Goal: Task Accomplishment & Management: Manage account settings

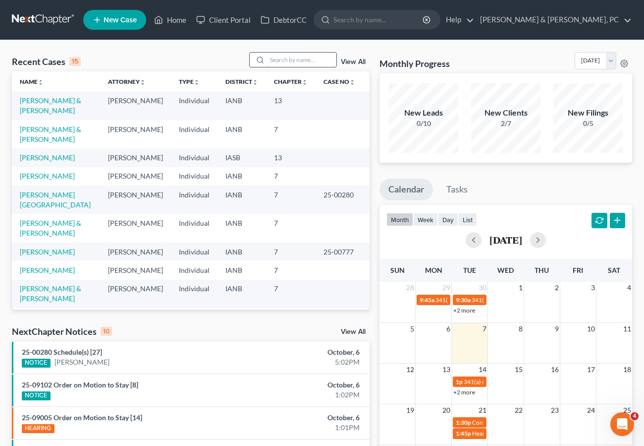
click at [289, 57] on input "search" at bounding box center [301, 60] width 69 height 14
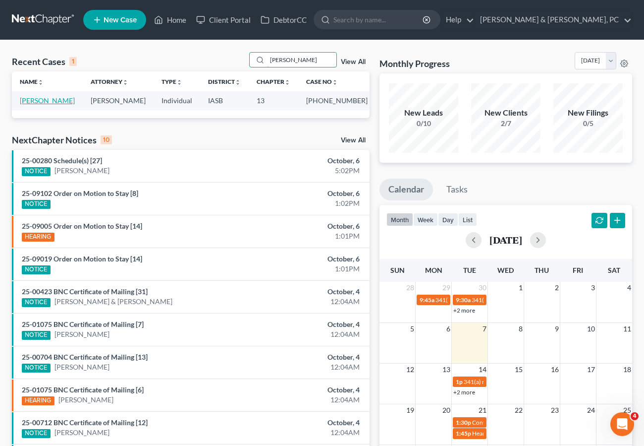
type input "[PERSON_NAME]"
click at [53, 99] on link "[PERSON_NAME]" at bounding box center [47, 100] width 55 height 8
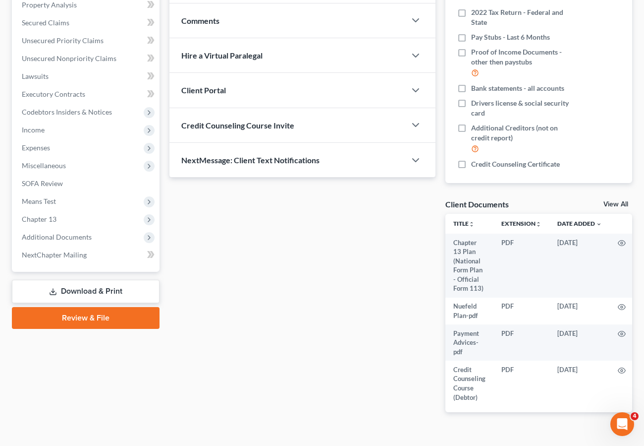
scroll to position [197, 0]
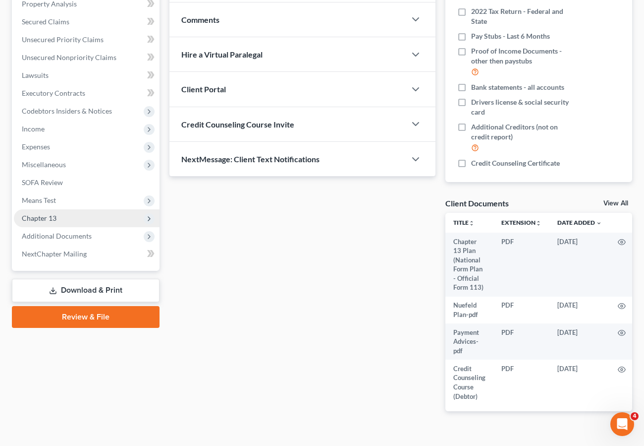
click at [58, 220] on span "Chapter 13" at bounding box center [87, 218] width 146 height 18
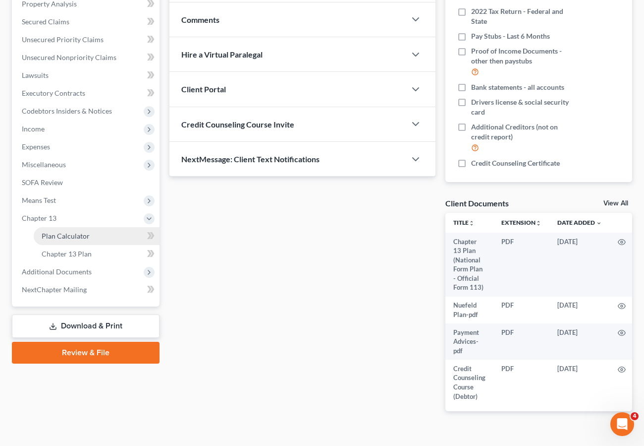
click at [72, 234] on span "Plan Calculator" at bounding box center [66, 235] width 48 height 8
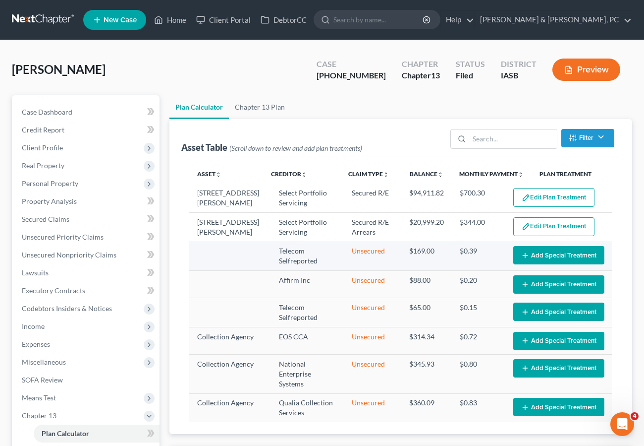
select select "59"
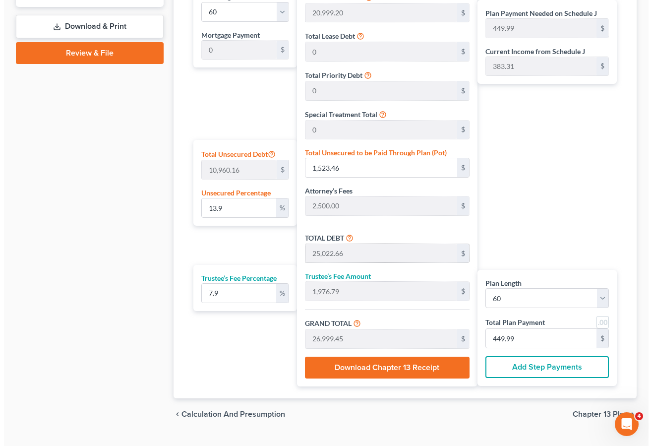
scroll to position [518, 0]
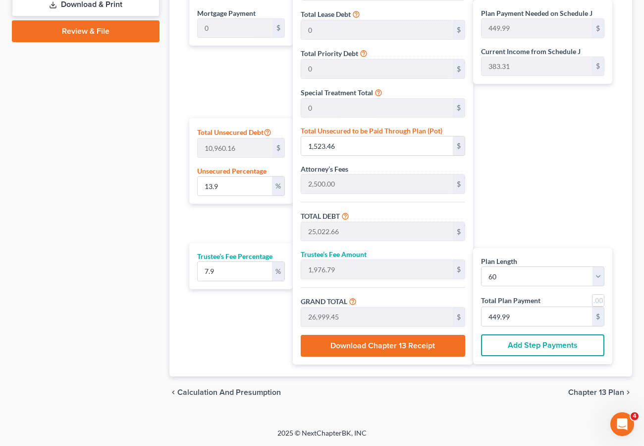
click at [556, 346] on button "Add Step Payments" at bounding box center [542, 345] width 123 height 22
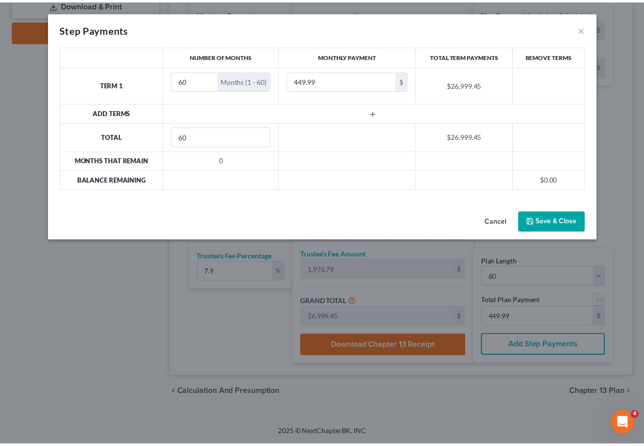
scroll to position [143, 0]
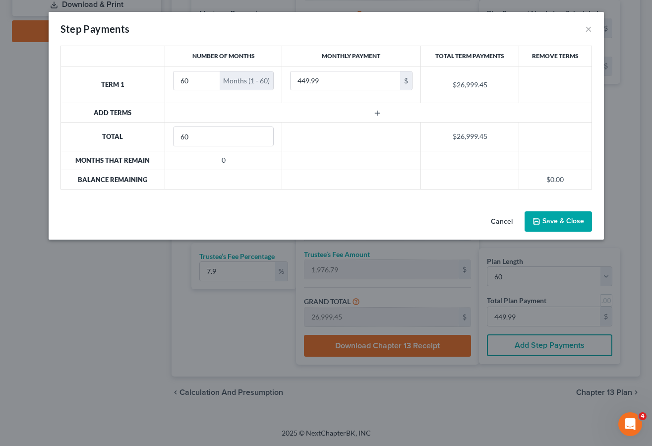
click at [379, 111] on icon "button" at bounding box center [377, 113] width 8 height 8
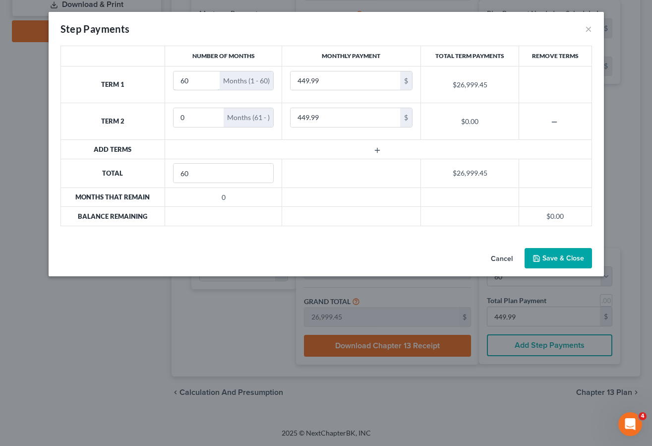
drag, startPoint x: 178, startPoint y: 80, endPoint x: 146, endPoint y: 76, distance: 33.0
click at [146, 76] on tr "Term 1 60 Months (1 - 60) 449.99 $ $26,999.45" at bounding box center [325, 84] width 531 height 37
type input "2"
type input "381.00"
type input "3"
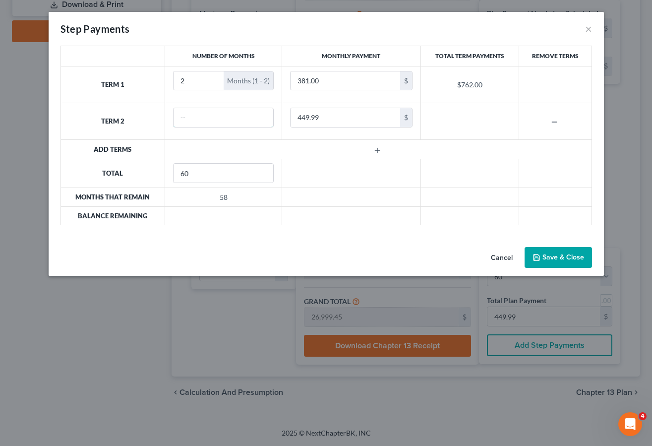
type input "3"
type input "58"
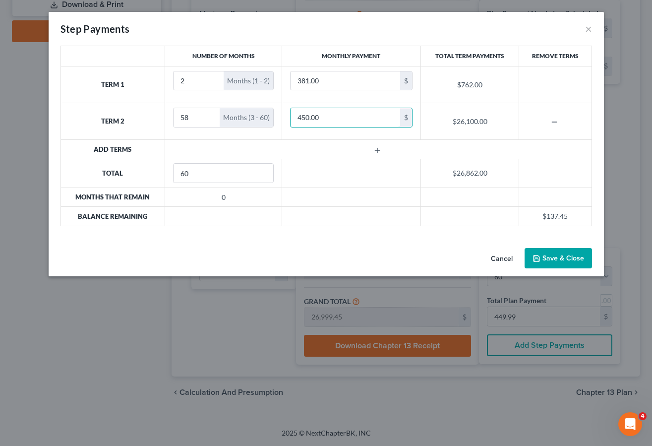
type input "450.00"
click at [329, 114] on input "450.00" at bounding box center [345, 117] width 110 height 19
type input "455.00"
click at [553, 256] on button "Save & Close" at bounding box center [557, 258] width 67 height 21
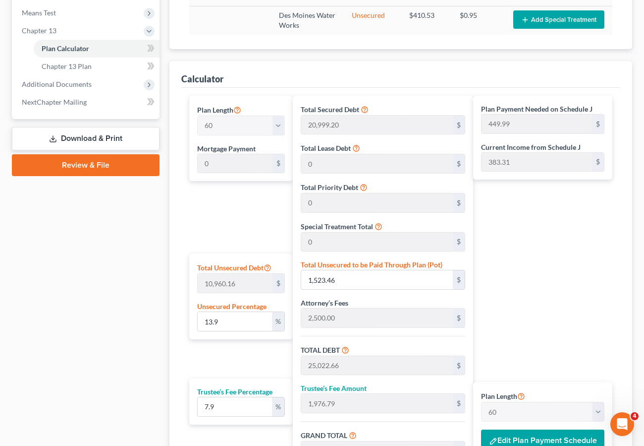
scroll to position [389, 0]
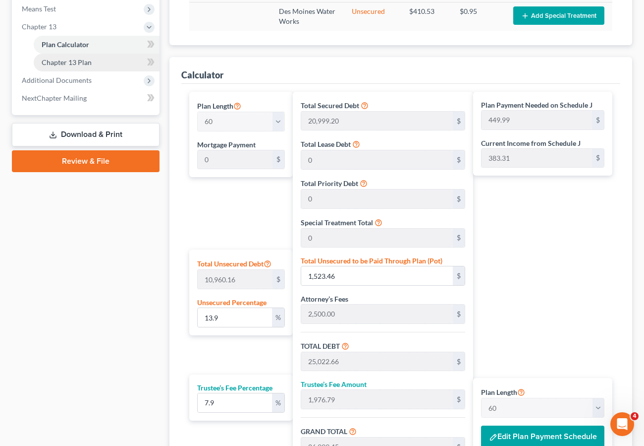
click at [64, 62] on span "Chapter 13 Plan" at bounding box center [67, 62] width 50 height 8
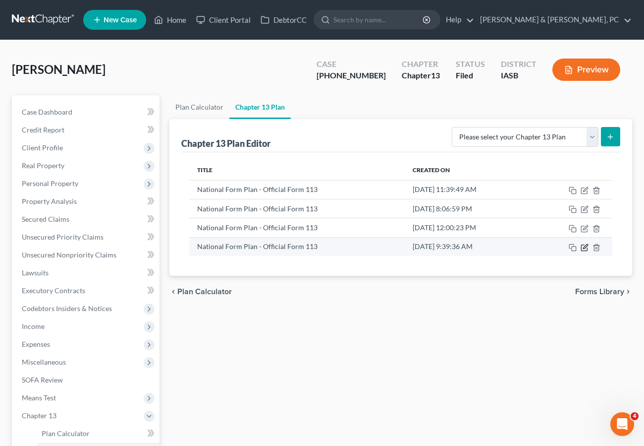
click at [583, 247] on icon "button" at bounding box center [585, 247] width 8 height 8
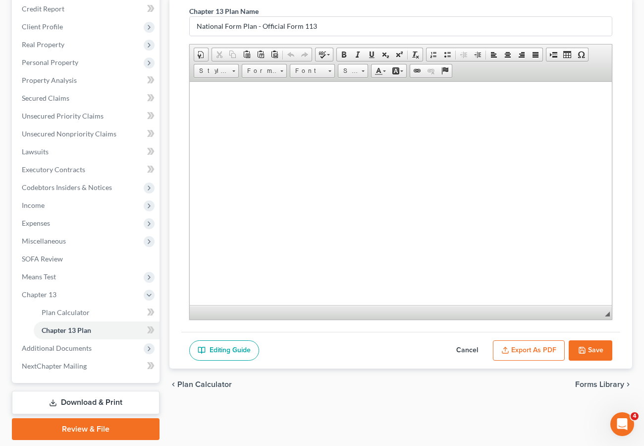
scroll to position [153, 0]
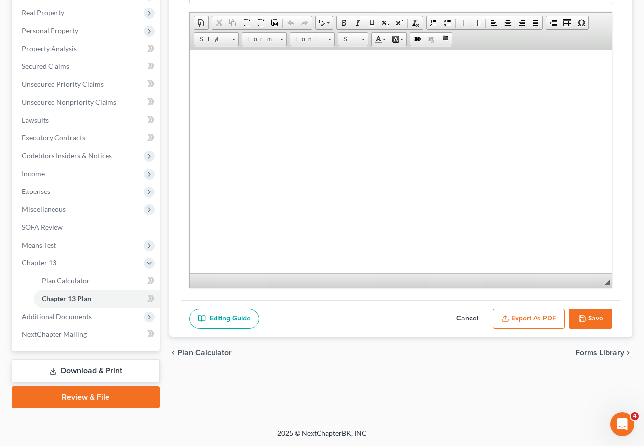
click at [517, 318] on button "Export as PDF" at bounding box center [529, 318] width 72 height 21
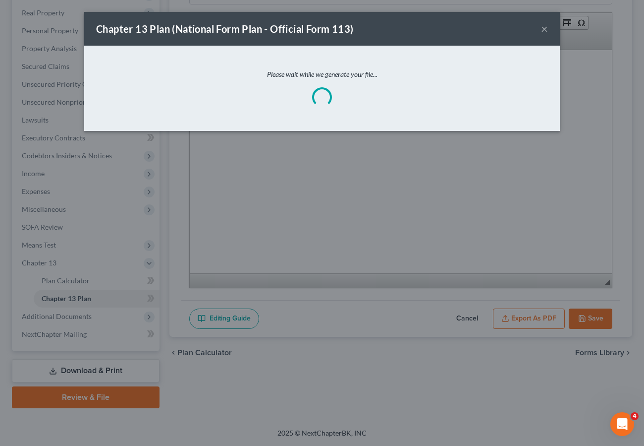
scroll to position [3494, 0]
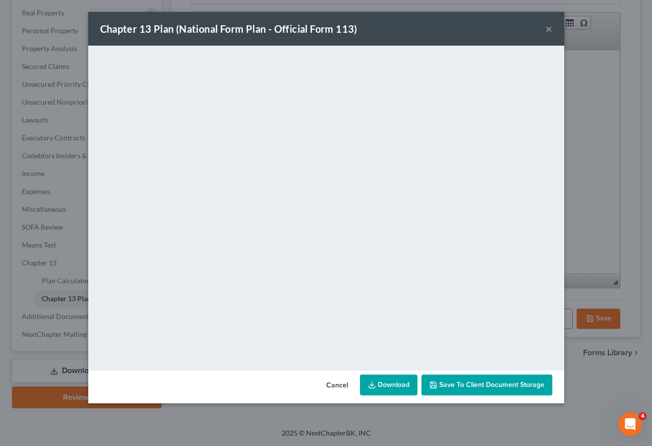
click at [393, 385] on link "Download" at bounding box center [388, 384] width 57 height 21
drag, startPoint x: 549, startPoint y: 28, endPoint x: 507, endPoint y: 67, distance: 57.5
click at [548, 28] on button "×" at bounding box center [548, 29] width 7 height 12
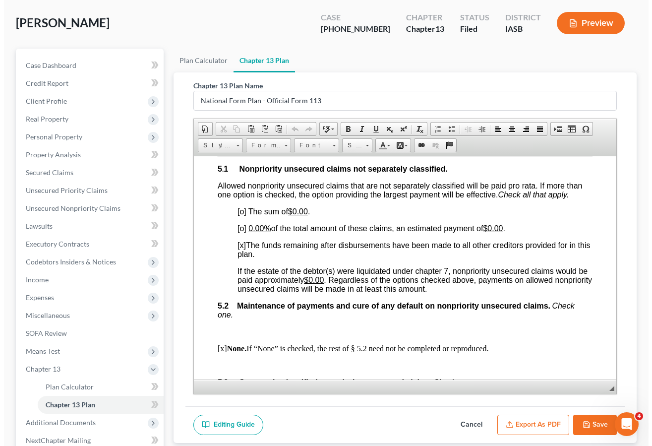
scroll to position [0, 0]
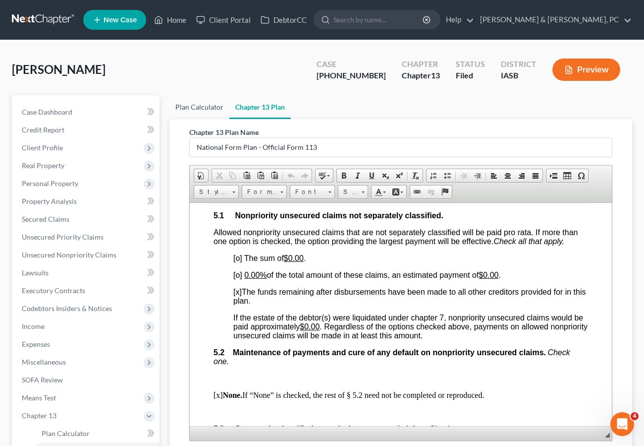
drag, startPoint x: 194, startPoint y: 109, endPoint x: 201, endPoint y: 110, distance: 6.5
click at [194, 109] on link "Plan Calculator" at bounding box center [200, 107] width 60 height 24
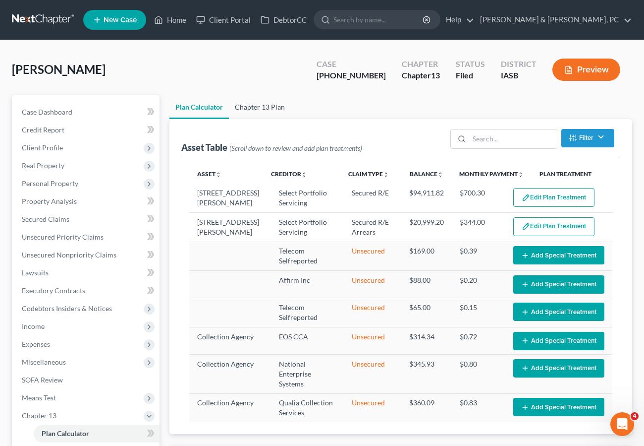
click at [263, 106] on link "Chapter 13 Plan" at bounding box center [260, 107] width 62 height 24
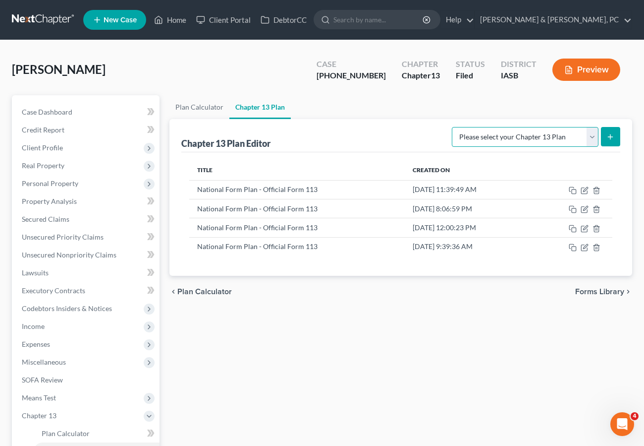
click at [536, 135] on select "Please select your Chapter 13 Plan National Form Plan - Official Form 113" at bounding box center [525, 137] width 147 height 20
select select "0"
click at [456, 127] on select "Please select your Chapter 13 Plan National Form Plan - Official Form 113" at bounding box center [525, 137] width 147 height 20
click at [606, 133] on button "submit" at bounding box center [610, 136] width 19 height 19
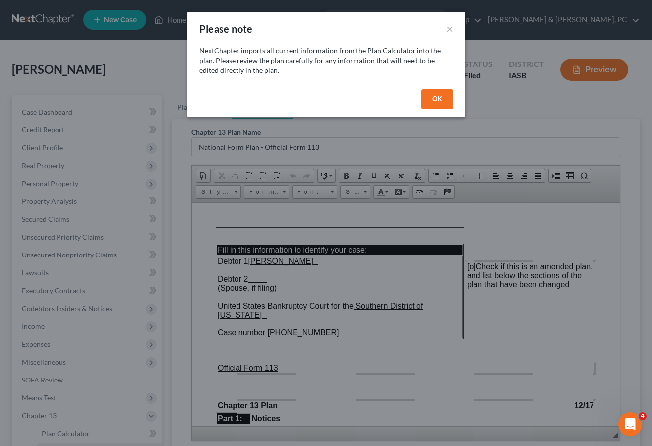
click at [443, 98] on button "OK" at bounding box center [437, 99] width 32 height 20
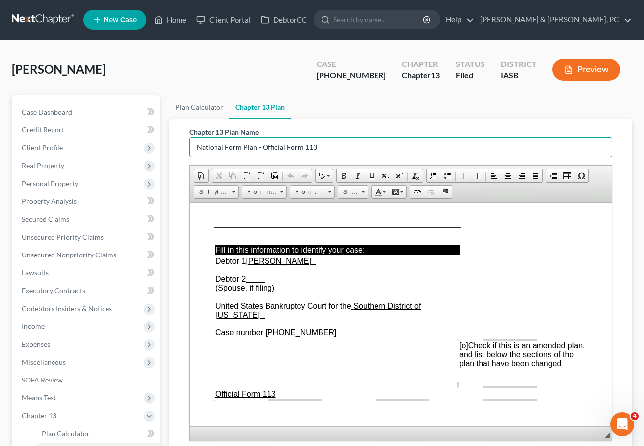
drag, startPoint x: 353, startPoint y: 144, endPoint x: 177, endPoint y: 141, distance: 176.5
click at [177, 141] on div "Chapter 13 Plan Name National Form Plan - Official Form 113 Rich Text Editor, d…" at bounding box center [401, 304] width 463 height 370
type input "Amended Plan [DATE]"
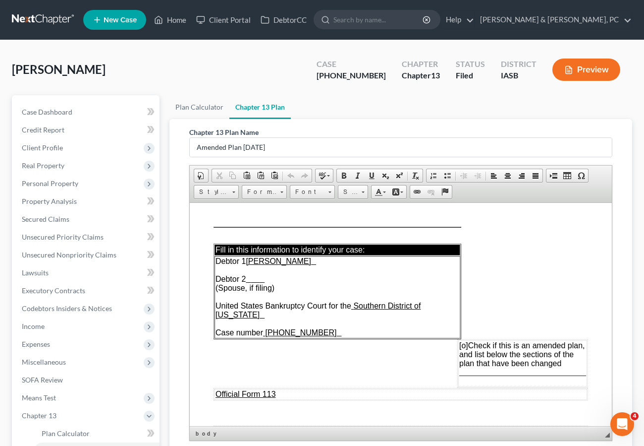
click at [460, 341] on span "[o]" at bounding box center [464, 345] width 9 height 8
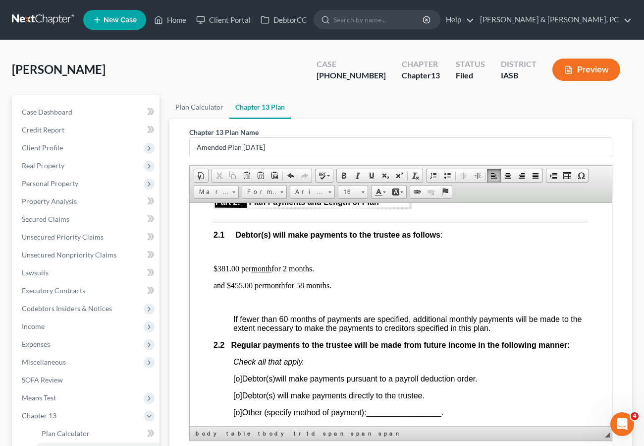
scroll to position [624, 0]
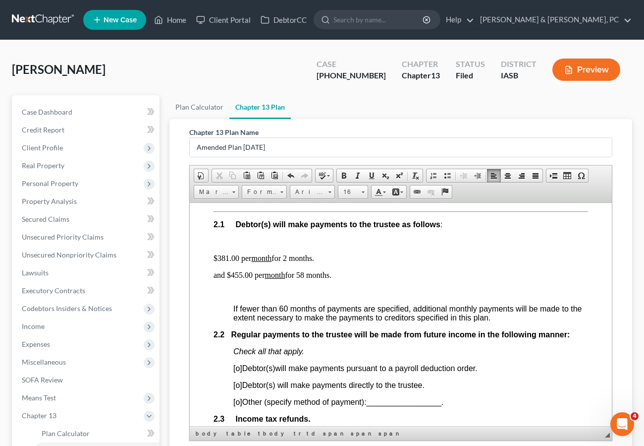
click at [239, 389] on span "[o]" at bounding box center [237, 384] width 9 height 8
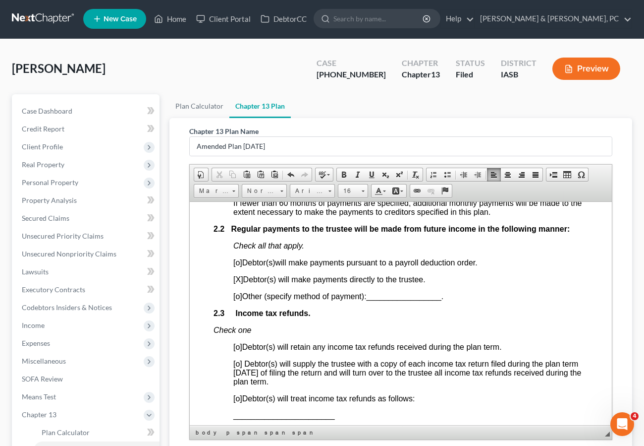
scroll to position [730, 0]
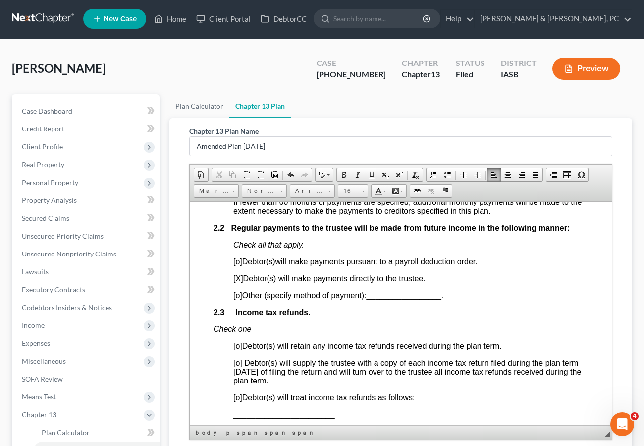
click at [239, 366] on span "[o]" at bounding box center [237, 362] width 9 height 8
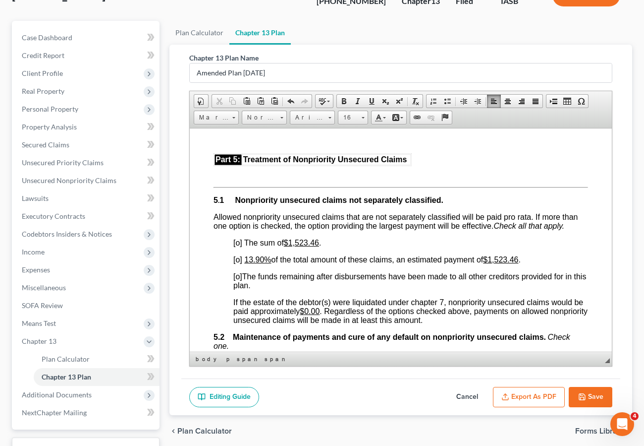
scroll to position [2131, 0]
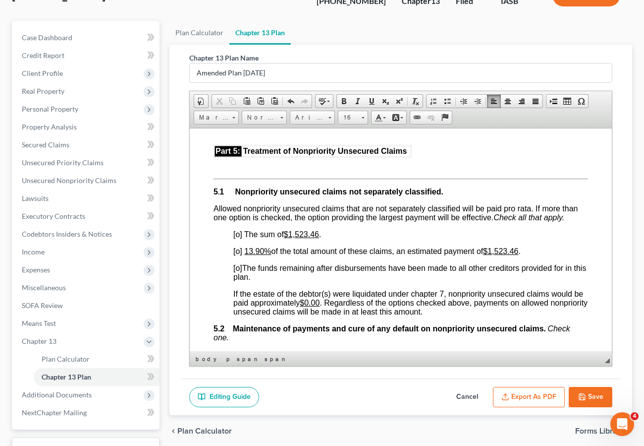
drag, startPoint x: 238, startPoint y: 276, endPoint x: 253, endPoint y: 274, distance: 15.5
click at [239, 272] on span "[o]" at bounding box center [237, 267] width 9 height 8
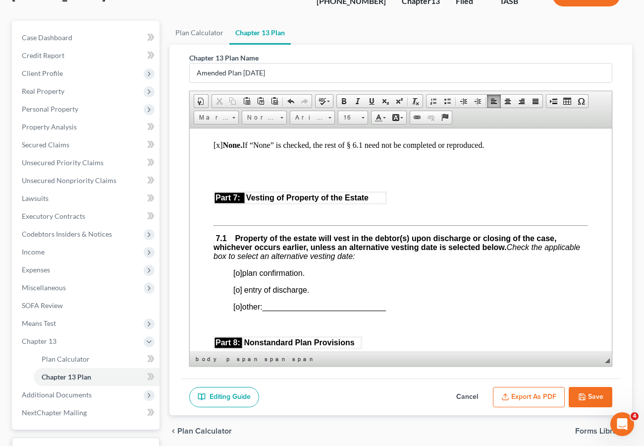
scroll to position [2567, 0]
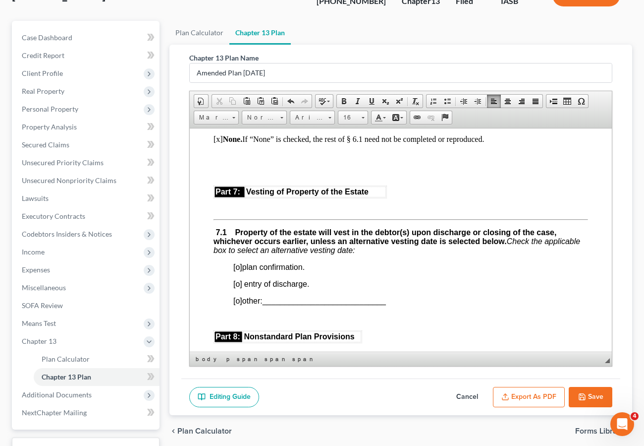
drag, startPoint x: 238, startPoint y: 274, endPoint x: 253, endPoint y: 271, distance: 15.1
click at [238, 271] on span "[o]" at bounding box center [237, 266] width 9 height 8
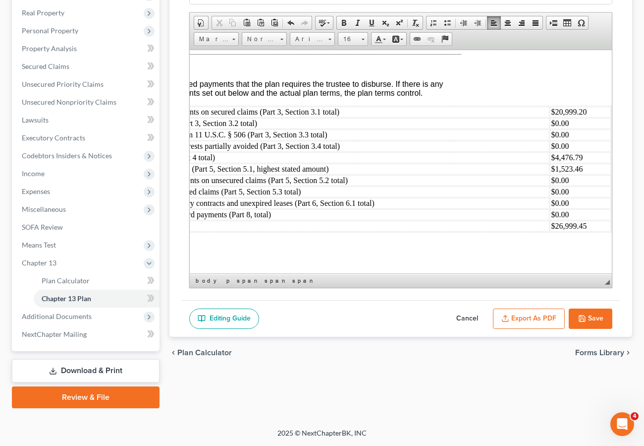
scroll to position [3290, 134]
click at [588, 323] on button "Save" at bounding box center [591, 318] width 44 height 21
select select "0"
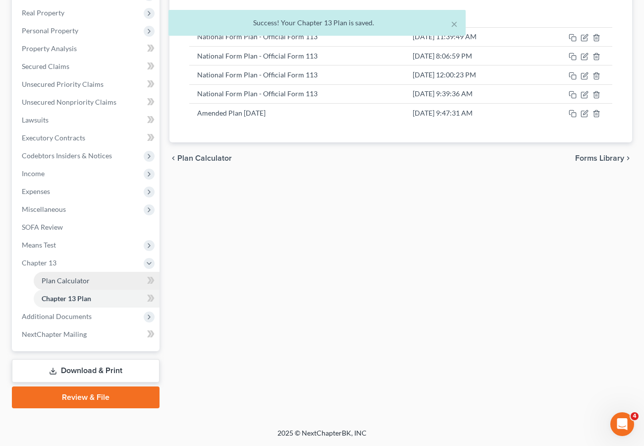
click at [76, 277] on span "Plan Calculator" at bounding box center [66, 280] width 48 height 8
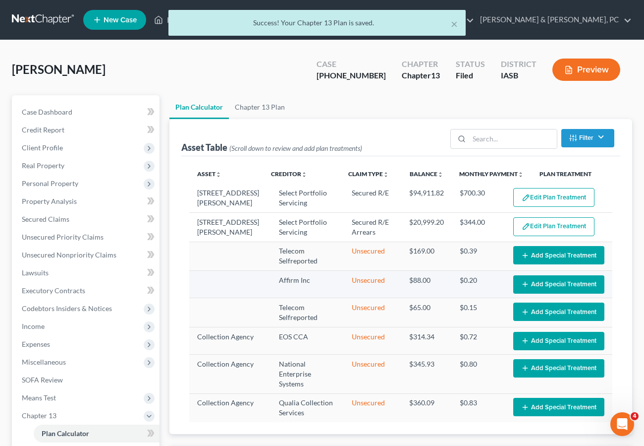
select select "59"
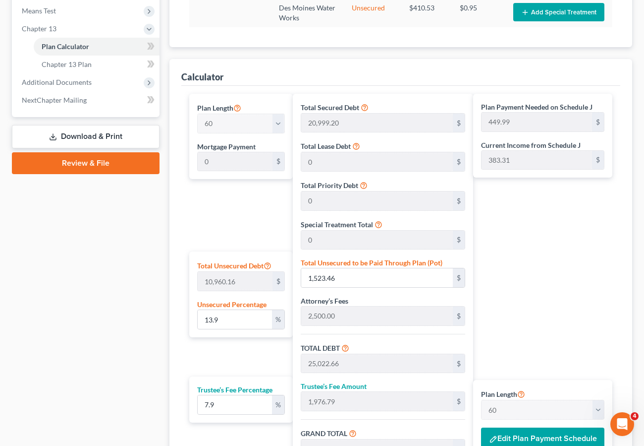
scroll to position [397, 0]
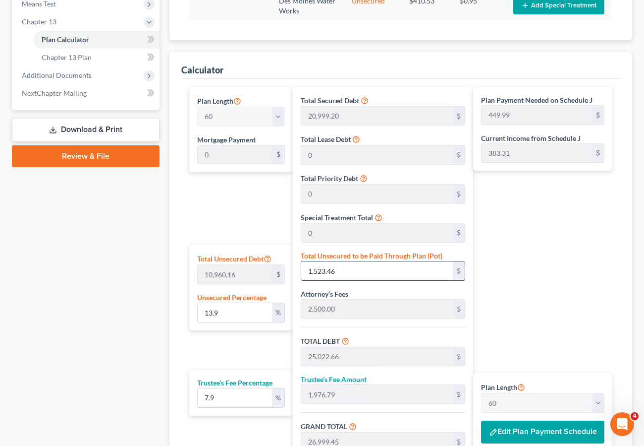
click at [372, 267] on input "1,523.46" at bounding box center [377, 270] width 152 height 19
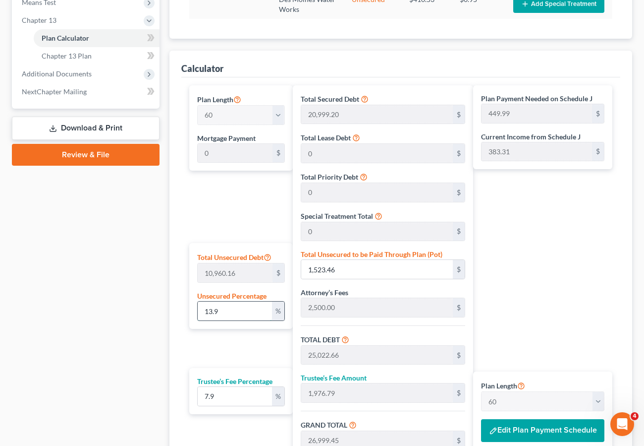
click at [241, 311] on input "13.9" at bounding box center [235, 310] width 74 height 19
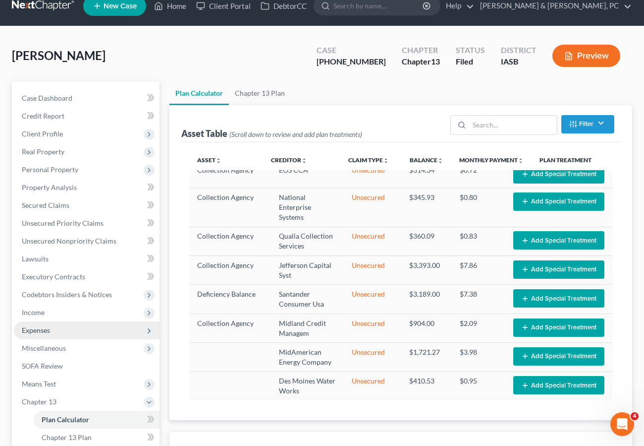
scroll to position [0, 0]
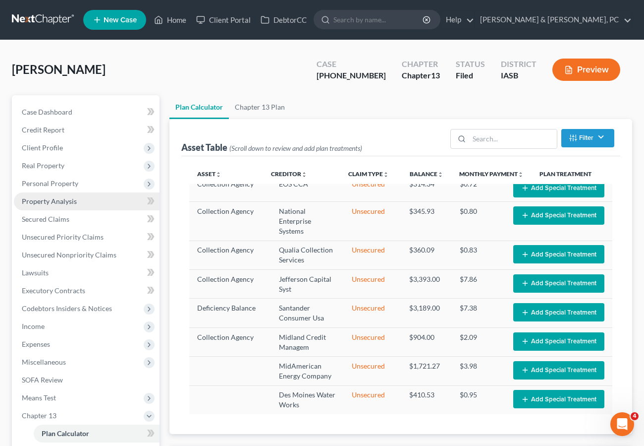
click at [37, 198] on span "Property Analysis" at bounding box center [49, 201] width 55 height 8
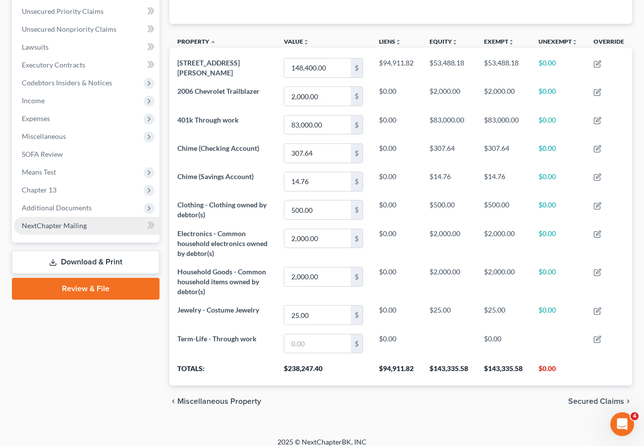
scroll to position [227, 0]
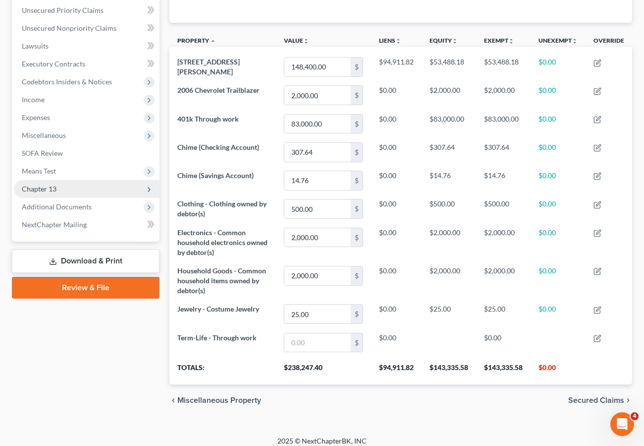
click at [38, 182] on span "Chapter 13" at bounding box center [87, 189] width 146 height 18
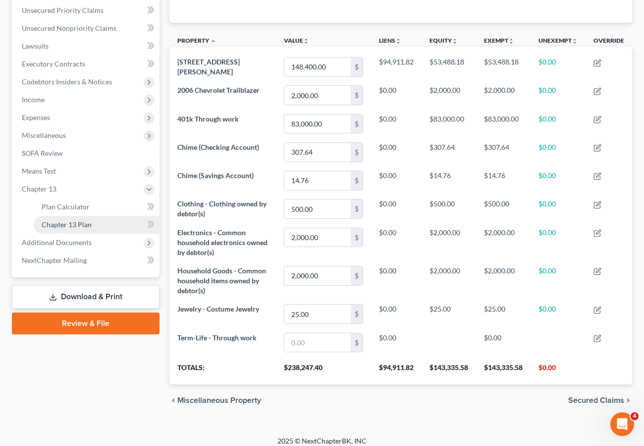
click at [57, 223] on span "Chapter 13 Plan" at bounding box center [67, 224] width 50 height 8
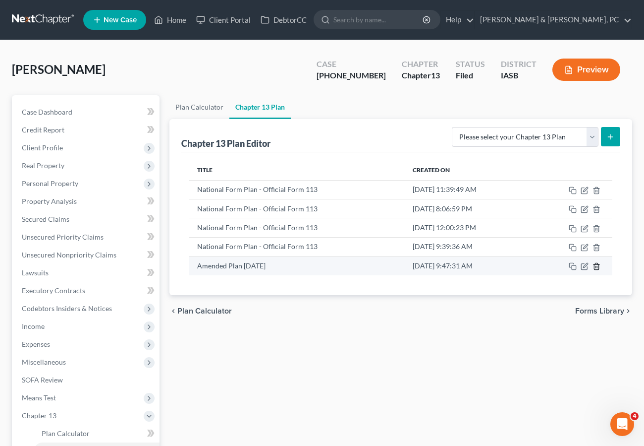
click at [597, 264] on icon "button" at bounding box center [597, 266] width 8 height 8
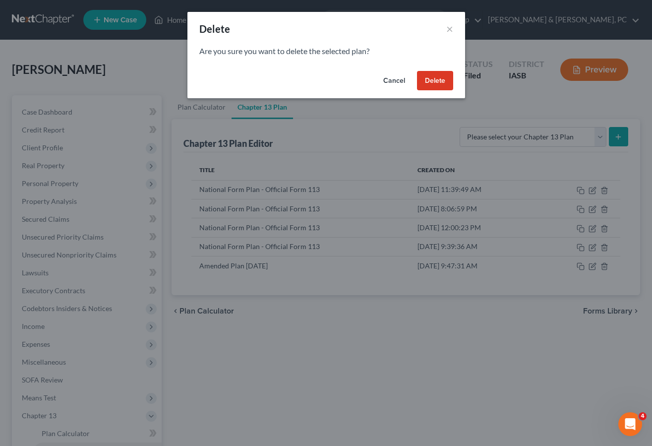
click at [437, 78] on button "Delete" at bounding box center [435, 81] width 36 height 20
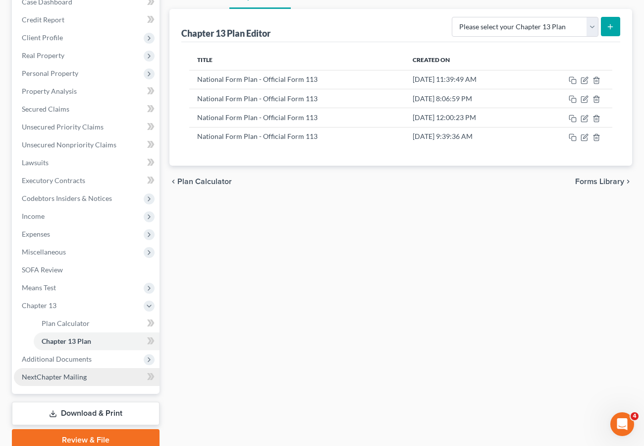
scroll to position [125, 0]
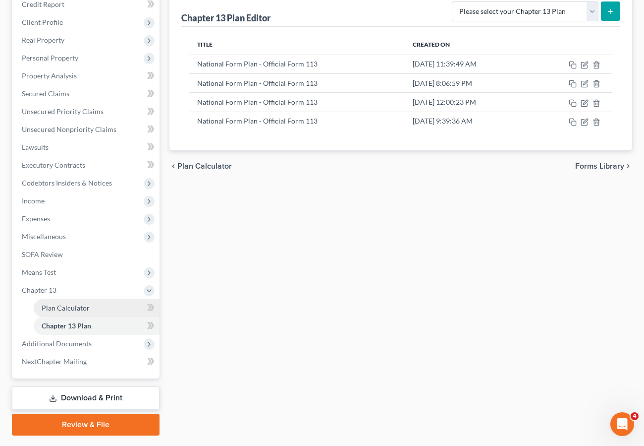
click at [65, 312] on link "Plan Calculator" at bounding box center [97, 308] width 126 height 18
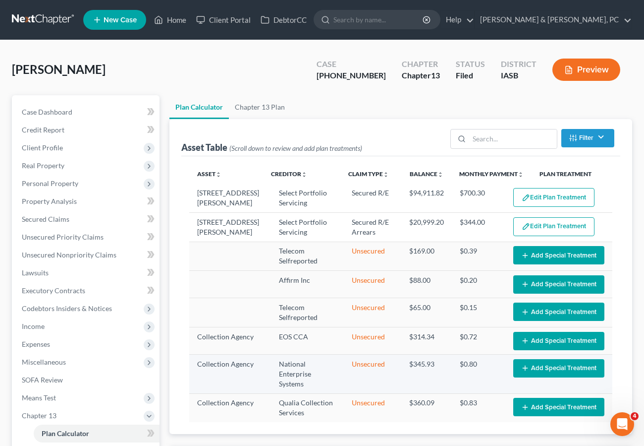
scroll to position [153, 0]
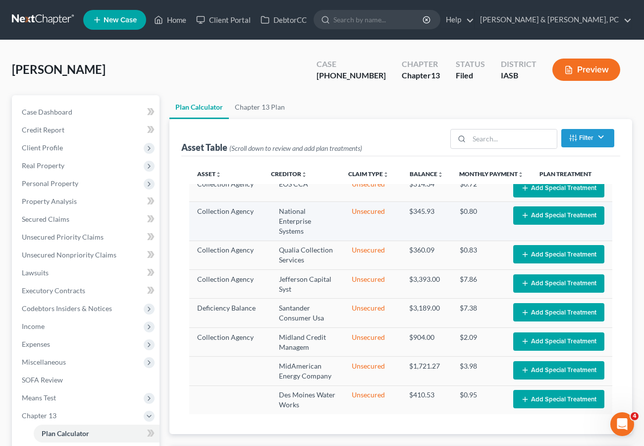
select select "59"
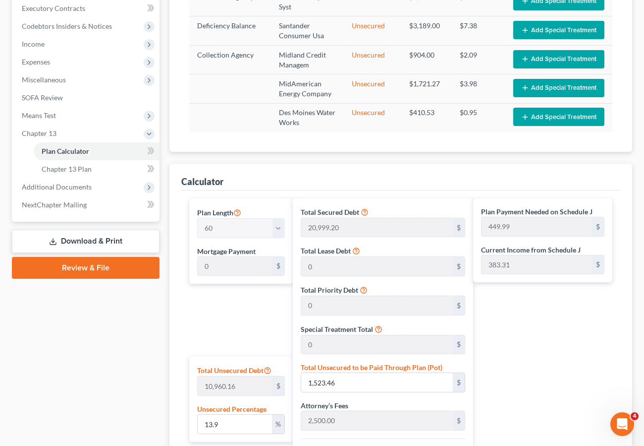
scroll to position [373, 0]
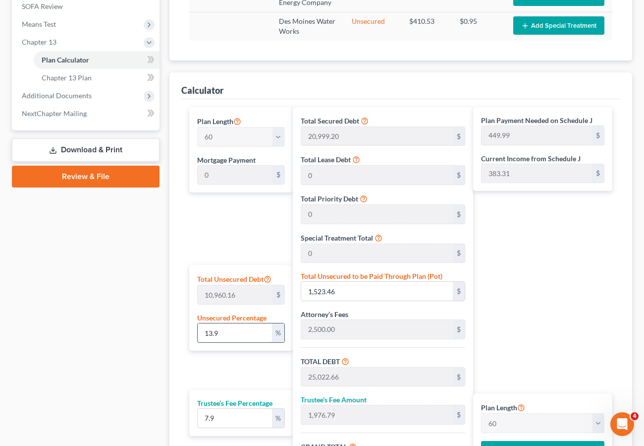
click at [240, 332] on input "13.9" at bounding box center [235, 332] width 74 height 19
drag, startPoint x: 242, startPoint y: 331, endPoint x: 155, endPoint y: 322, distance: 87.7
click at [156, 324] on div "Petition Navigation Case Dashboard Payments Invoices Payments Payments Credit R…" at bounding box center [322, 137] width 631 height 831
type input "0"
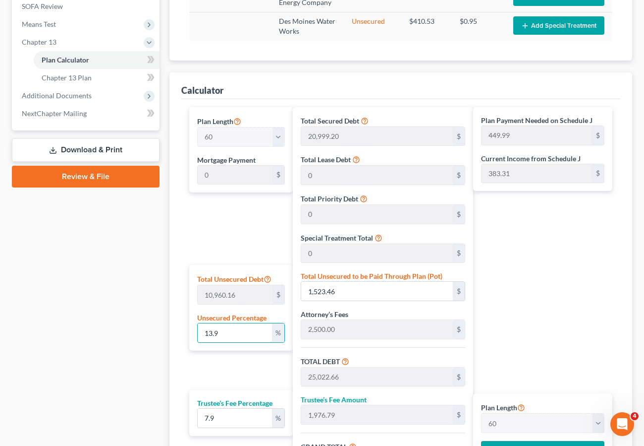
type input "23,499.20"
type input "1,856.43"
type input "25,355.63"
type input "422.59"
type input "0"
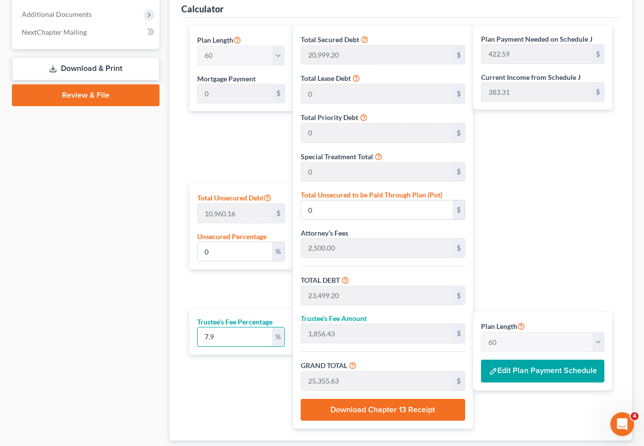
scroll to position [518, 0]
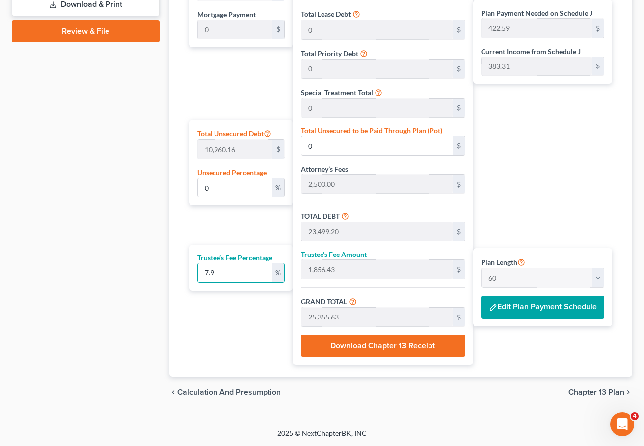
click at [531, 309] on button "Edit Plan Payment Schedule" at bounding box center [542, 306] width 123 height 23
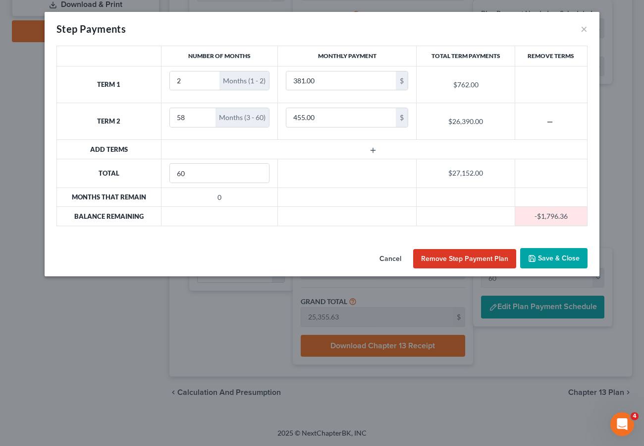
scroll to position [143, 0]
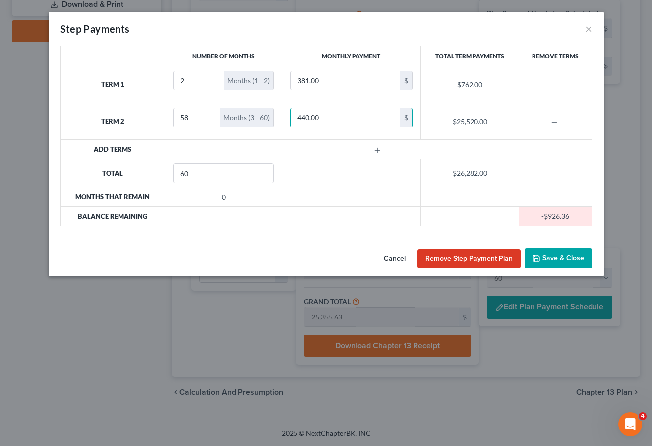
type input "440.00"
click at [556, 257] on button "Save & Close" at bounding box center [557, 258] width 67 height 21
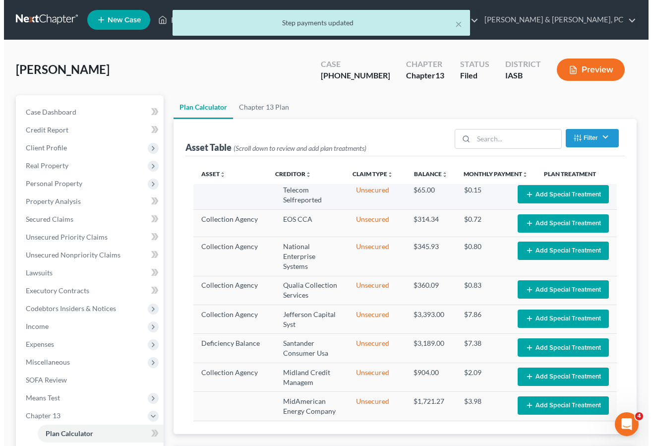
scroll to position [117, 0]
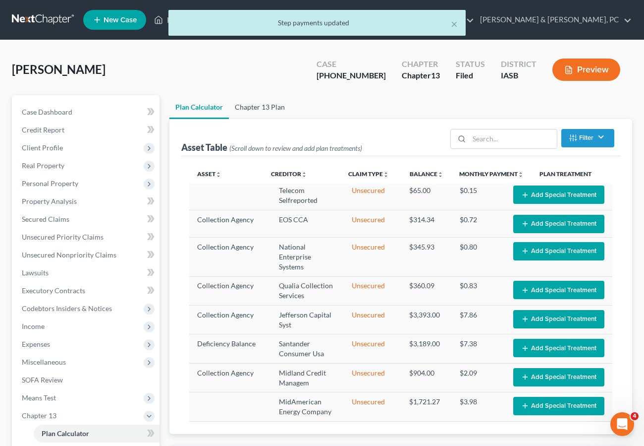
click at [250, 107] on link "Chapter 13 Plan" at bounding box center [260, 107] width 62 height 24
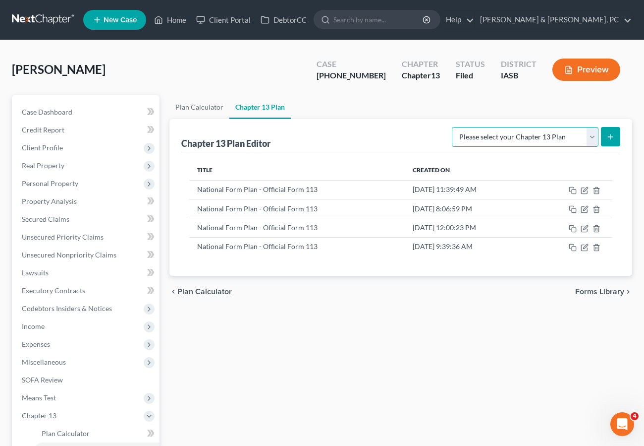
click at [546, 133] on select "Please select your Chapter 13 Plan National Form Plan - Official Form 113" at bounding box center [525, 137] width 147 height 20
select select "0"
click at [456, 127] on select "Please select your Chapter 13 Plan National Form Plan - Official Form 113" at bounding box center [525, 137] width 147 height 20
click at [605, 134] on button "submit" at bounding box center [610, 136] width 19 height 19
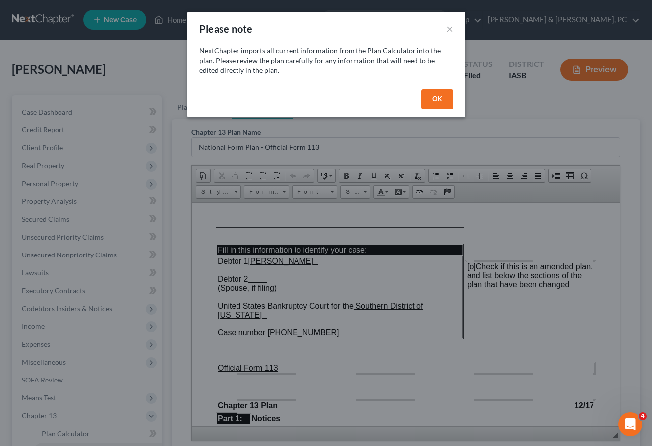
click at [430, 101] on button "OK" at bounding box center [437, 99] width 32 height 20
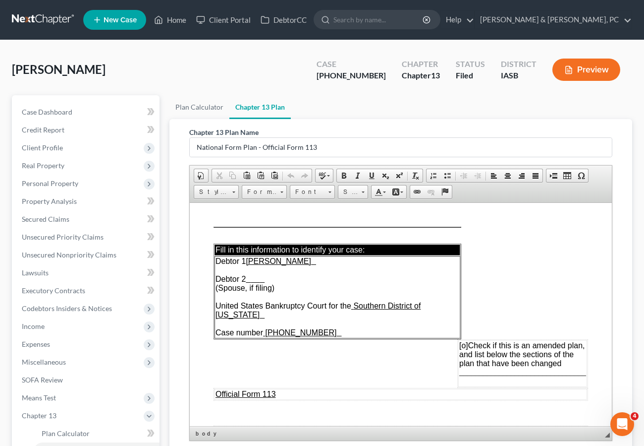
click at [460, 341] on span "[o]" at bounding box center [464, 345] width 9 height 8
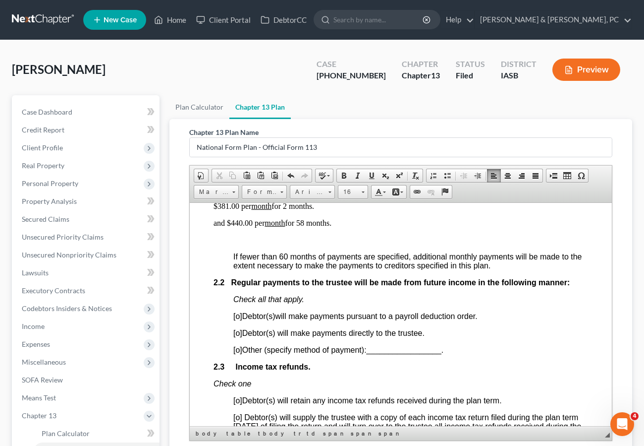
scroll to position [686, 0]
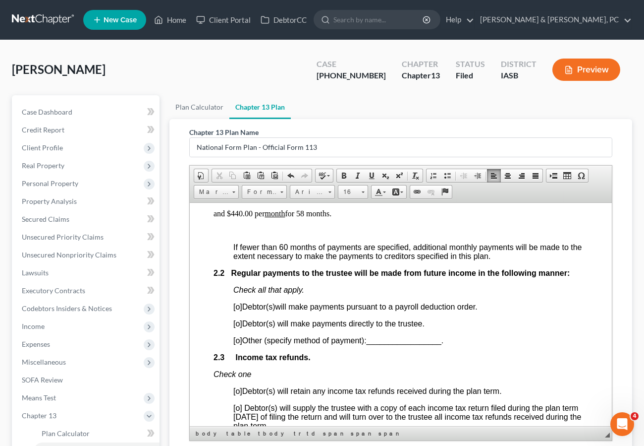
click at [238, 327] on span "[o]" at bounding box center [237, 323] width 9 height 8
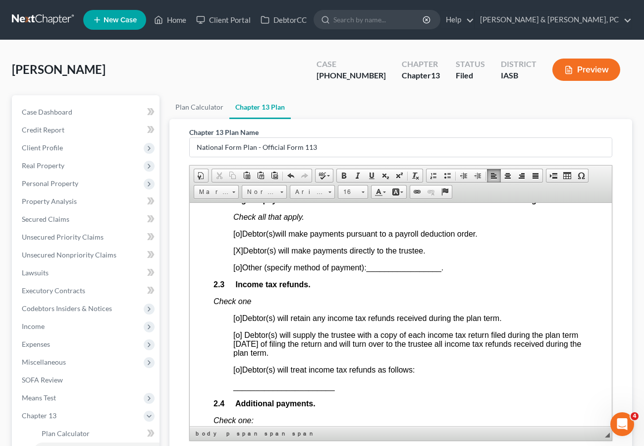
scroll to position [759, 0]
click at [238, 338] on span "[o]" at bounding box center [237, 334] width 9 height 8
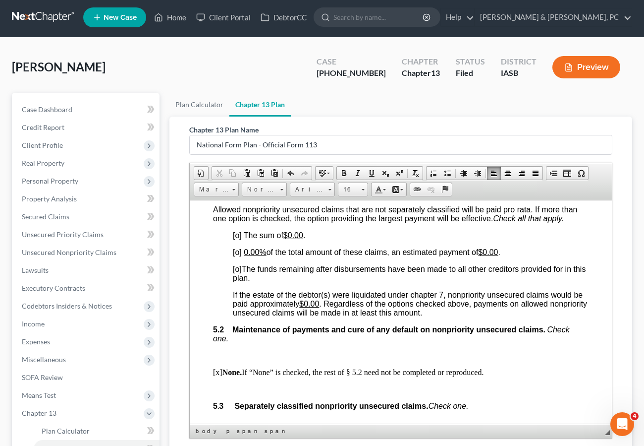
scroll to position [2204, 0]
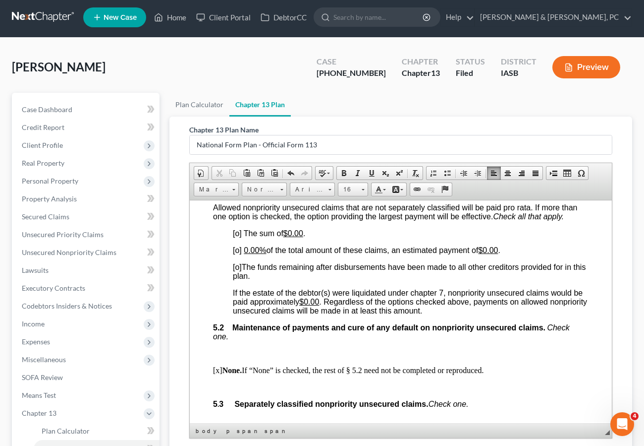
click at [239, 271] on span "[o]" at bounding box center [237, 266] width 9 height 8
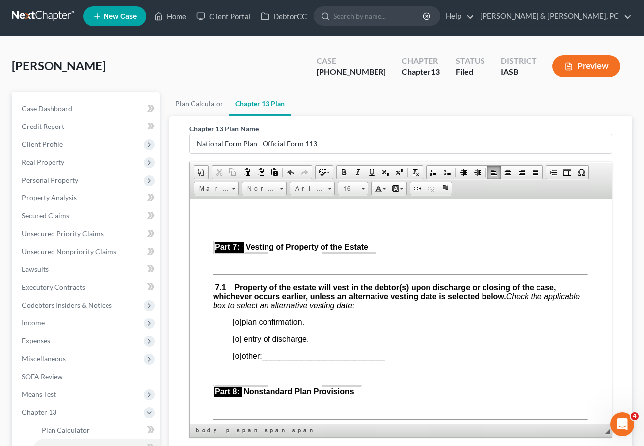
scroll to position [2584, 0]
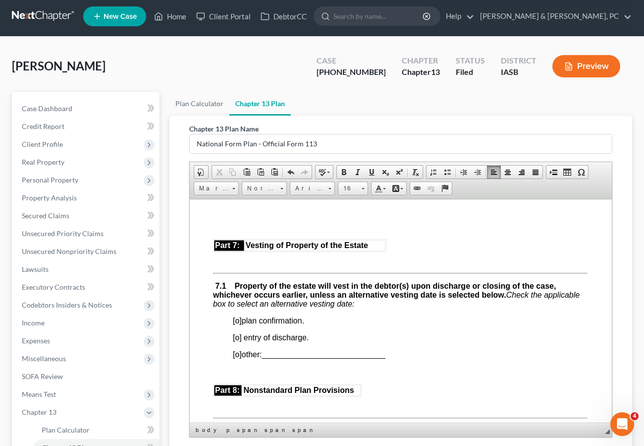
drag, startPoint x: 238, startPoint y: 329, endPoint x: 280, endPoint y: 324, distance: 41.5
click at [239, 324] on span "[o]" at bounding box center [237, 320] width 9 height 8
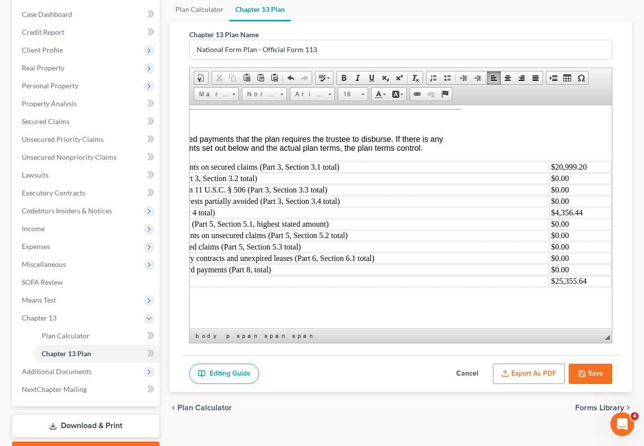
scroll to position [153, 0]
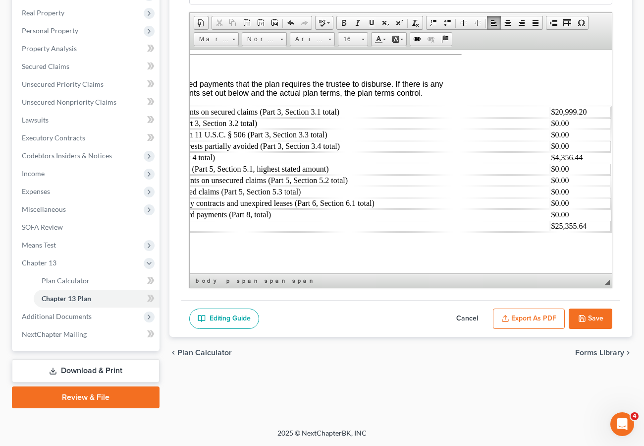
click at [533, 317] on button "Export as PDF" at bounding box center [529, 318] width 72 height 21
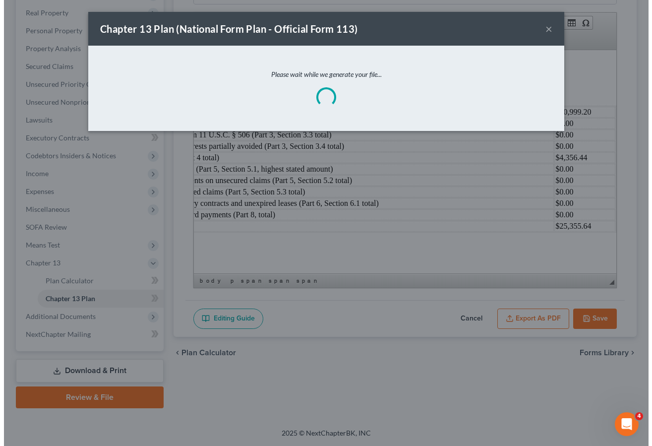
scroll to position [3275, 128]
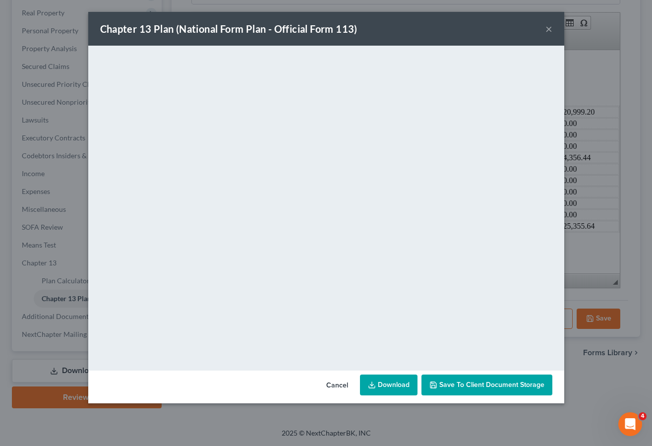
click at [390, 384] on link "Download" at bounding box center [388, 384] width 57 height 21
click at [550, 29] on button "×" at bounding box center [548, 29] width 7 height 12
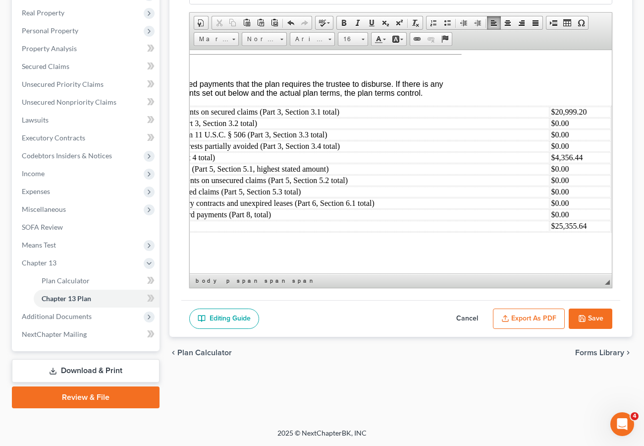
scroll to position [0, 0]
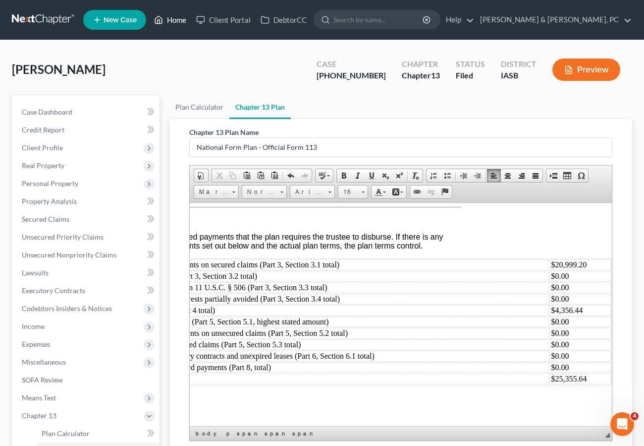
click at [171, 18] on link "Home" at bounding box center [170, 20] width 42 height 18
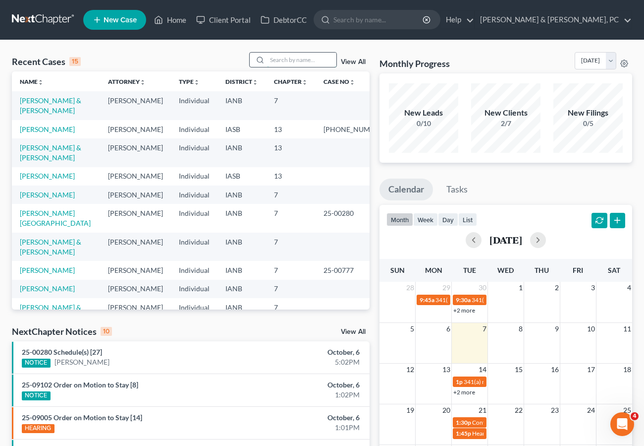
click at [296, 58] on input "search" at bounding box center [301, 60] width 69 height 14
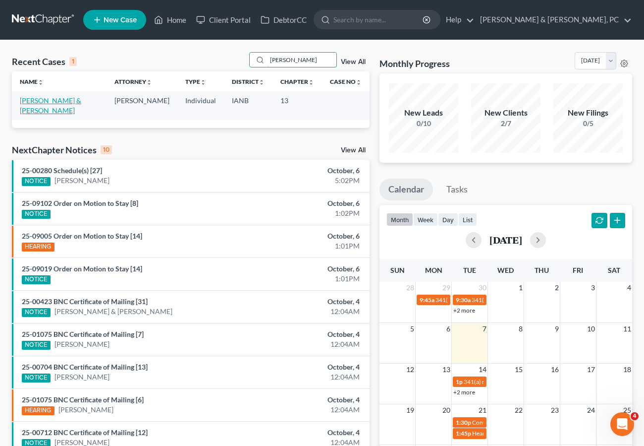
type input "[PERSON_NAME]"
click at [81, 100] on link "[PERSON_NAME] & [PERSON_NAME]" at bounding box center [50, 105] width 61 height 18
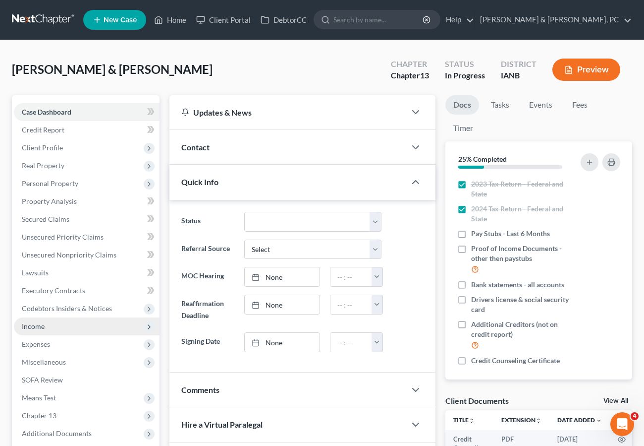
click at [61, 324] on span "Income" at bounding box center [87, 326] width 146 height 18
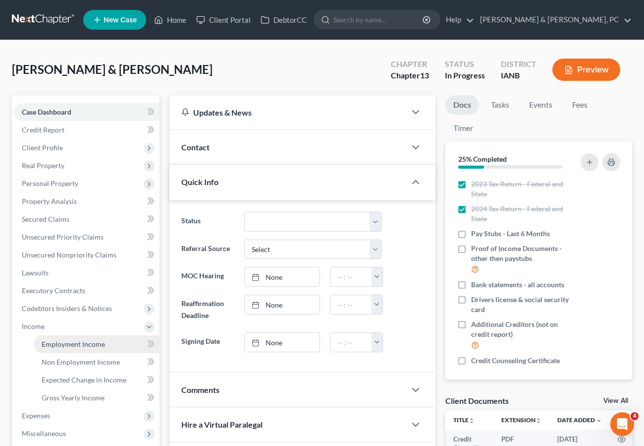
click at [66, 345] on span "Employment Income" at bounding box center [73, 344] width 63 height 8
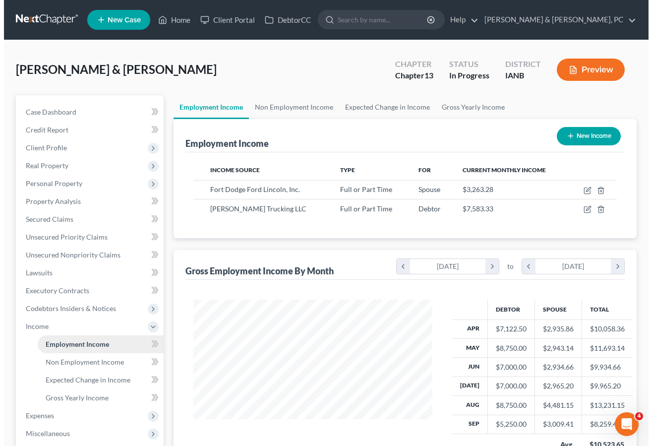
scroll to position [178, 258]
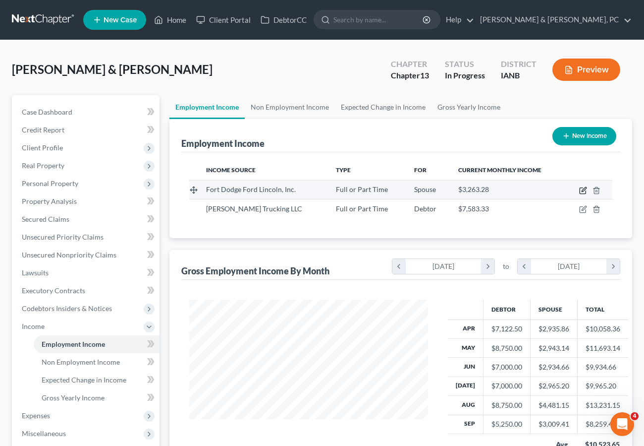
click at [581, 188] on icon "button" at bounding box center [583, 191] width 6 height 6
select select "0"
select select "16"
select select "2"
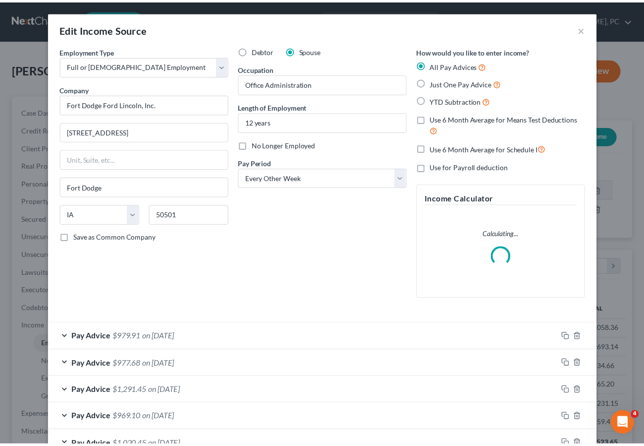
scroll to position [178, 262]
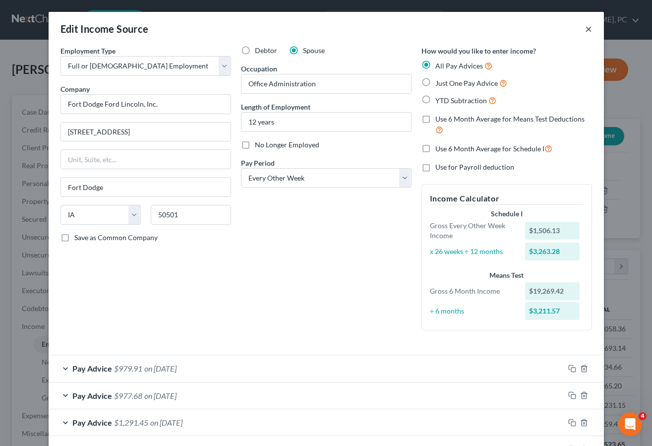
click at [585, 30] on button "×" at bounding box center [588, 29] width 7 height 12
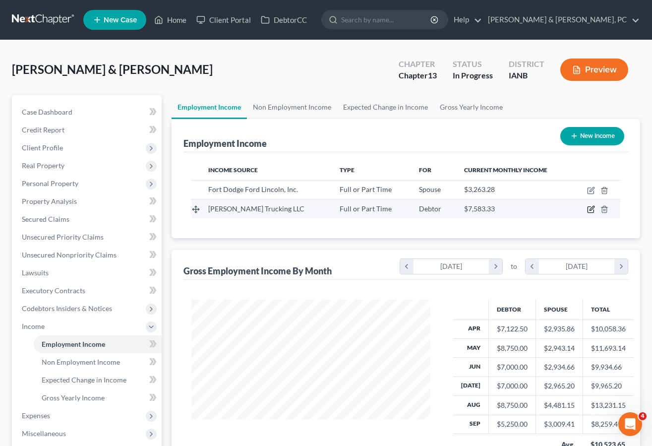
scroll to position [495511, 495430]
click at [581, 207] on icon "button" at bounding box center [583, 209] width 8 height 8
select select "0"
select select "16"
select select "3"
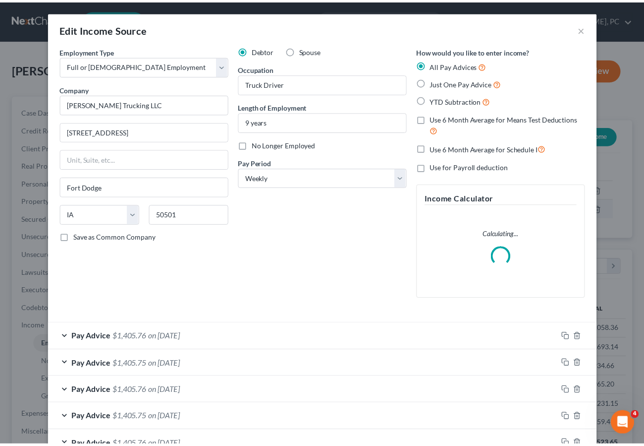
scroll to position [178, 262]
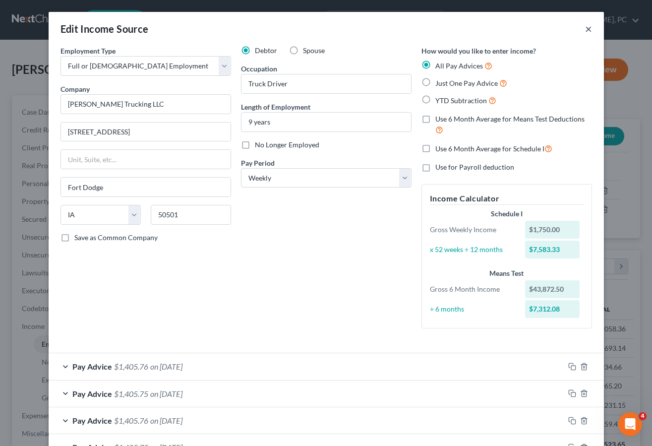
click at [585, 27] on button "×" at bounding box center [588, 29] width 7 height 12
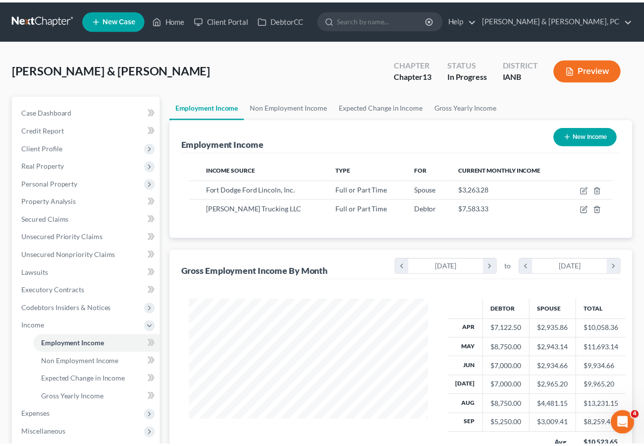
scroll to position [495511, 495430]
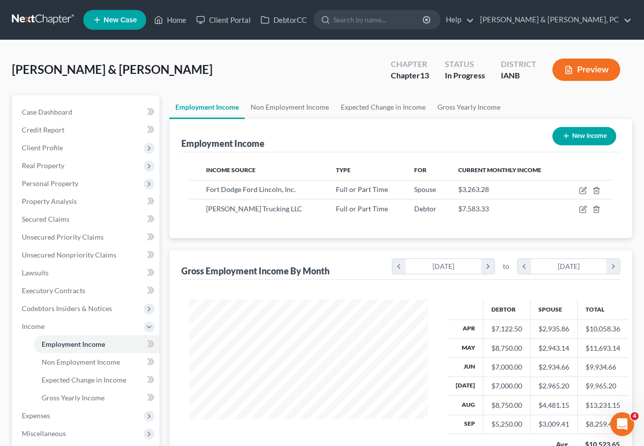
click at [173, 68] on div "[PERSON_NAME] & [PERSON_NAME] Upgraded Chapter Chapter 13 Status In Progress Di…" at bounding box center [322, 73] width 621 height 43
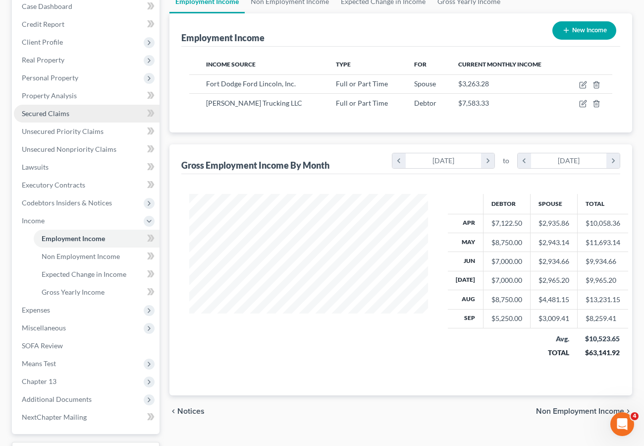
scroll to position [108, 0]
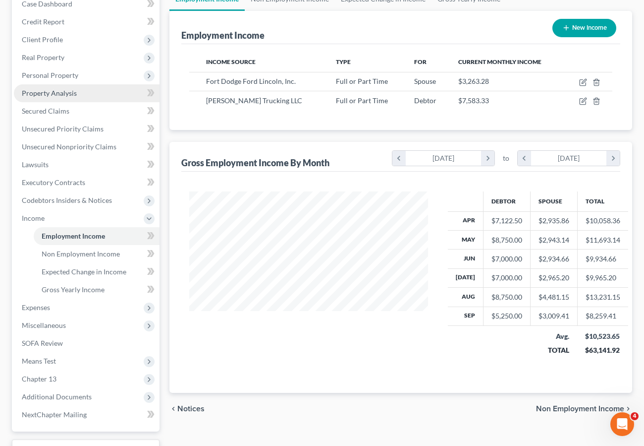
click at [50, 94] on span "Property Analysis" at bounding box center [49, 93] width 55 height 8
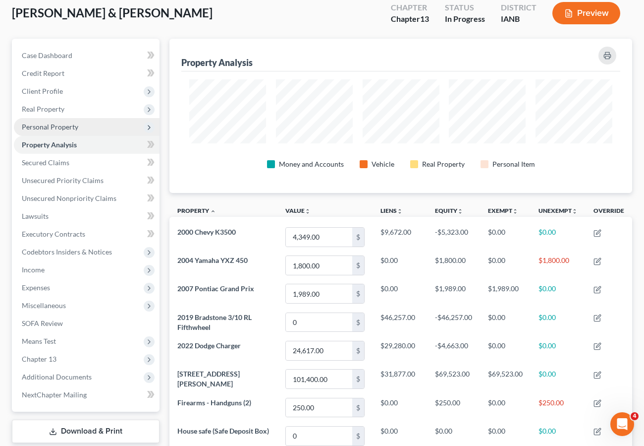
scroll to position [56, 0]
click at [50, 124] on span "Personal Property" at bounding box center [50, 127] width 57 height 8
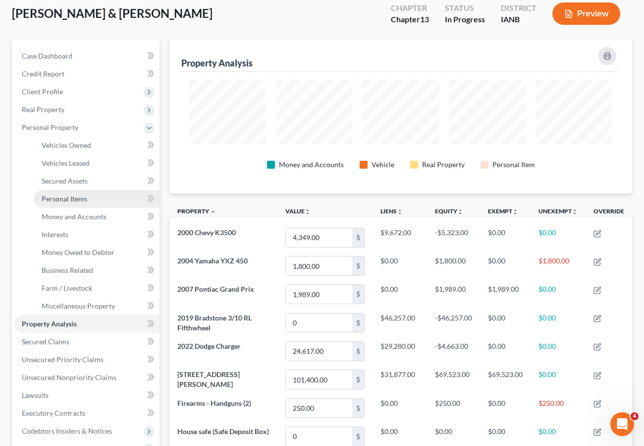
click at [62, 200] on span "Personal Items" at bounding box center [65, 198] width 46 height 8
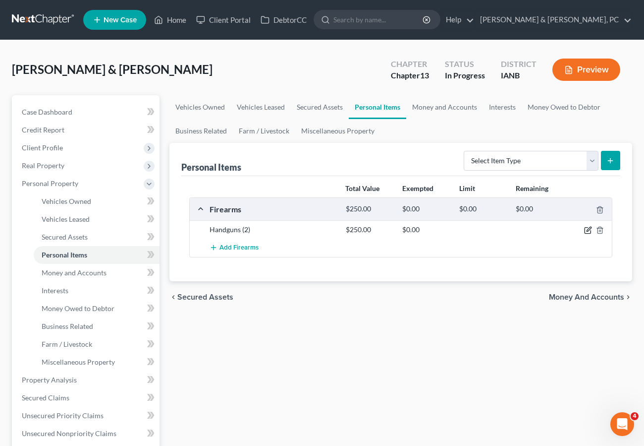
click at [588, 229] on icon "button" at bounding box center [588, 230] width 8 height 8
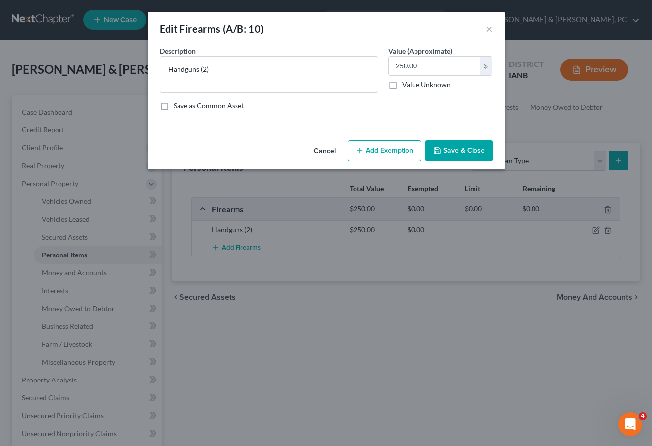
click at [392, 150] on button "Add Exemption" at bounding box center [384, 150] width 74 height 21
select select "2"
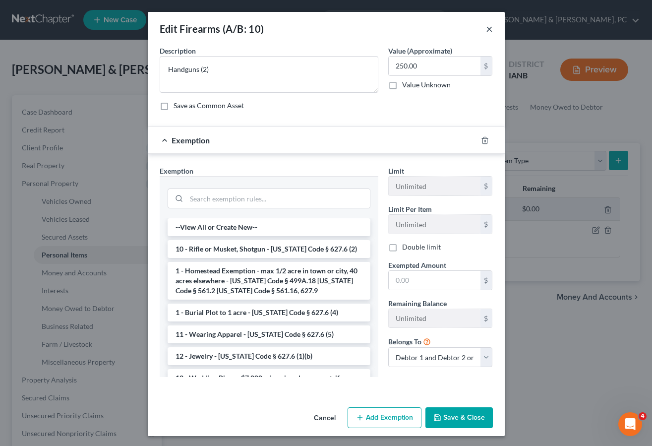
click at [487, 29] on button "×" at bounding box center [489, 29] width 7 height 12
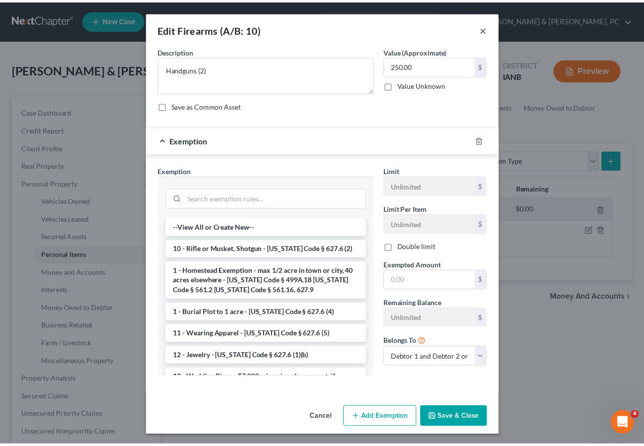
scroll to position [2, 0]
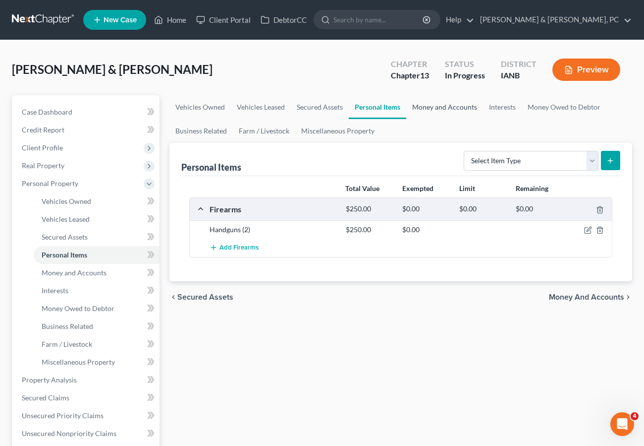
click at [449, 100] on link "Money and Accounts" at bounding box center [444, 107] width 77 height 24
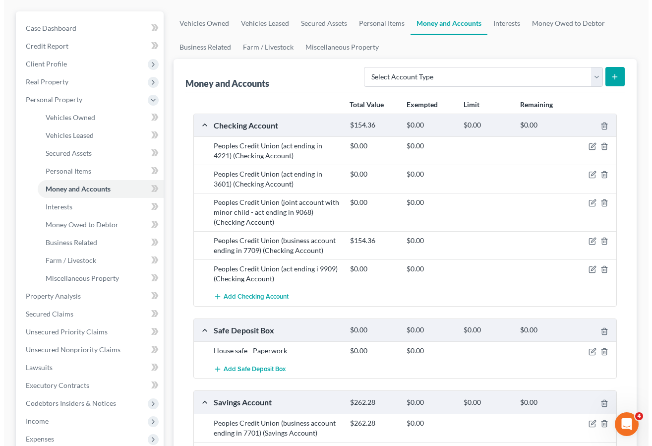
scroll to position [88, 0]
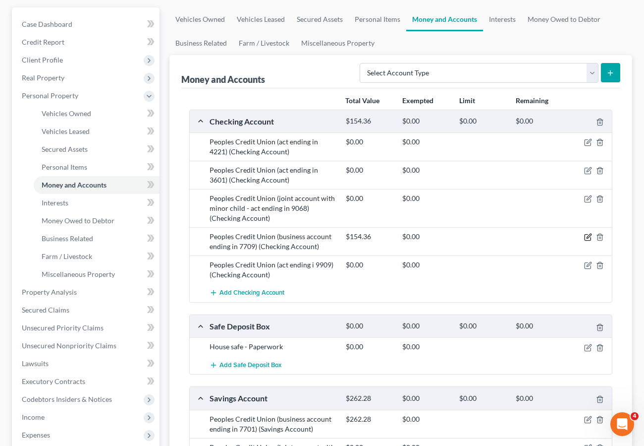
click at [588, 233] on icon "button" at bounding box center [588, 237] width 8 height 8
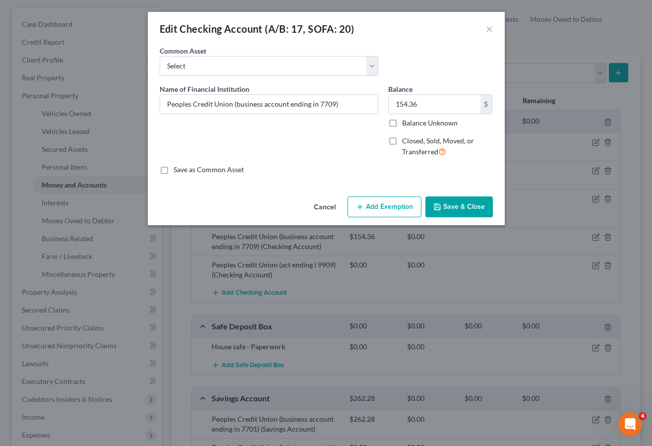
click at [396, 205] on button "Add Exemption" at bounding box center [384, 206] width 74 height 21
select select "2"
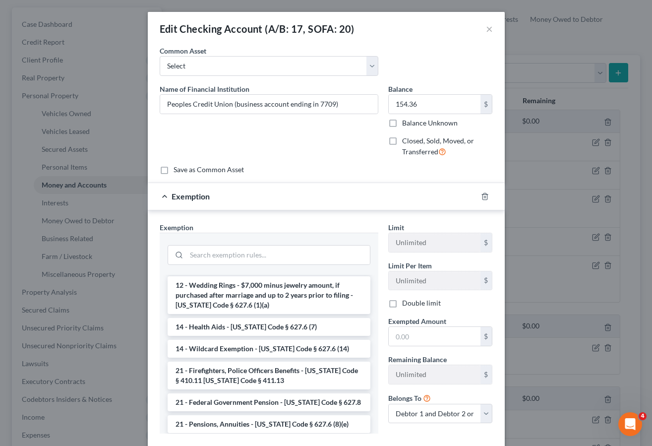
scroll to position [156, 0]
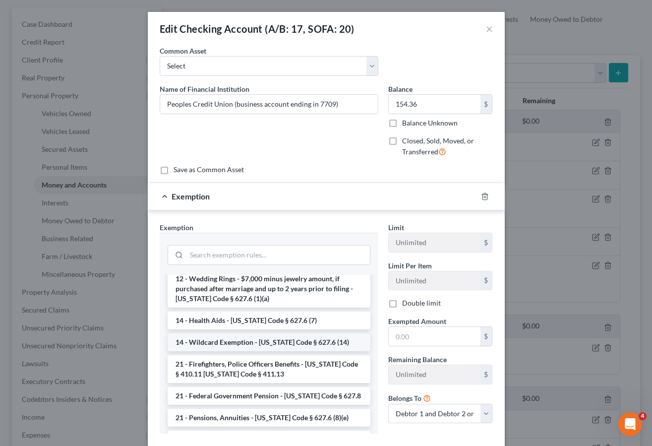
click at [280, 338] on li "14 - Wildcard Exemption - [US_STATE] Code § 627.6 (14)" at bounding box center [269, 342] width 203 height 18
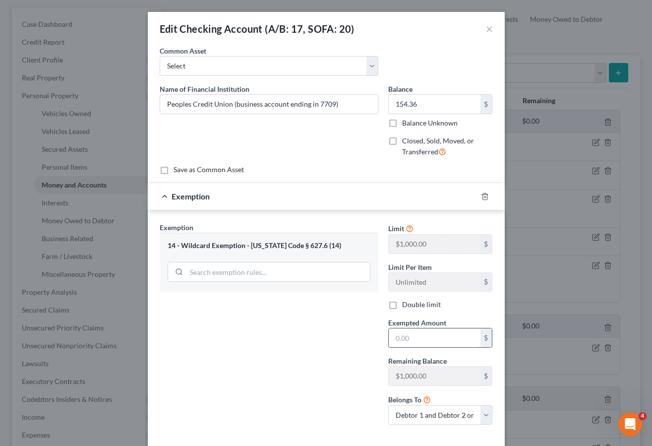
click at [434, 330] on input "text" at bounding box center [435, 337] width 92 height 19
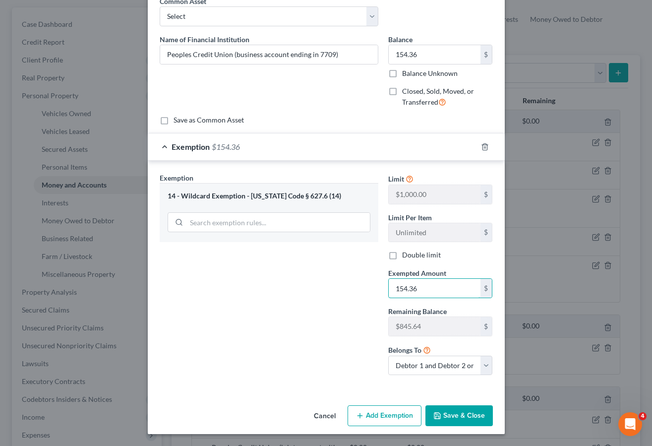
type input "154.36"
click at [457, 405] on button "Save & Close" at bounding box center [458, 415] width 67 height 21
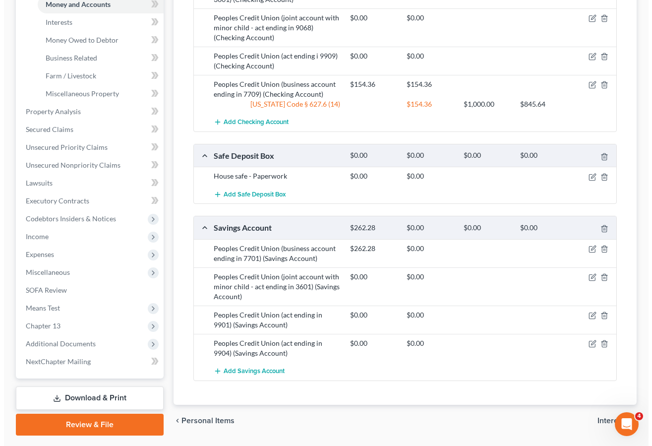
scroll to position [278, 0]
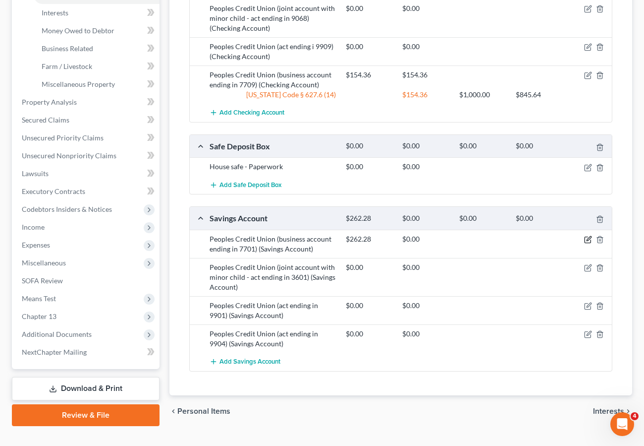
click at [584, 236] on icon "button" at bounding box center [588, 239] width 8 height 8
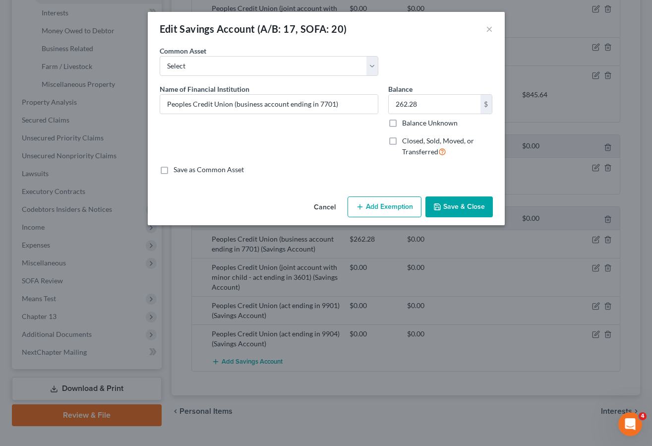
click at [396, 210] on button "Add Exemption" at bounding box center [384, 206] width 74 height 21
select select "2"
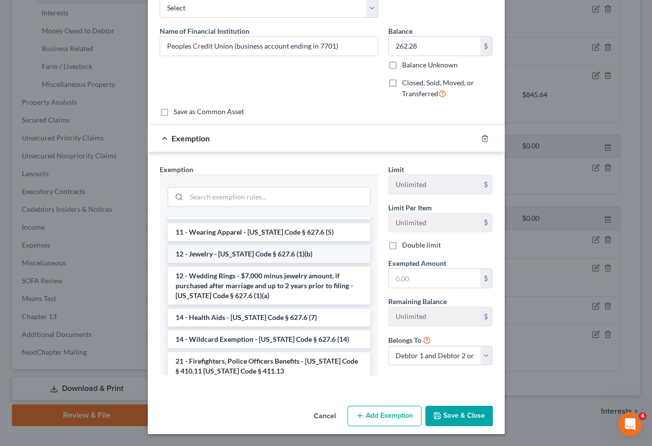
scroll to position [102, 0]
click at [254, 343] on li "14 - Wildcard Exemption - [US_STATE] Code § 627.6 (14)" at bounding box center [269, 338] width 203 height 18
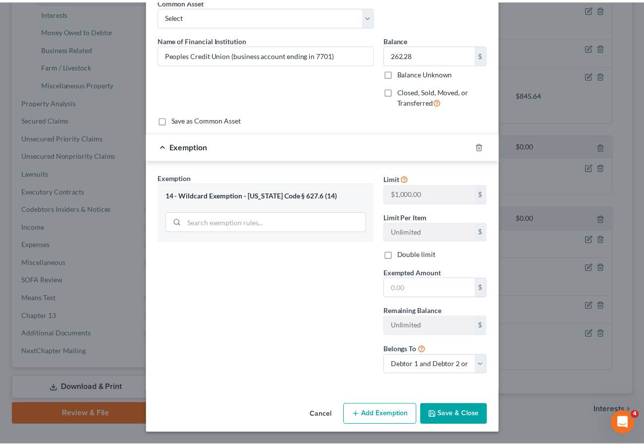
scroll to position [50, 0]
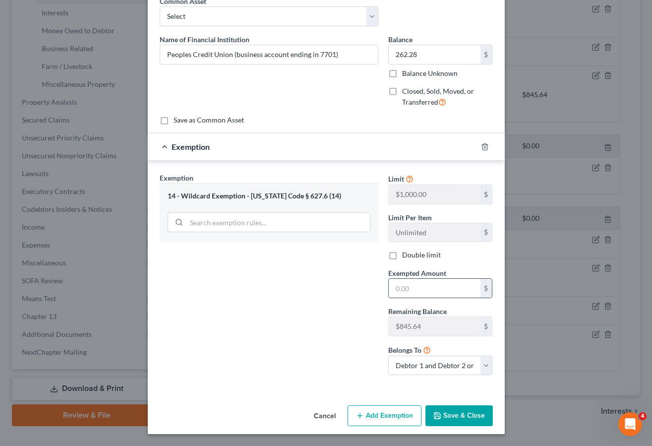
click at [412, 287] on input "text" at bounding box center [435, 288] width 92 height 19
type input "262.38"
click at [443, 411] on button "Save & Close" at bounding box center [458, 415] width 67 height 21
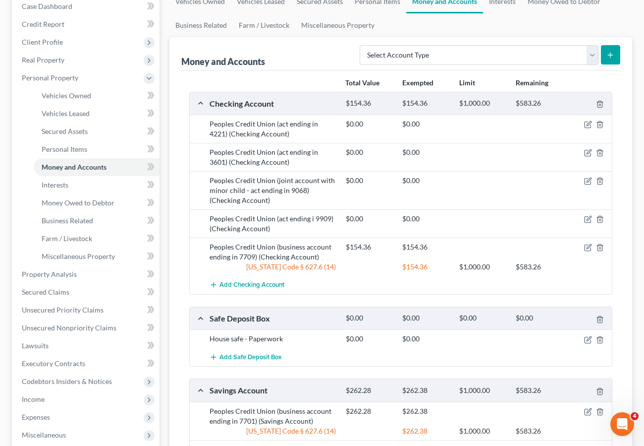
scroll to position [105, 0]
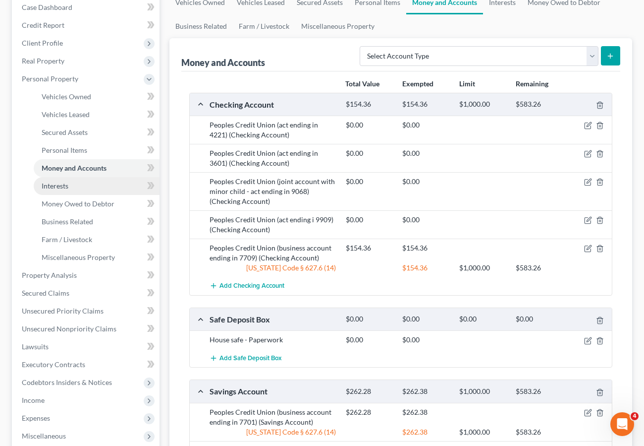
click at [51, 182] on span "Interests" at bounding box center [55, 185] width 27 height 8
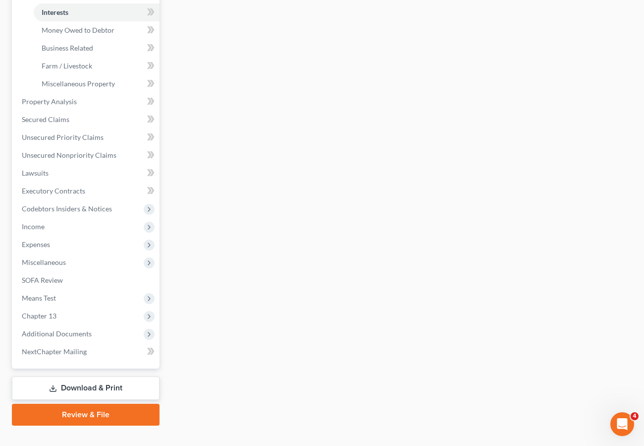
scroll to position [295, 0]
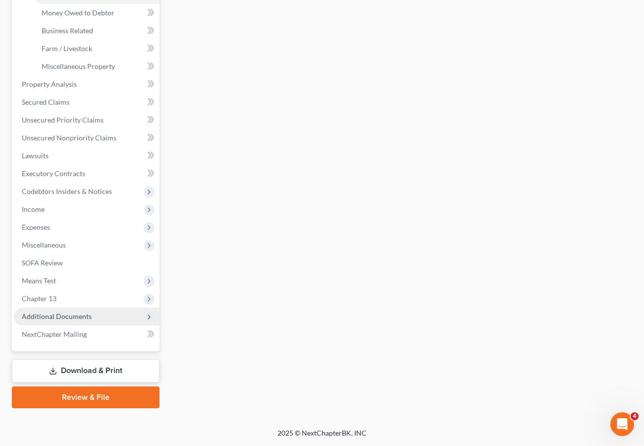
click at [79, 317] on span "Additional Documents" at bounding box center [57, 316] width 70 height 8
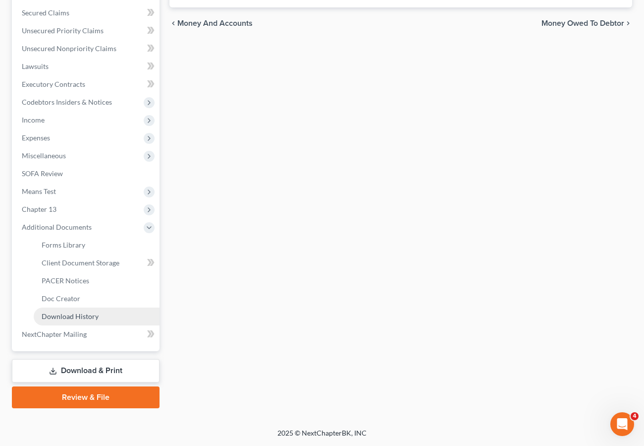
scroll to position [206, 0]
click at [53, 207] on span "Chapter 13" at bounding box center [39, 209] width 35 height 8
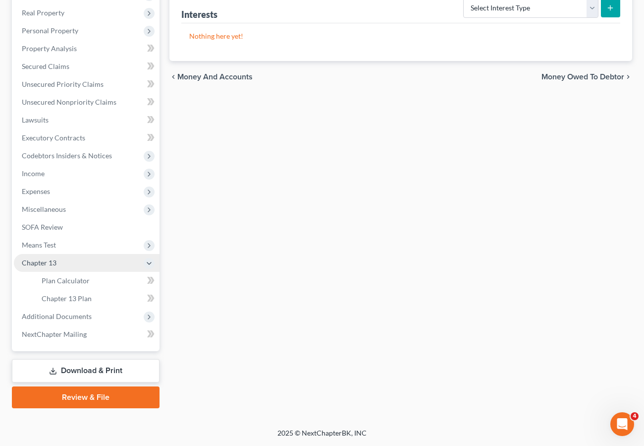
scroll to position [153, 0]
click at [66, 278] on span "Plan Calculator" at bounding box center [66, 280] width 48 height 8
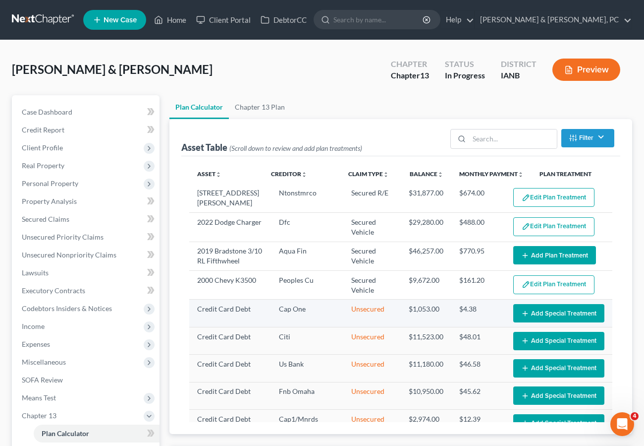
select select "59"
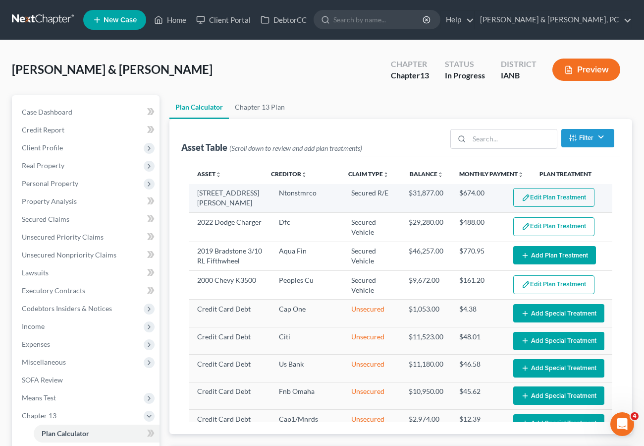
click at [552, 195] on button "Edit Plan Treatment" at bounding box center [554, 197] width 81 height 19
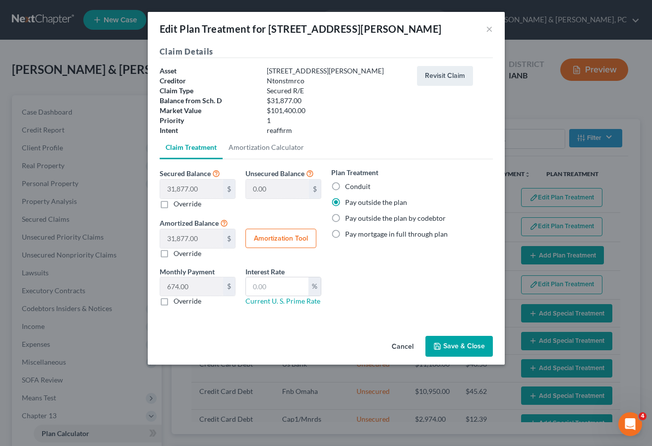
click at [475, 341] on button "Save & Close" at bounding box center [458, 346] width 67 height 21
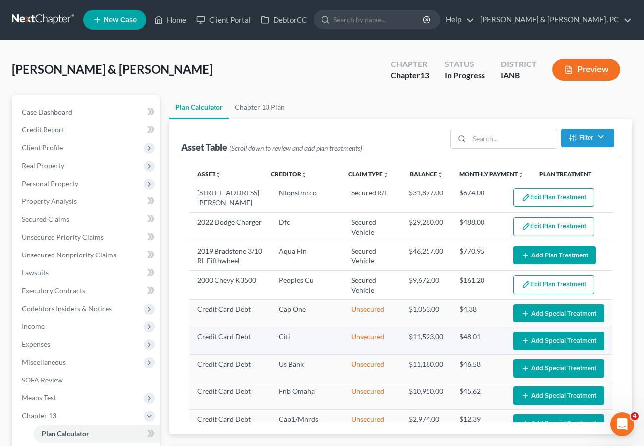
select select "59"
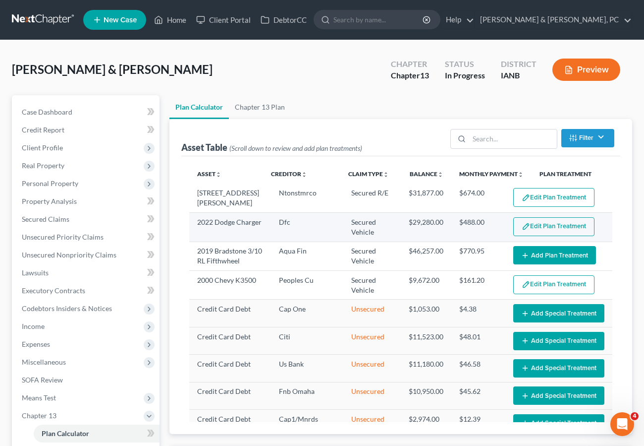
click at [540, 220] on button "Edit Plan Treatment" at bounding box center [554, 226] width 81 height 19
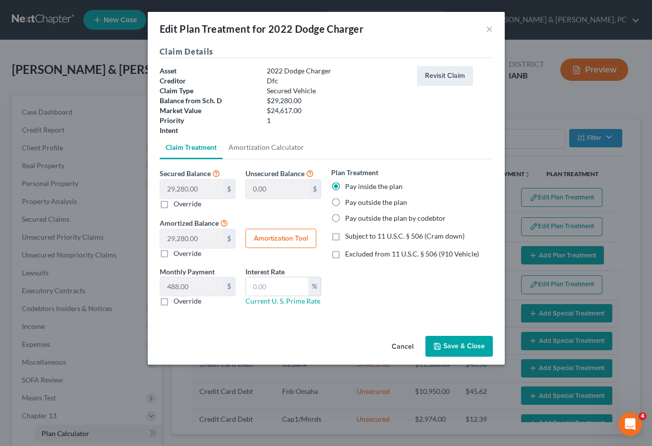
click at [467, 344] on button "Save & Close" at bounding box center [458, 346] width 67 height 21
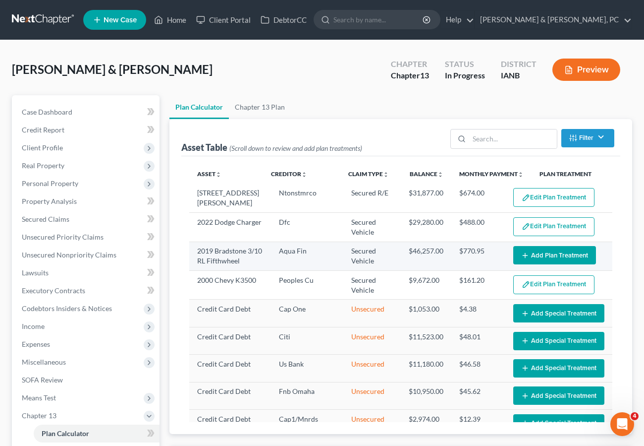
select select "59"
click at [540, 250] on button "Add Plan Treatment" at bounding box center [555, 255] width 83 height 18
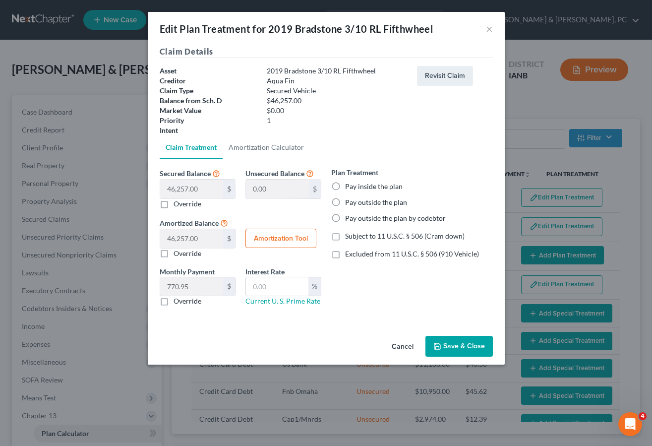
click at [369, 202] on label "Pay outside the plan" at bounding box center [376, 202] width 62 height 10
click at [355, 202] on input "Pay outside the plan" at bounding box center [352, 200] width 6 height 6
radio input "true"
click at [462, 343] on button "Save & Close" at bounding box center [458, 346] width 67 height 21
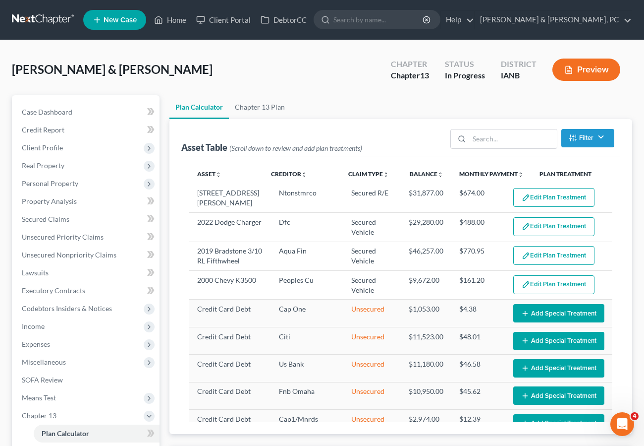
select select "59"
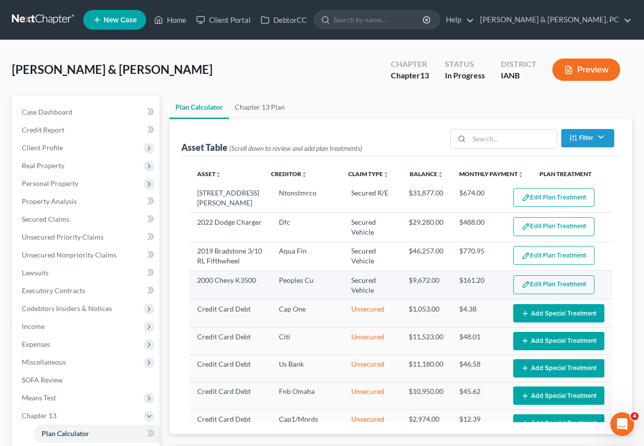
click at [550, 293] on button "Edit Plan Treatment" at bounding box center [554, 284] width 81 height 19
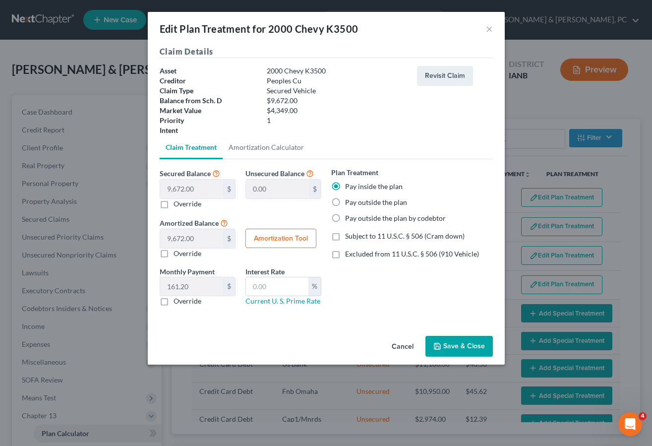
click at [465, 344] on button "Save & Close" at bounding box center [458, 346] width 67 height 21
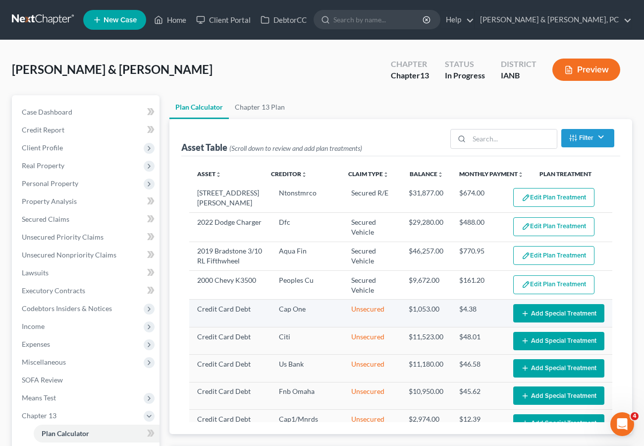
select select "59"
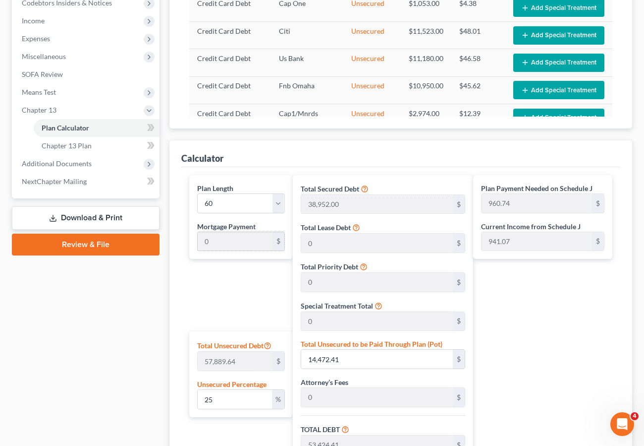
scroll to position [303, 0]
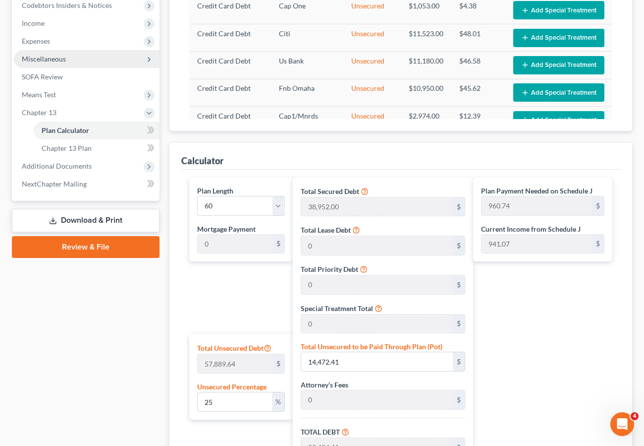
click at [44, 59] on span "Miscellaneous" at bounding box center [44, 59] width 44 height 8
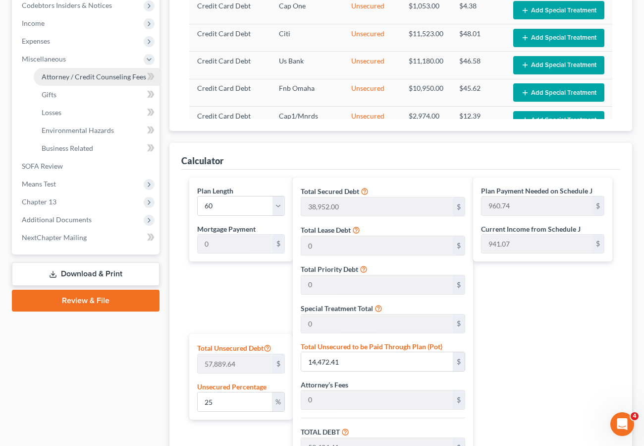
click at [55, 73] on span "Attorney / Credit Counseling Fees" at bounding box center [94, 76] width 105 height 8
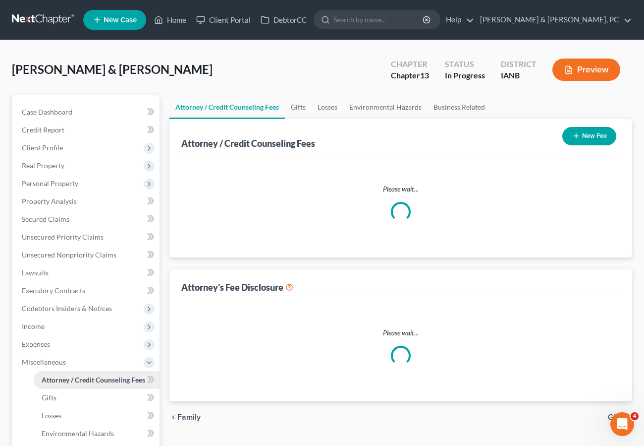
select select "0"
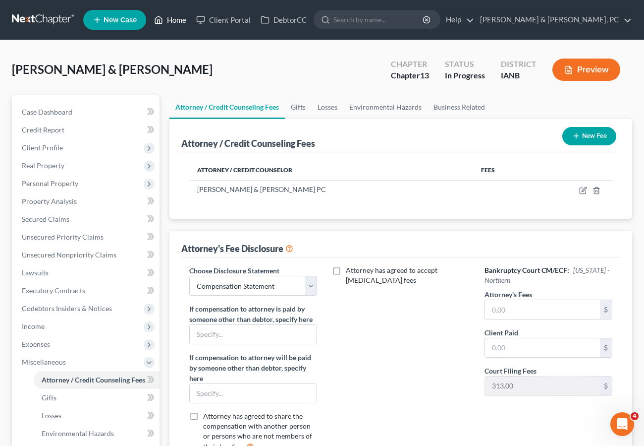
click at [172, 19] on link "Home" at bounding box center [170, 20] width 42 height 18
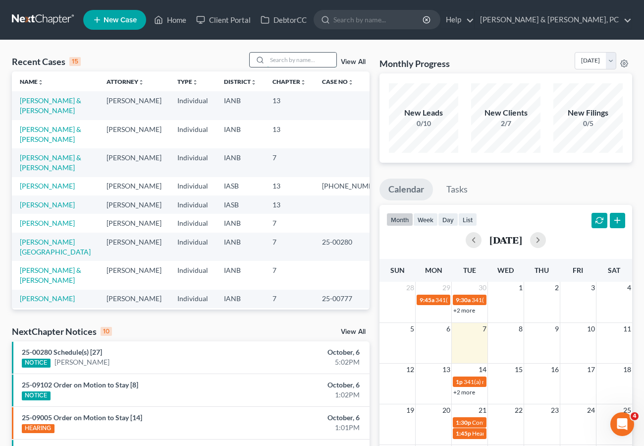
click at [303, 57] on input "search" at bounding box center [301, 60] width 69 height 14
click at [52, 183] on link "[PERSON_NAME]" at bounding box center [47, 185] width 55 height 8
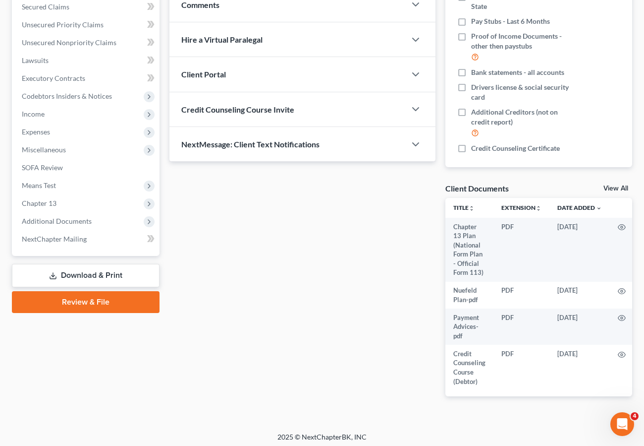
scroll to position [216, 0]
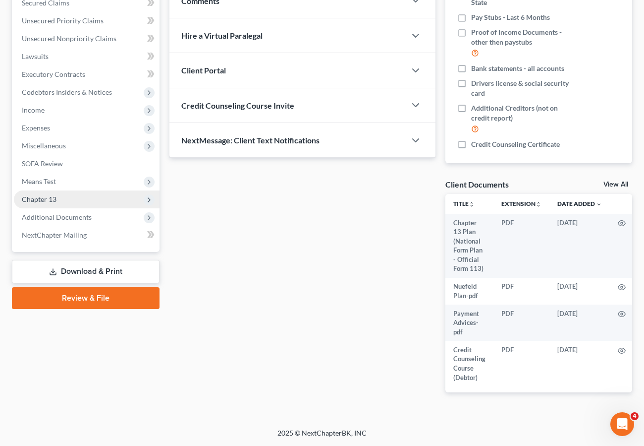
click at [50, 198] on span "Chapter 13" at bounding box center [39, 199] width 35 height 8
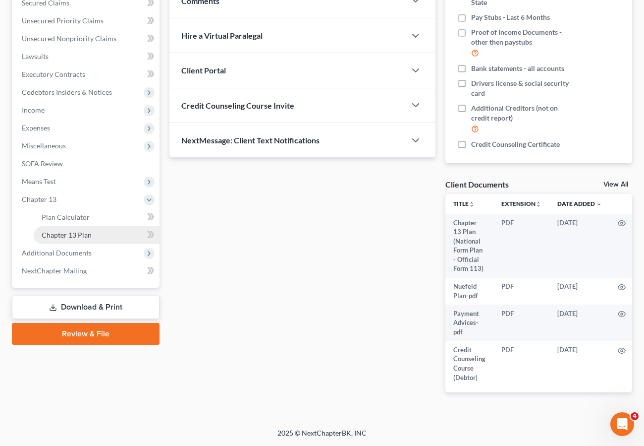
click at [68, 233] on span "Chapter 13 Plan" at bounding box center [67, 234] width 50 height 8
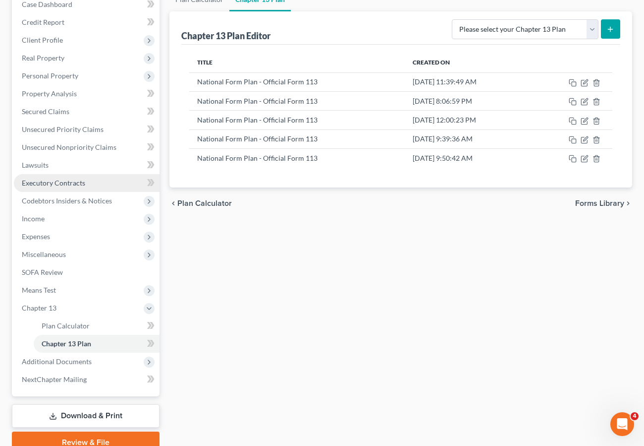
scroll to position [153, 0]
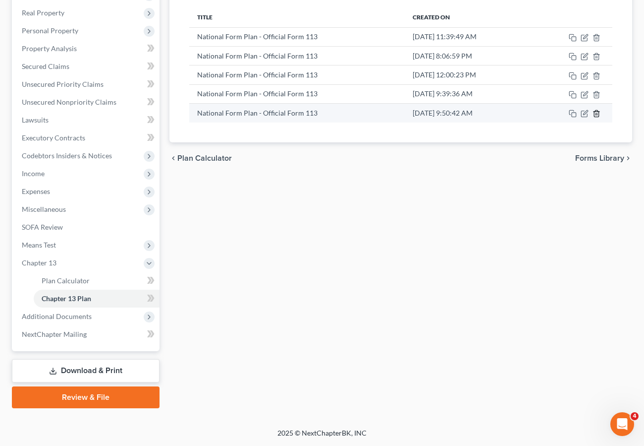
click at [597, 113] on icon "button" at bounding box center [597, 114] width 8 height 8
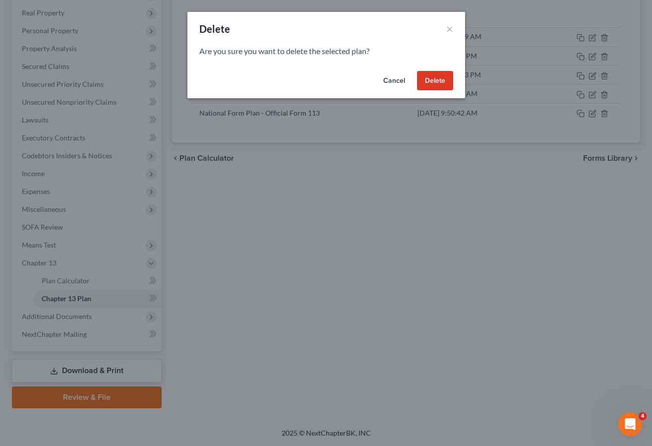
click at [431, 79] on button "Delete" at bounding box center [435, 81] width 36 height 20
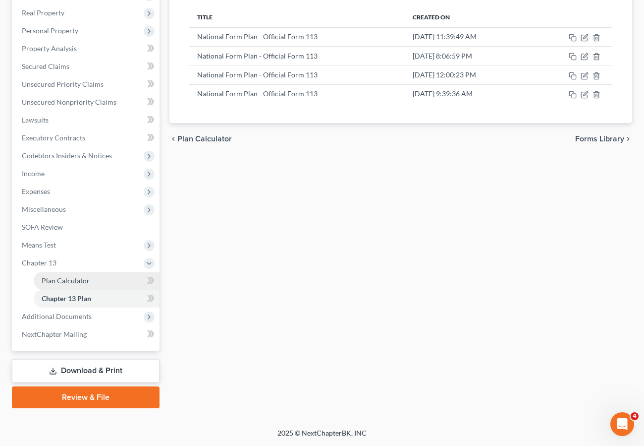
click at [72, 278] on span "Plan Calculator" at bounding box center [66, 280] width 48 height 8
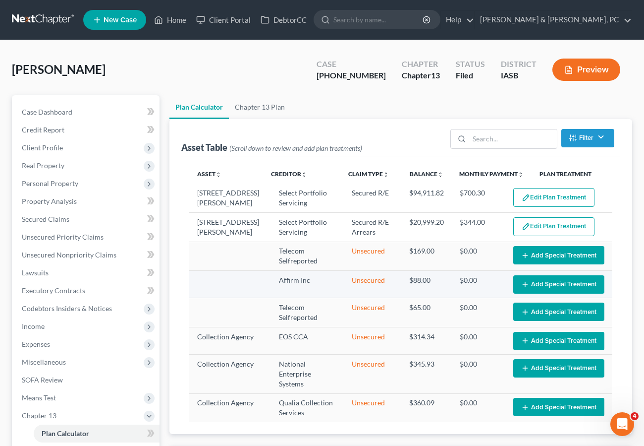
select select "59"
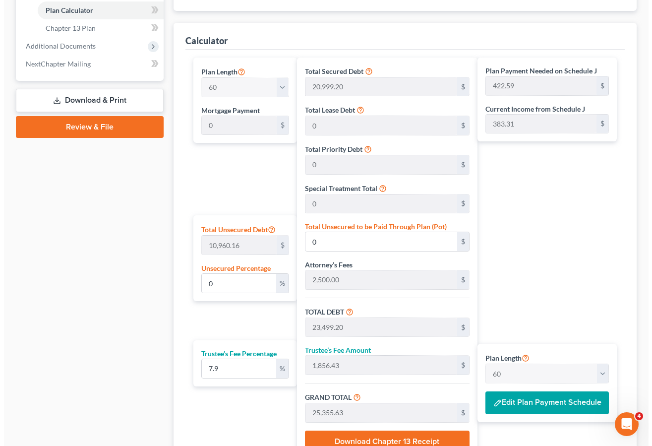
scroll to position [518, 0]
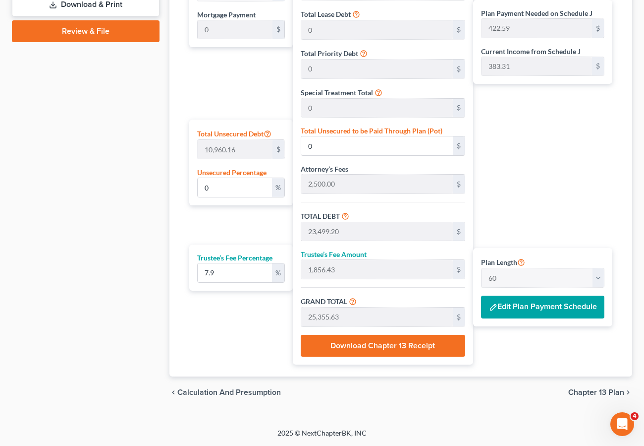
click at [524, 306] on button "Edit Plan Payment Schedule" at bounding box center [542, 306] width 123 height 23
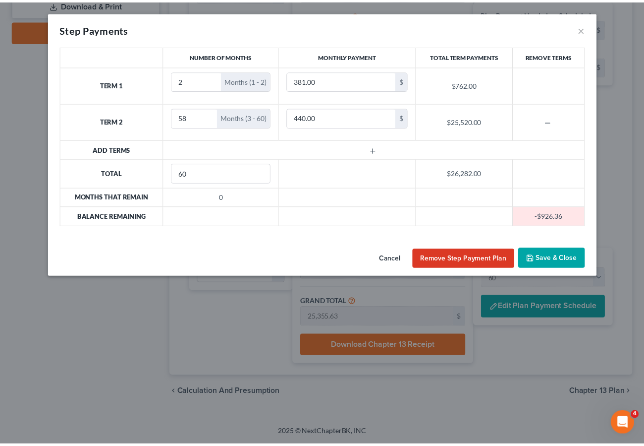
scroll to position [143, 0]
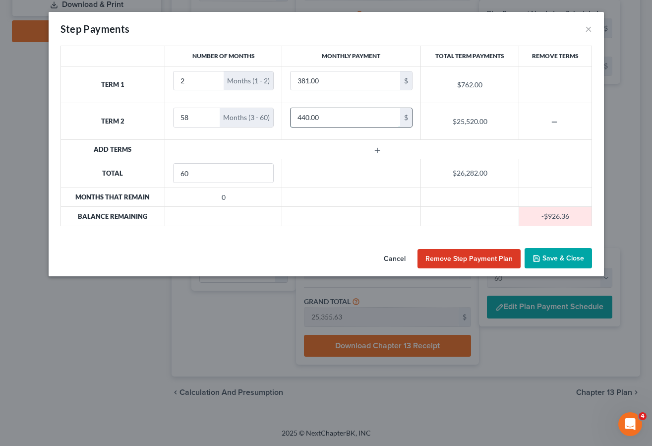
click at [317, 114] on input "440.00" at bounding box center [345, 117] width 110 height 19
type input "450.00"
click at [584, 258] on button "Save & Close" at bounding box center [557, 258] width 67 height 21
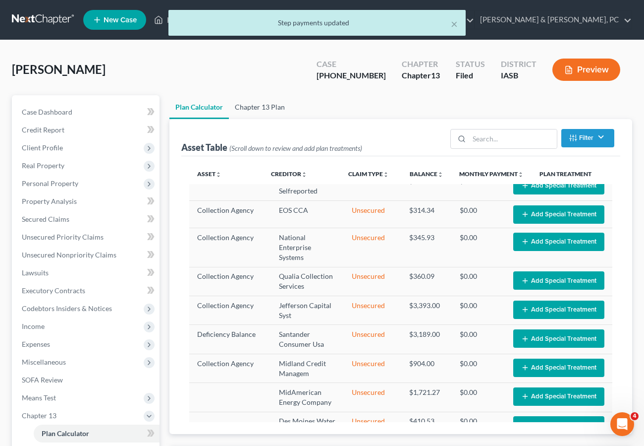
scroll to position [1, 0]
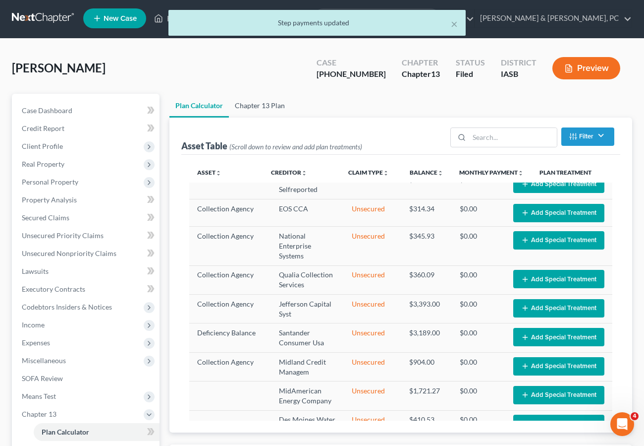
click at [251, 106] on link "Chapter 13 Plan" at bounding box center [260, 106] width 62 height 24
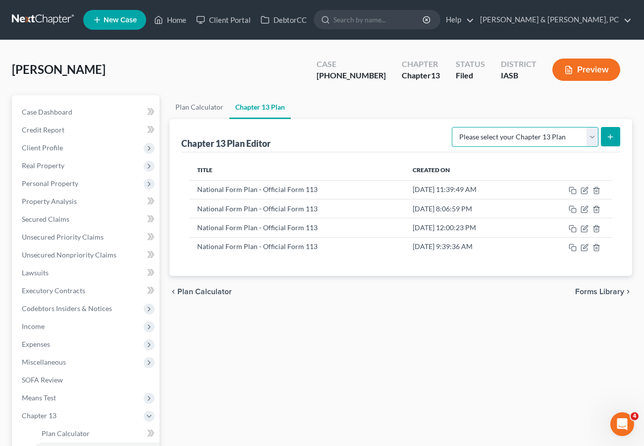
click at [514, 136] on select "Please select your Chapter 13 Plan National Form Plan - Official Form 113" at bounding box center [525, 137] width 147 height 20
select select "0"
click at [456, 127] on select "Please select your Chapter 13 Plan National Form Plan - Official Form 113" at bounding box center [525, 137] width 147 height 20
click at [610, 133] on icon "submit" at bounding box center [611, 137] width 8 height 8
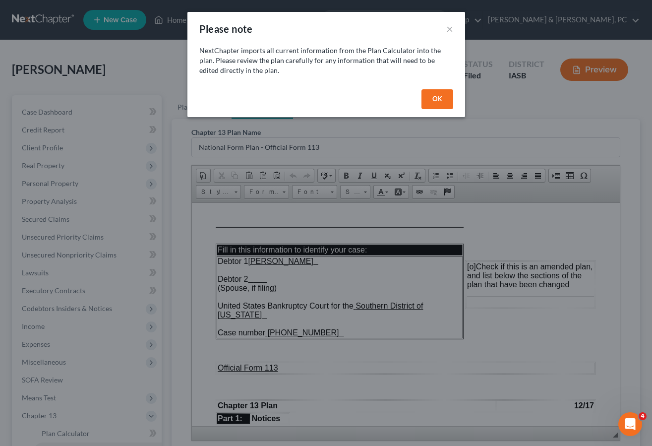
click at [436, 99] on button "OK" at bounding box center [437, 99] width 32 height 20
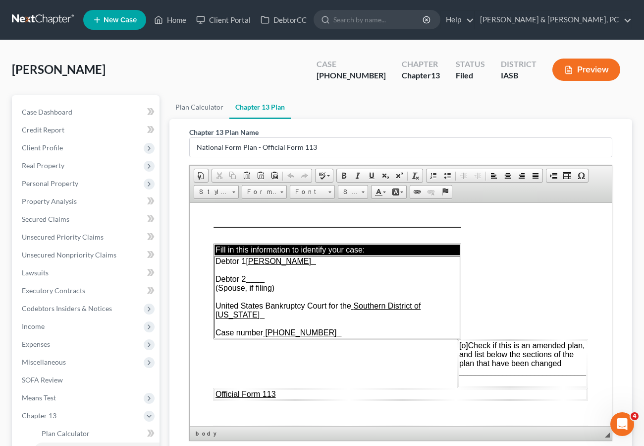
drag, startPoint x: 457, startPoint y: 335, endPoint x: 464, endPoint y: 333, distance: 8.3
click at [460, 341] on span "[o]" at bounding box center [464, 345] width 9 height 8
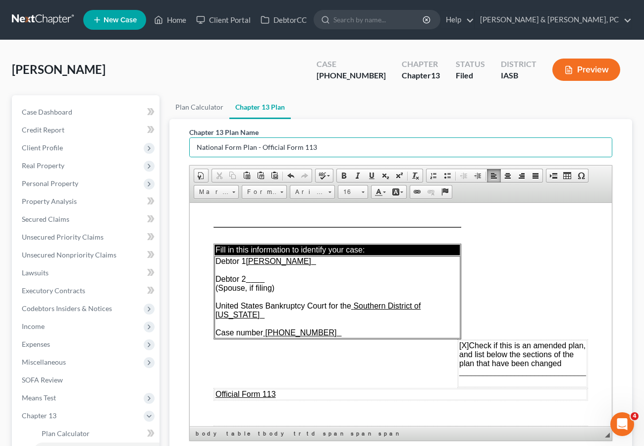
drag, startPoint x: 329, startPoint y: 143, endPoint x: 162, endPoint y: 124, distance: 168.1
click at [162, 124] on div "Petition Navigation Case Dashboard Payments Invoices Payments Payments Credit R…" at bounding box center [322, 327] width 631 height 465
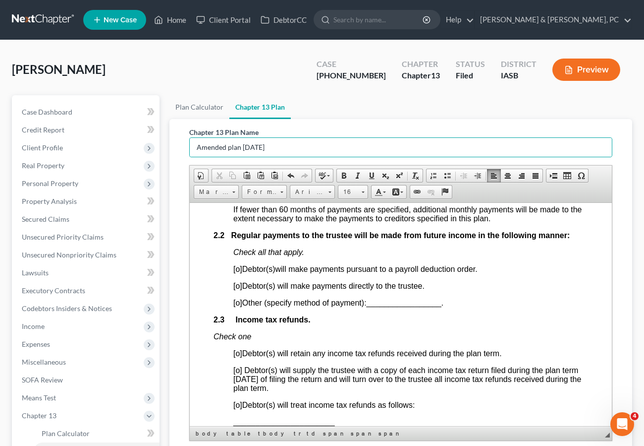
scroll to position [725, 0]
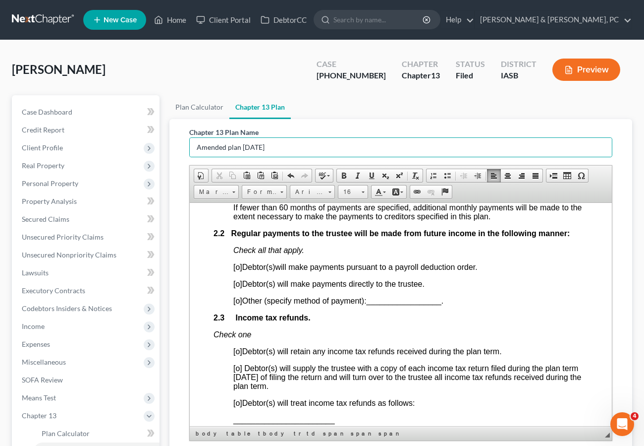
type input "Amended plan [DATE]"
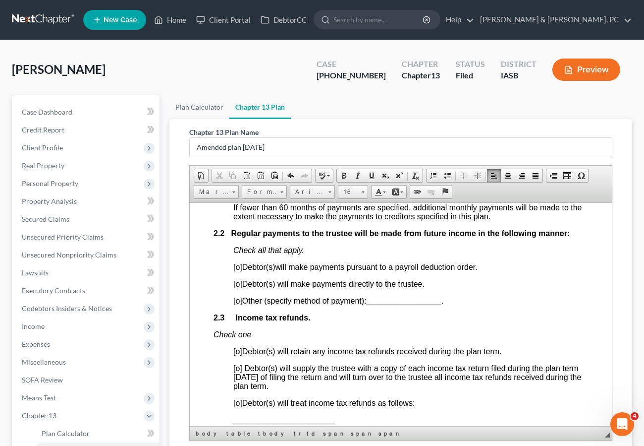
click at [239, 287] on span "[o]" at bounding box center [237, 283] width 9 height 8
click at [239, 372] on span "[o]" at bounding box center [237, 367] width 9 height 8
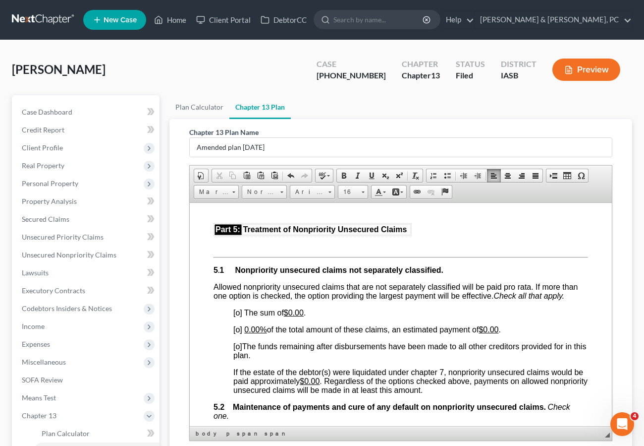
scroll to position [2132, 0]
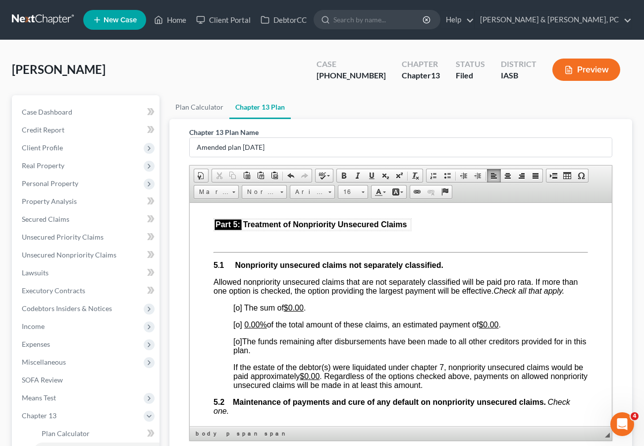
click at [240, 345] on span "[o]" at bounding box center [237, 341] width 9 height 8
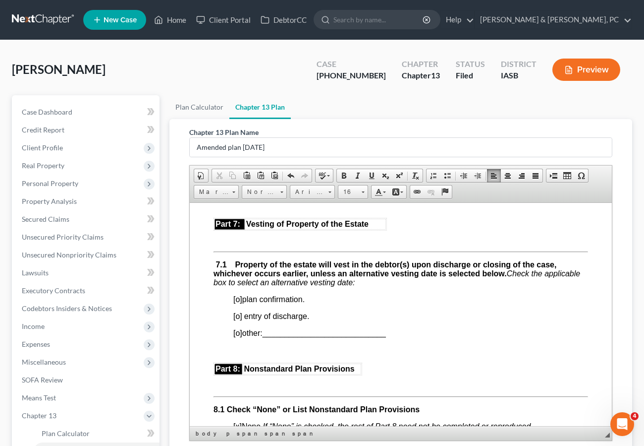
scroll to position [2619, 0]
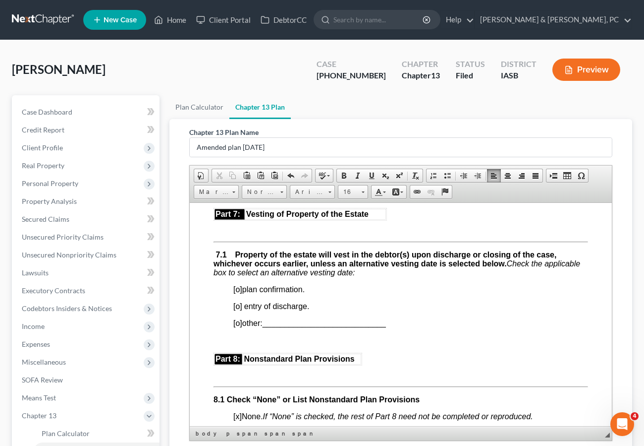
click at [239, 310] on span "[o]" at bounding box center [237, 305] width 9 height 8
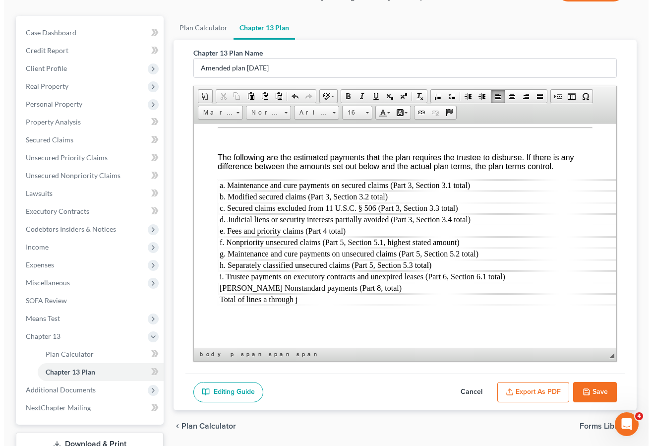
scroll to position [153, 0]
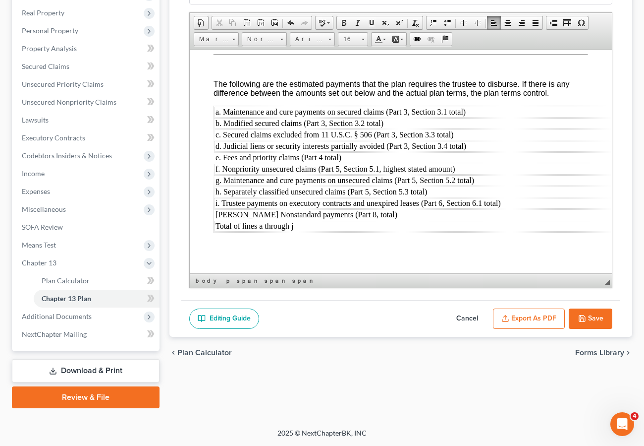
click at [529, 316] on button "Export as PDF" at bounding box center [529, 318] width 72 height 21
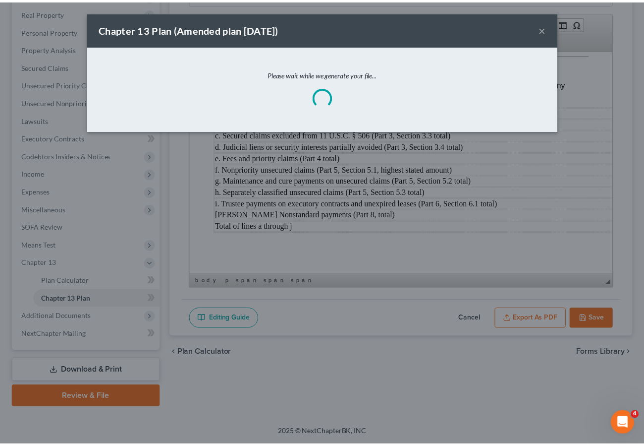
scroll to position [3275, 0]
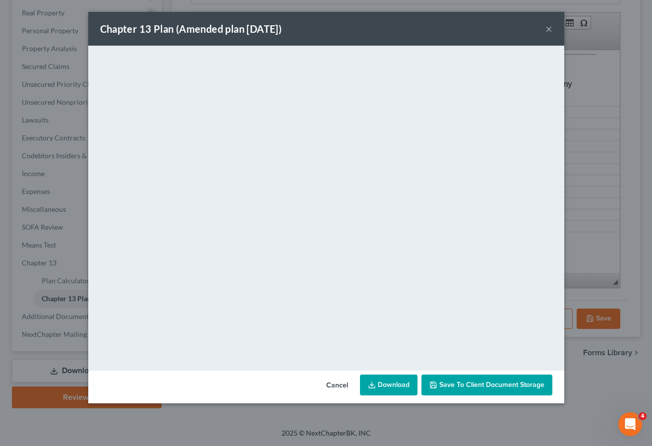
click at [399, 381] on link "Download" at bounding box center [388, 384] width 57 height 21
click at [548, 29] on button "×" at bounding box center [548, 29] width 7 height 12
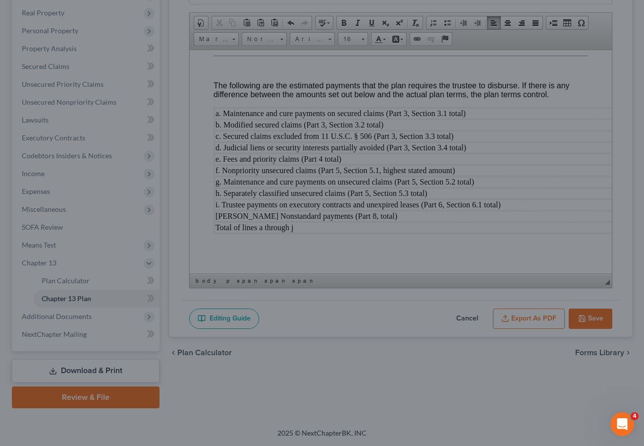
scroll to position [3292, 0]
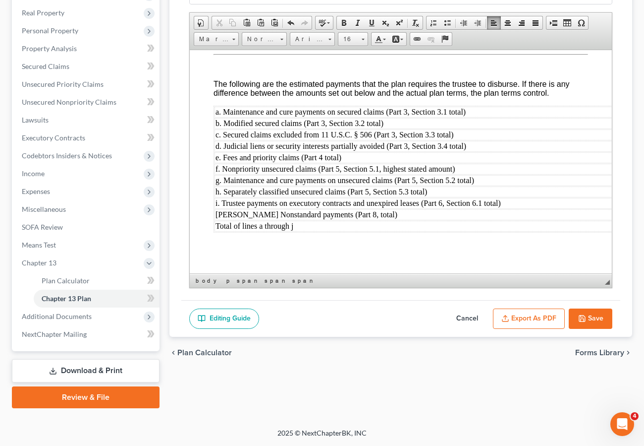
click at [534, 414] on div "Petition Navigation Case Dashboard Payments Invoices Payments Payments Credit R…" at bounding box center [322, 179] width 621 height 473
click at [596, 315] on button "Save" at bounding box center [591, 318] width 44 height 21
select select "0"
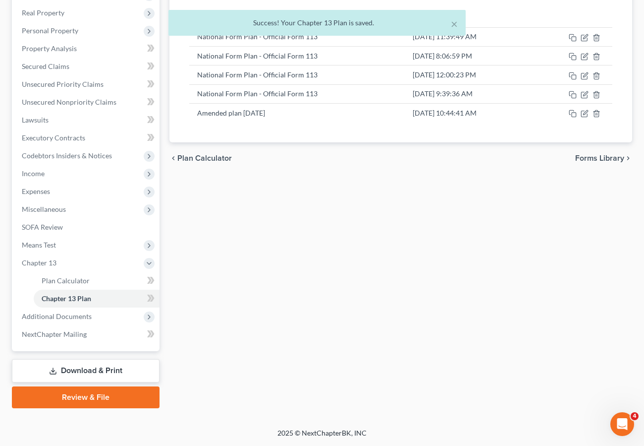
scroll to position [0, 0]
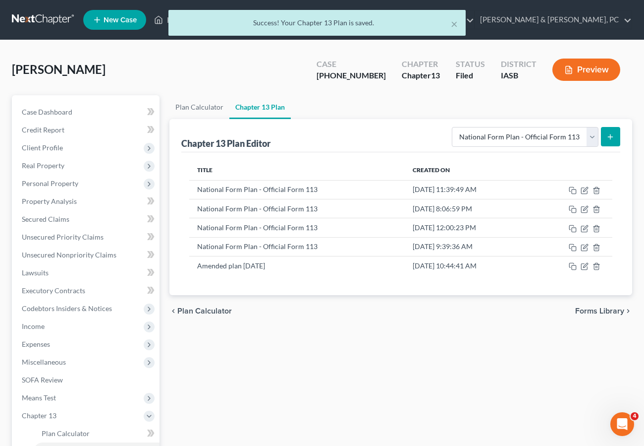
click at [100, 18] on div "× Success! Your Chapter 13 Plan is saved." at bounding box center [317, 25] width 644 height 31
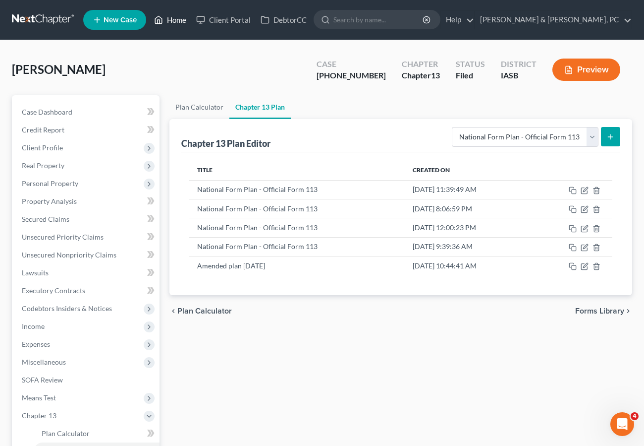
click at [170, 17] on link "Home" at bounding box center [170, 20] width 42 height 18
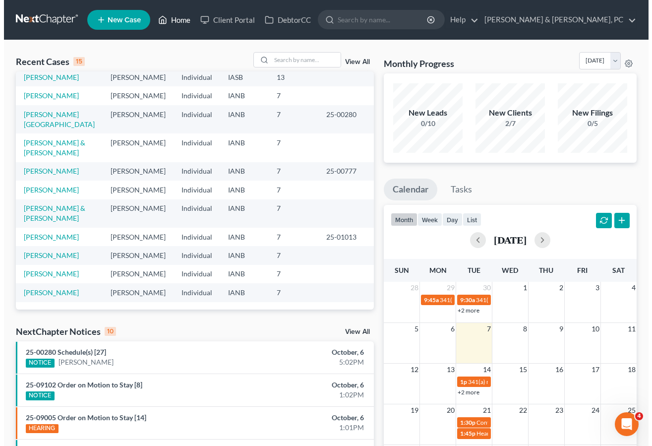
scroll to position [206, 0]
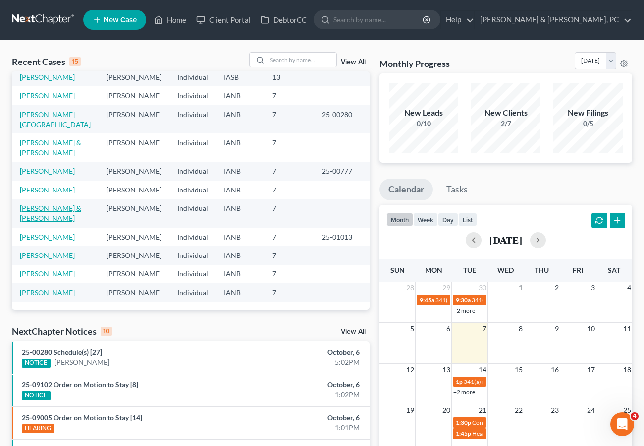
click at [52, 204] on link "[PERSON_NAME] & [PERSON_NAME]" at bounding box center [50, 213] width 61 height 18
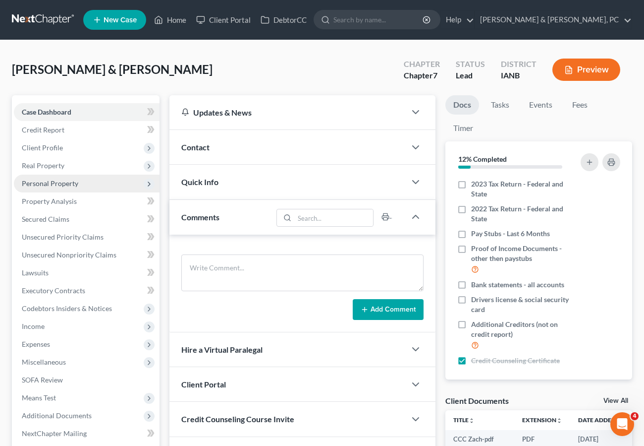
click at [40, 182] on span "Personal Property" at bounding box center [50, 183] width 57 height 8
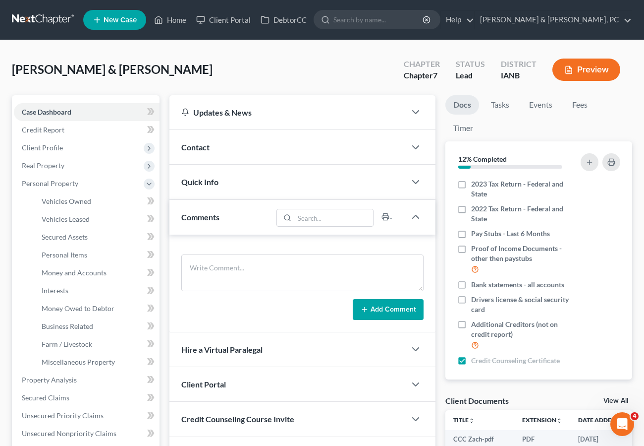
click at [594, 65] on button "Preview" at bounding box center [587, 69] width 68 height 22
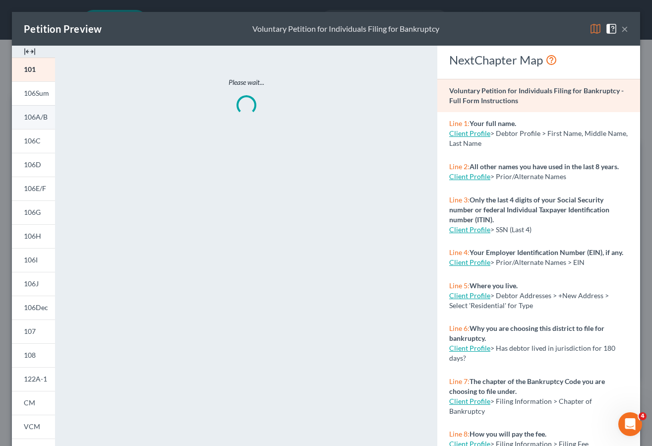
click at [36, 117] on span "106A/B" at bounding box center [36, 117] width 24 height 8
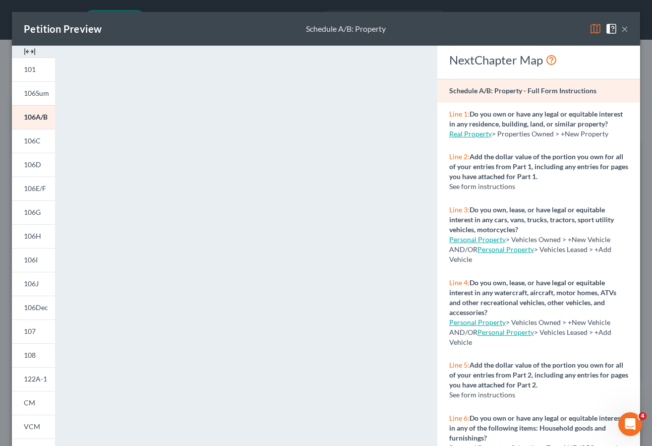
click at [621, 29] on button "×" at bounding box center [624, 29] width 7 height 12
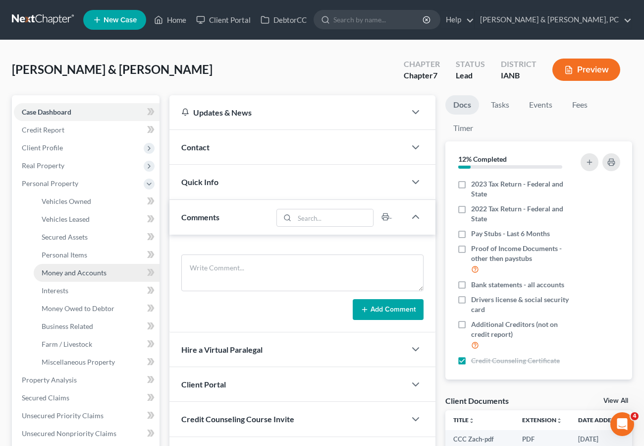
scroll to position [1, 0]
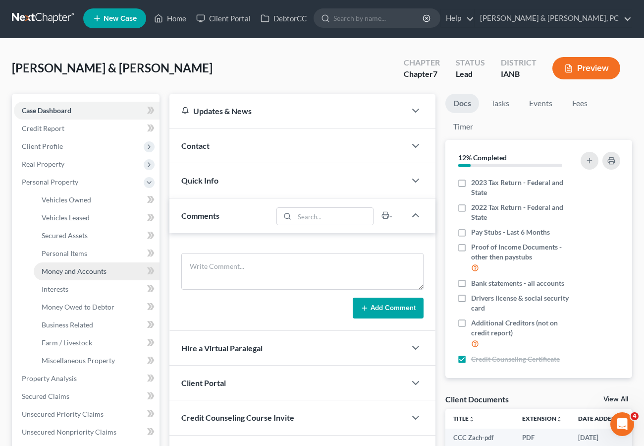
click at [60, 268] on span "Money and Accounts" at bounding box center [74, 271] width 65 height 8
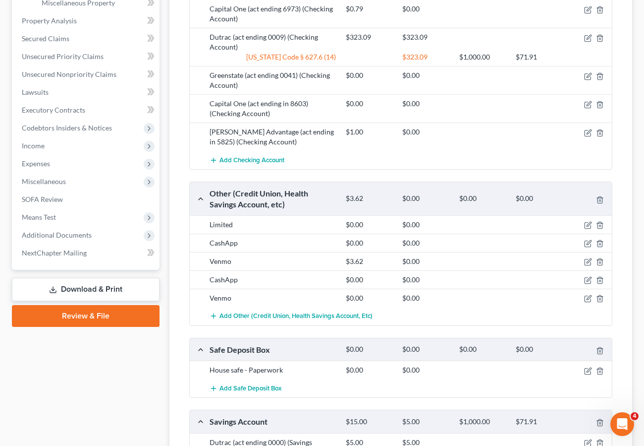
scroll to position [367, 0]
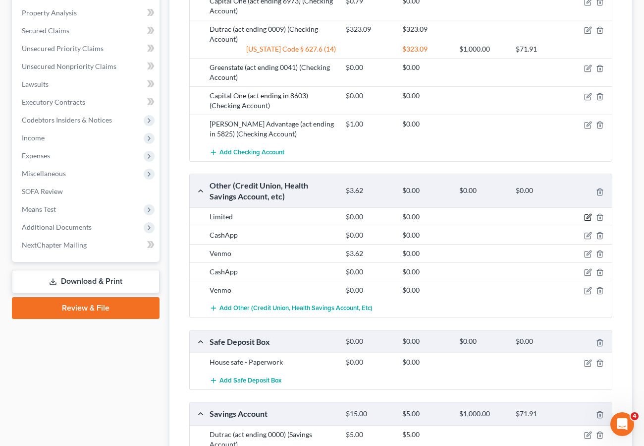
click at [587, 216] on icon "button" at bounding box center [588, 217] width 8 height 8
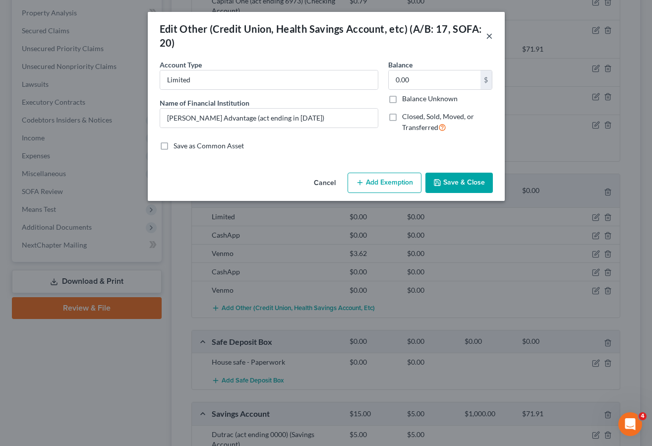
click at [486, 34] on button "×" at bounding box center [489, 36] width 7 height 12
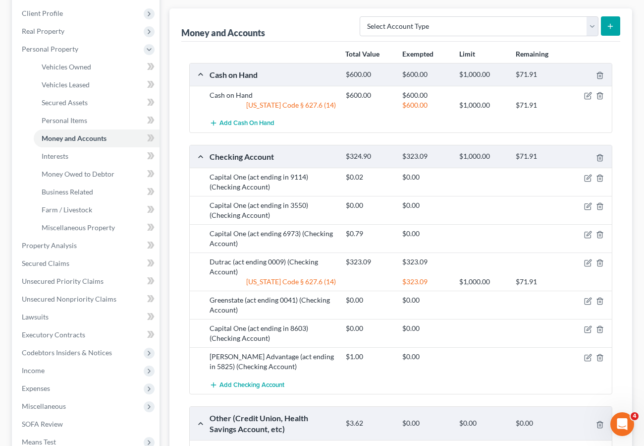
scroll to position [134, 0]
click at [587, 263] on icon "button" at bounding box center [589, 262] width 4 height 4
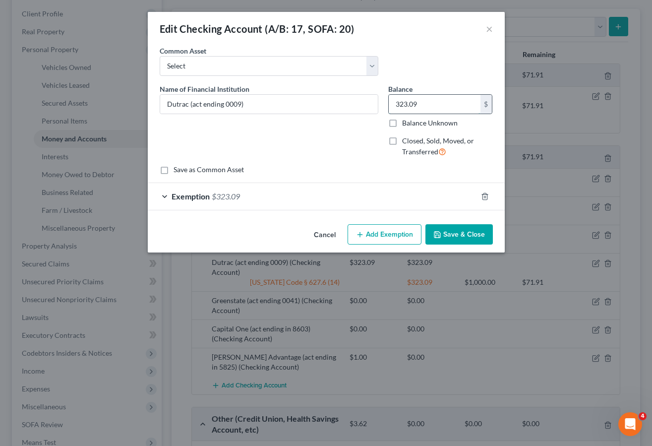
click at [447, 102] on input "323.09" at bounding box center [435, 104] width 92 height 19
type input "130.77"
click at [450, 228] on button "Save & Close" at bounding box center [458, 234] width 67 height 21
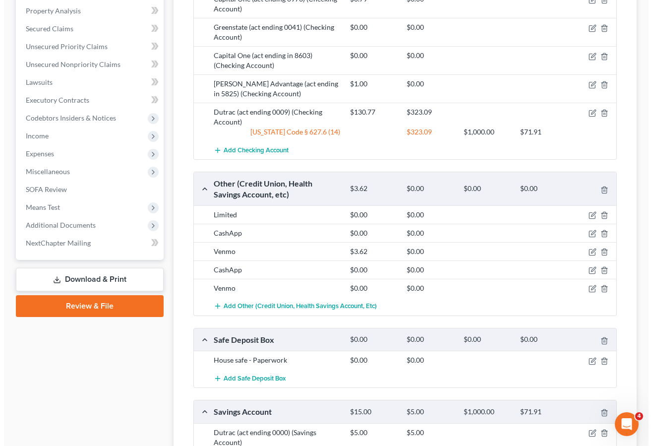
scroll to position [372, 0]
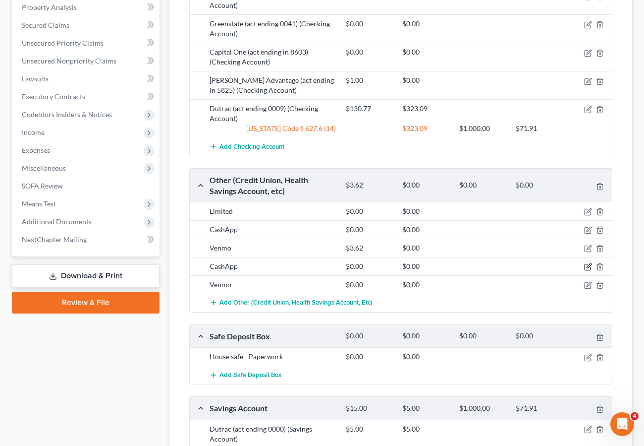
click at [590, 265] on icon "button" at bounding box center [588, 267] width 8 height 8
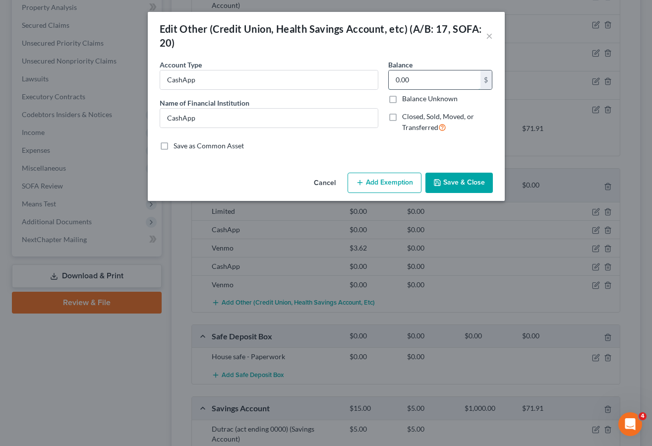
click at [423, 76] on input "0.00" at bounding box center [435, 79] width 92 height 19
type input "27.00"
click at [369, 181] on button "Add Exemption" at bounding box center [384, 182] width 74 height 21
select select "2"
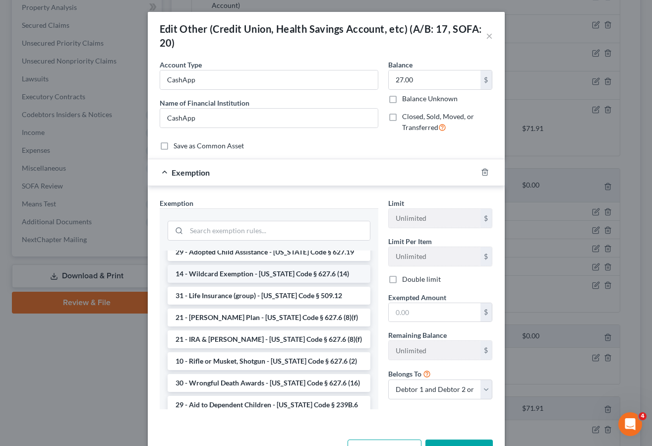
scroll to position [0, 0]
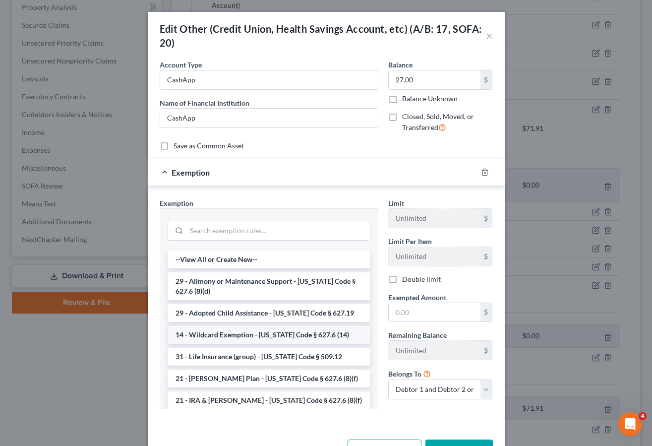
click at [269, 332] on li "14 - Wildcard Exemption - [US_STATE] Code § 627.6 (14)" at bounding box center [269, 335] width 203 height 18
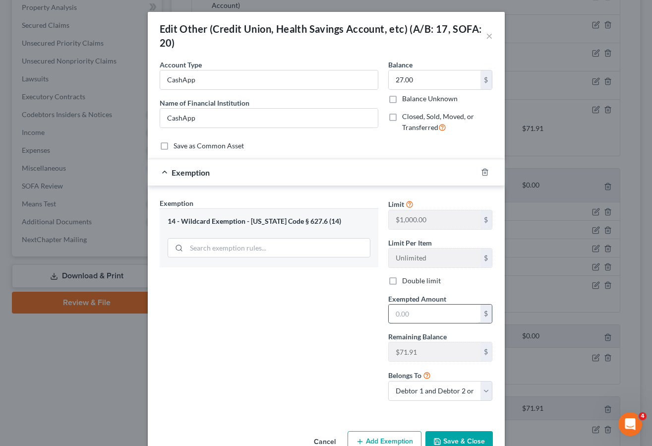
click at [404, 313] on input "text" at bounding box center [435, 313] width 92 height 19
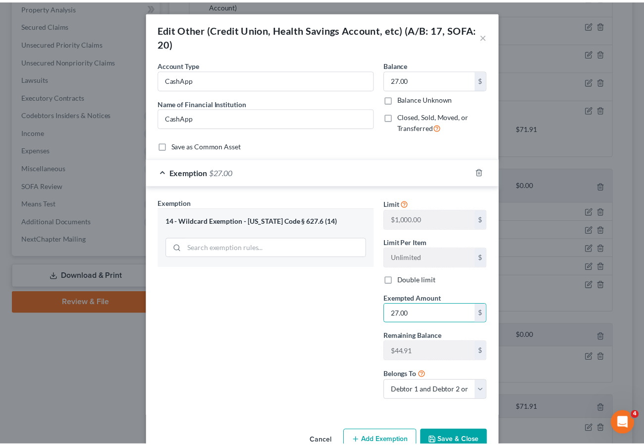
scroll to position [25, 0]
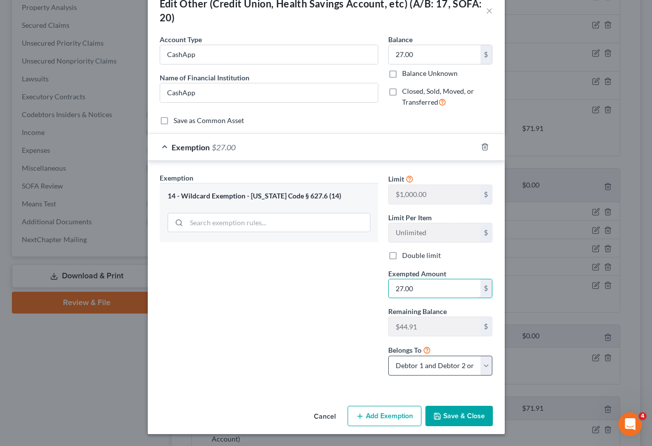
type input "27.00"
click at [430, 365] on select "Debtor 1 only Debtor 2 only Debtor 1 and Debtor 2 only" at bounding box center [440, 365] width 105 height 20
click at [388, 355] on select "Debtor 1 only Debtor 2 only Debtor 1 and Debtor 2 only" at bounding box center [440, 365] width 105 height 20
click at [441, 368] on select "Debtor 1 only Debtor 2 only Debtor 1 and Debtor 2 only" at bounding box center [440, 365] width 105 height 20
select select "2"
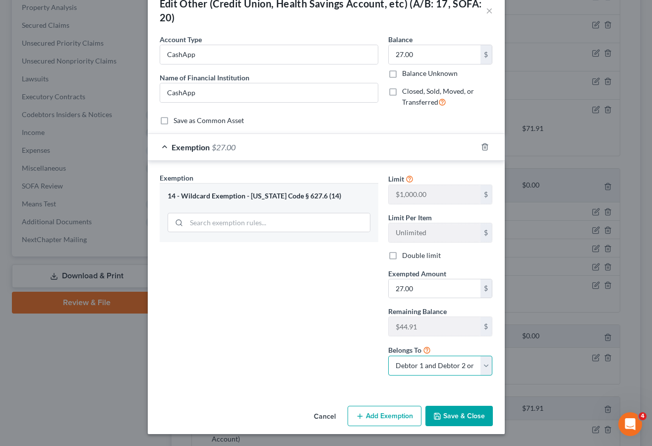
click at [388, 355] on select "Debtor 1 only Debtor 2 only Debtor 1 and Debtor 2 only" at bounding box center [440, 365] width 105 height 20
click at [453, 407] on button "Save & Close" at bounding box center [458, 415] width 67 height 21
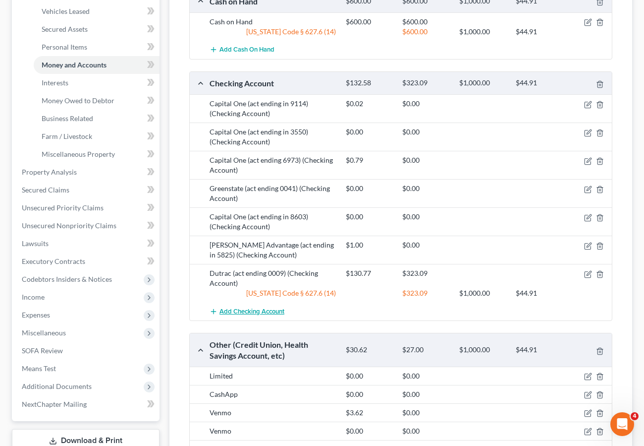
scroll to position [207, 0]
click at [487, 326] on div "Cash on Hand $600.00 $600.00 $1,000.00 $44.91 Cash on Hand $600.00 $600.00 [US_…" at bounding box center [400, 377] width 423 height 774
drag, startPoint x: 393, startPoint y: 328, endPoint x: 389, endPoint y: 331, distance: 5.1
click at [393, 328] on div "Cash on Hand $600.00 $600.00 $1,000.00 $44.91 Cash on Hand $600.00 $600.00 [US_…" at bounding box center [400, 377] width 423 height 774
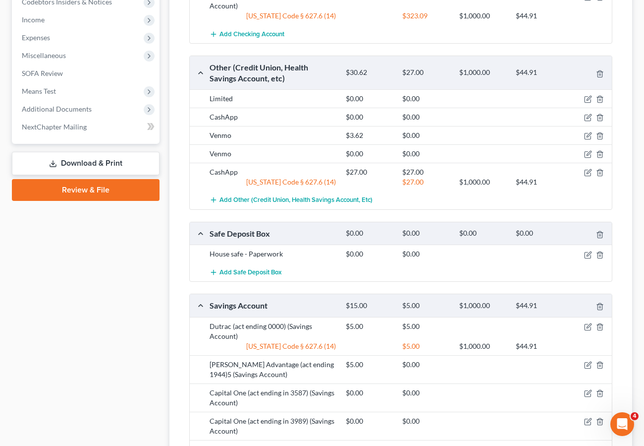
scroll to position [457, 0]
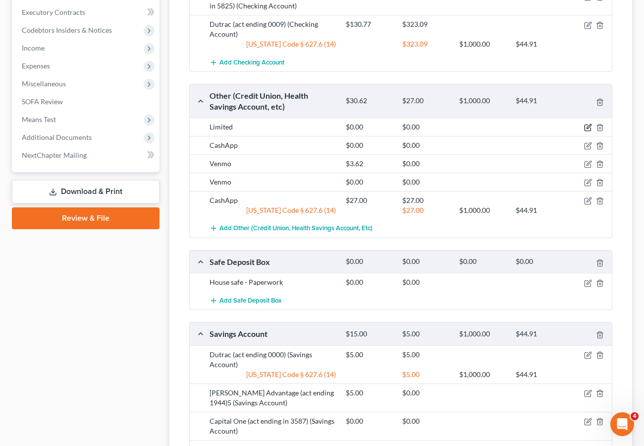
click at [586, 124] on icon "button" at bounding box center [588, 127] width 8 height 8
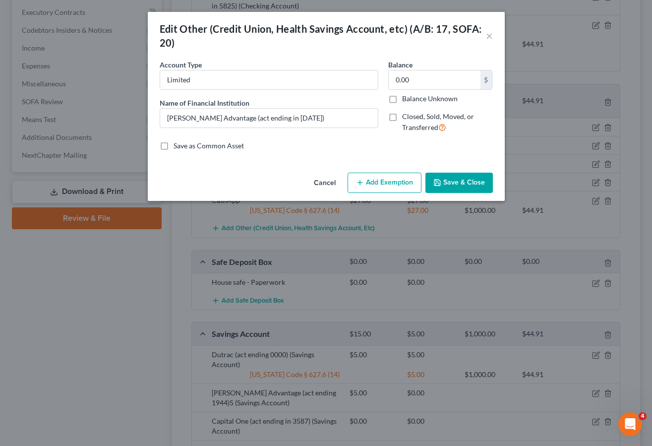
click at [466, 182] on button "Save & Close" at bounding box center [458, 182] width 67 height 21
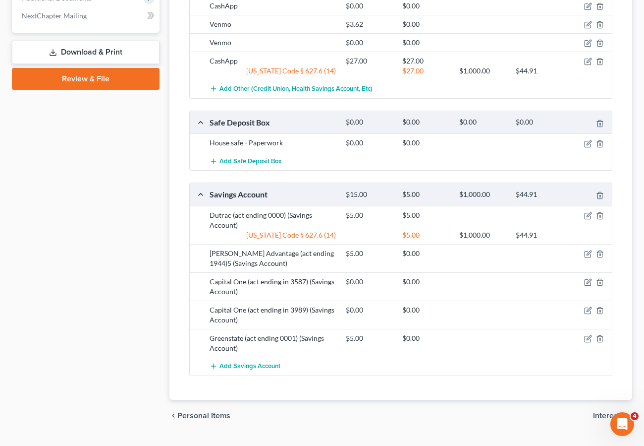
scroll to position [596, 0]
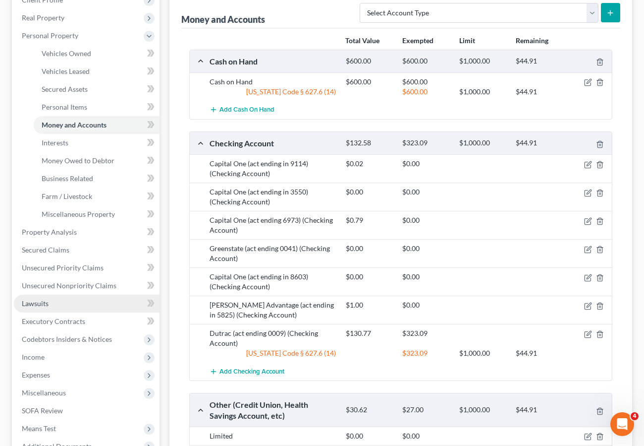
scroll to position [163, 0]
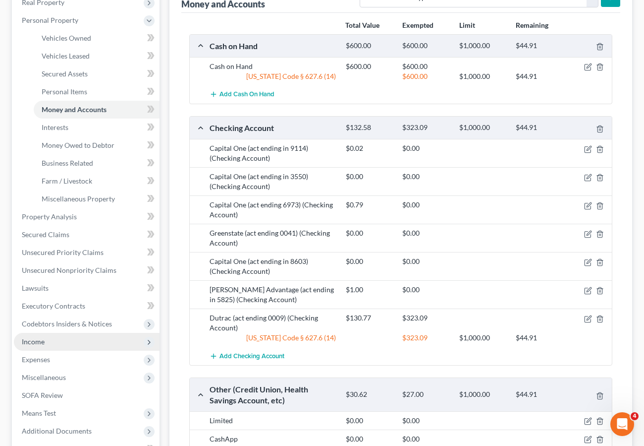
drag, startPoint x: 41, startPoint y: 338, endPoint x: 50, endPoint y: 335, distance: 9.9
click at [41, 338] on span "Income" at bounding box center [33, 341] width 23 height 8
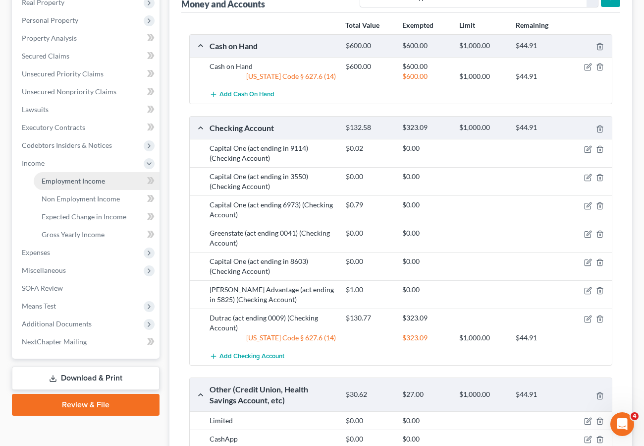
click at [65, 180] on span "Employment Income" at bounding box center [73, 180] width 63 height 8
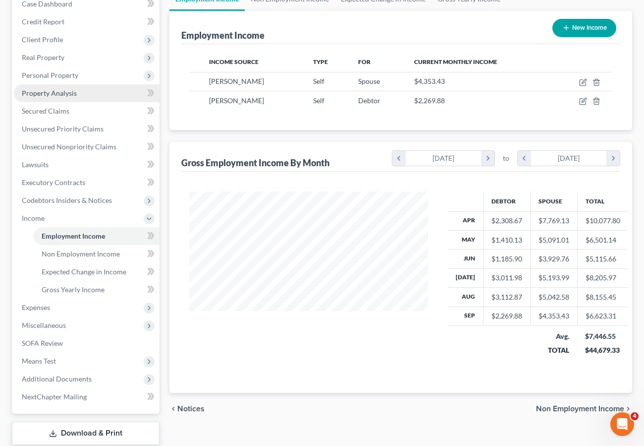
scroll to position [171, 0]
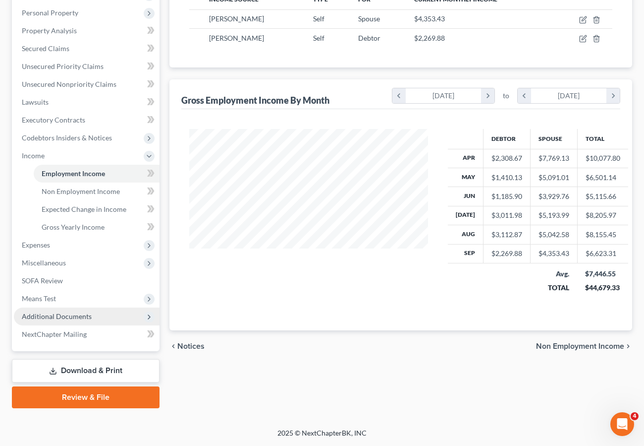
click at [64, 314] on span "Additional Documents" at bounding box center [57, 316] width 70 height 8
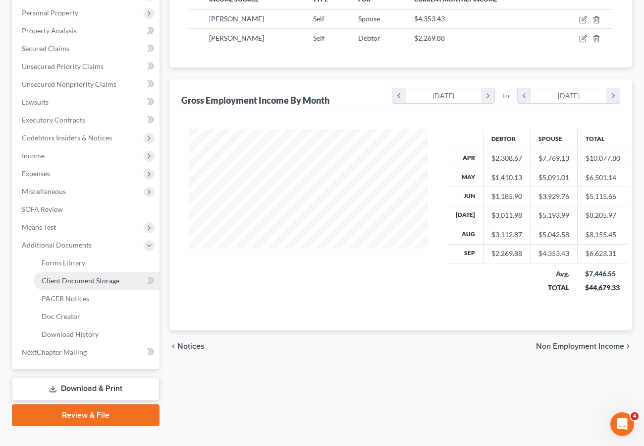
click at [76, 276] on span "Client Document Storage" at bounding box center [81, 280] width 78 height 8
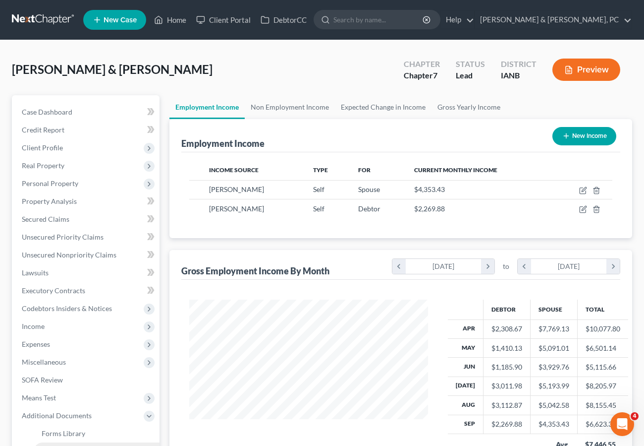
select select "7"
select select "4"
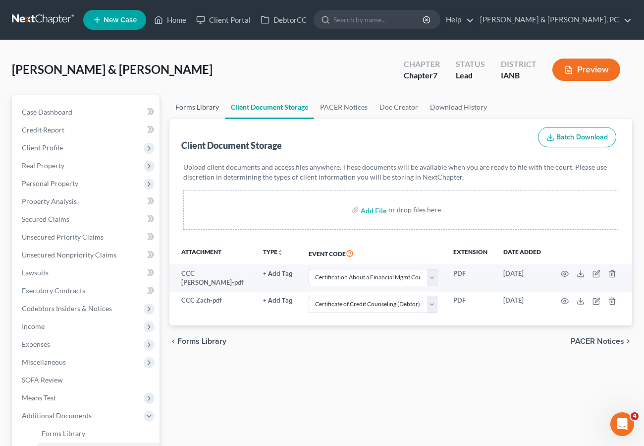
click at [188, 102] on link "Forms Library" at bounding box center [198, 107] width 56 height 24
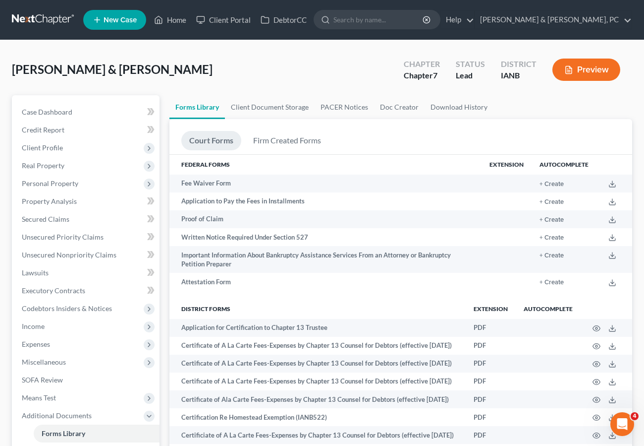
click at [376, 139] on ul "Court Forms Firm Created Forms" at bounding box center [400, 142] width 439 height 23
click at [46, 184] on span "Personal Property" at bounding box center [50, 183] width 57 height 8
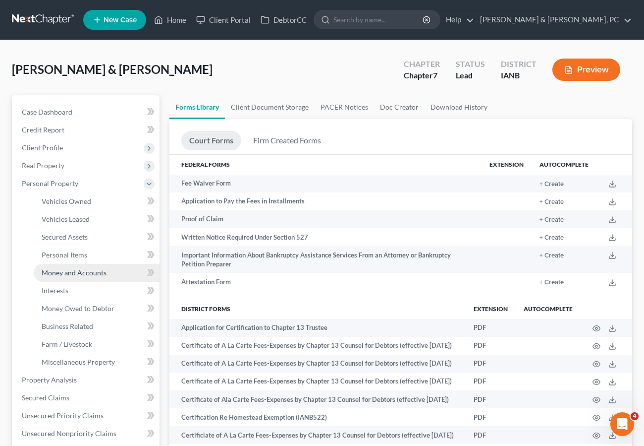
click at [71, 271] on span "Money and Accounts" at bounding box center [74, 272] width 65 height 8
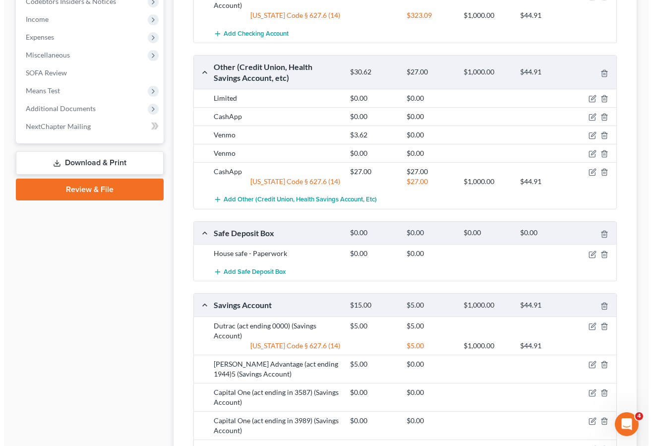
scroll to position [494, 0]
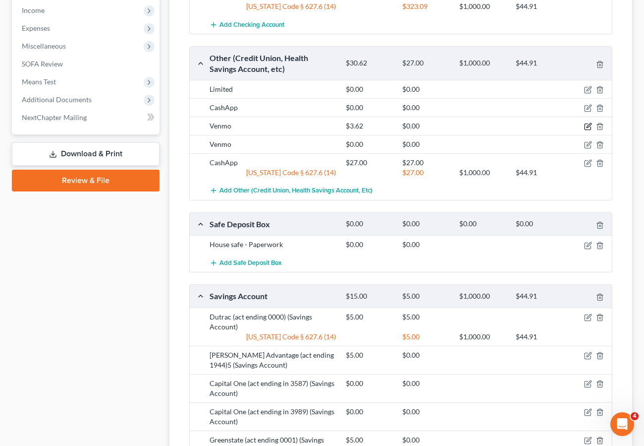
click at [587, 124] on icon "button" at bounding box center [588, 127] width 6 height 6
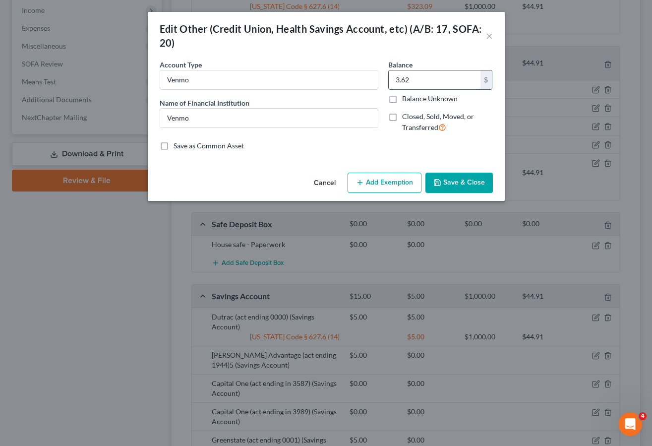
click at [419, 79] on input "3.62" at bounding box center [435, 79] width 92 height 19
type input "3.80"
click at [379, 179] on button "Add Exemption" at bounding box center [384, 182] width 74 height 21
select select "2"
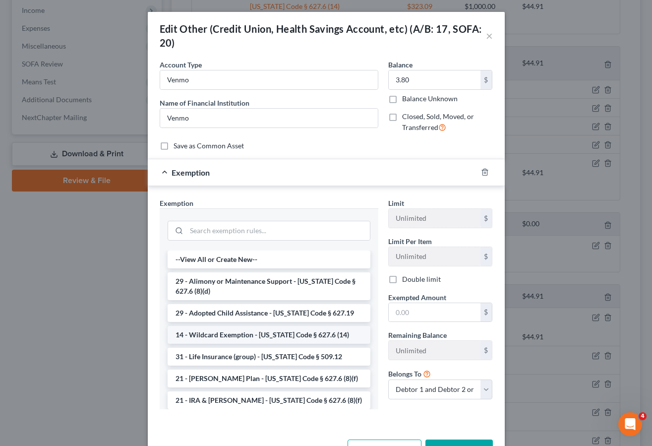
click at [255, 332] on li "14 - Wildcard Exemption - [US_STATE] Code § 627.6 (14)" at bounding box center [269, 335] width 203 height 18
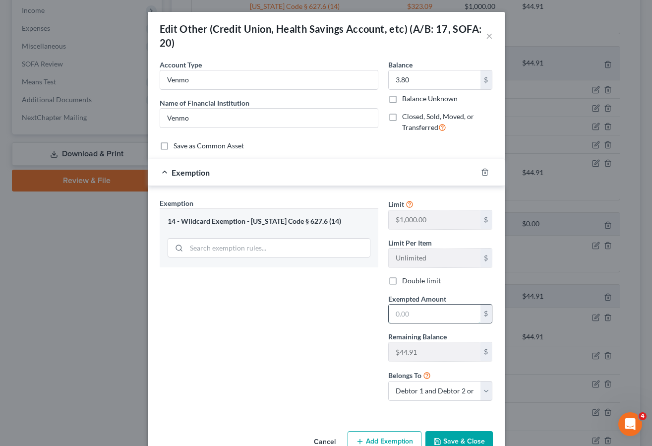
click at [404, 314] on input "text" at bounding box center [435, 313] width 92 height 19
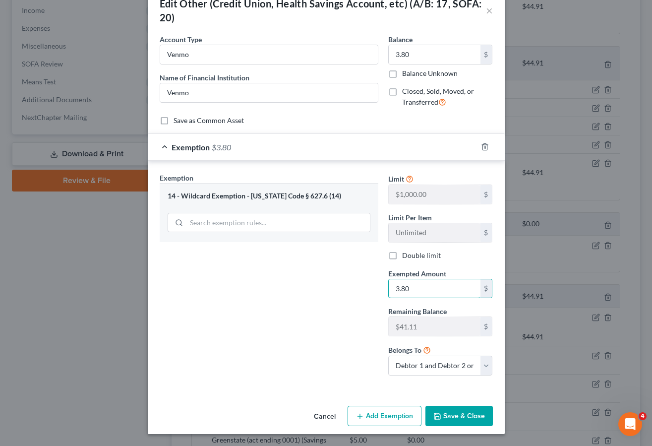
type input "3.80"
click at [459, 405] on button "Save & Close" at bounding box center [458, 415] width 67 height 21
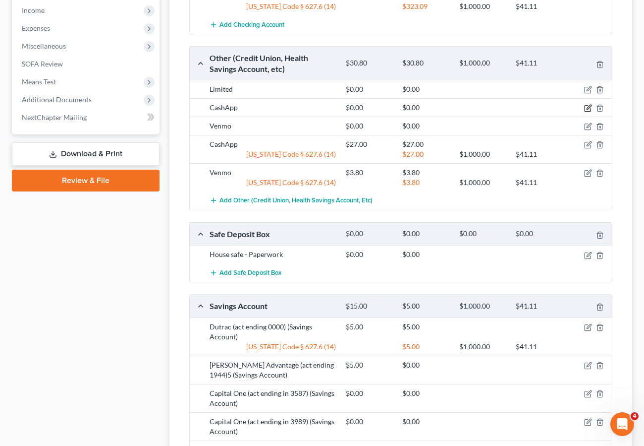
click at [588, 107] on icon "button" at bounding box center [588, 108] width 8 height 8
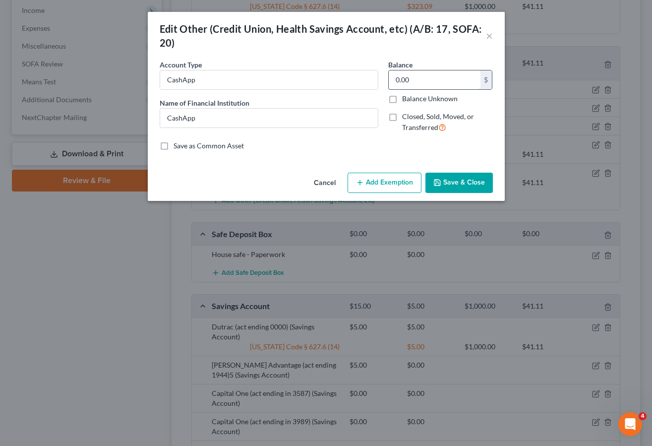
click at [450, 81] on input "0.00" at bounding box center [435, 79] width 92 height 19
type input "82.12"
click at [471, 179] on button "Save & Close" at bounding box center [458, 182] width 67 height 21
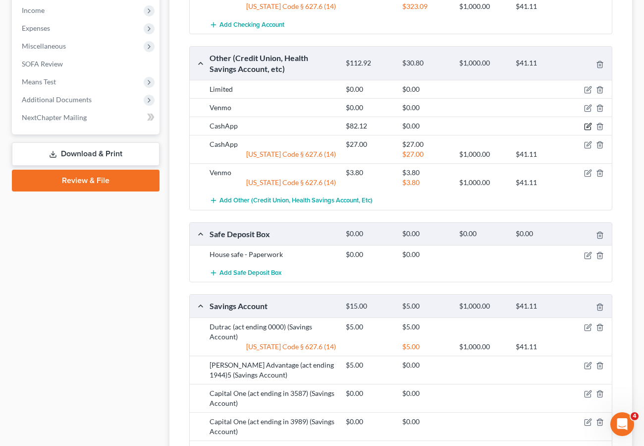
click at [588, 124] on icon "button" at bounding box center [588, 127] width 6 height 6
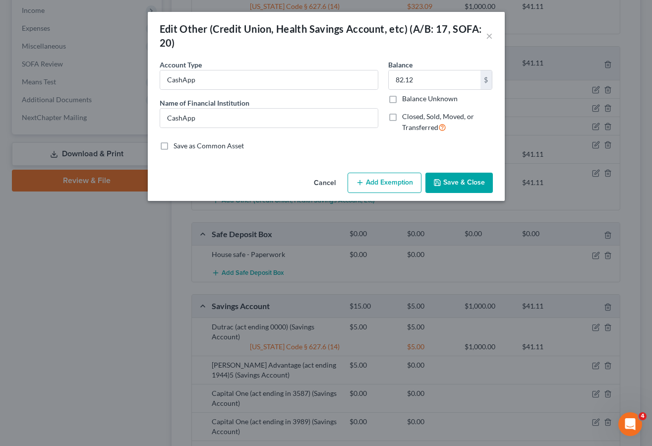
click at [384, 180] on button "Add Exemption" at bounding box center [384, 182] width 74 height 21
select select "2"
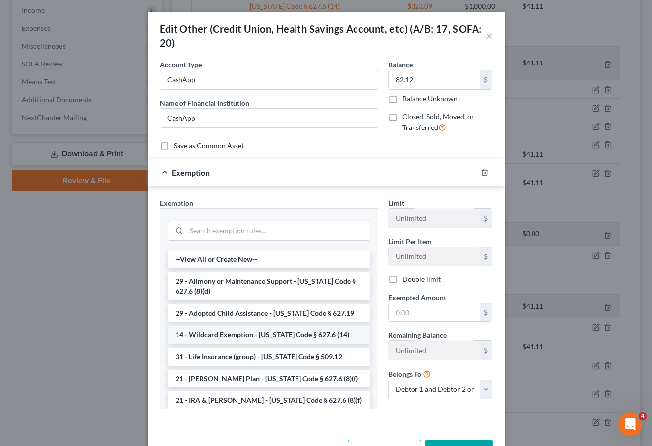
click at [263, 336] on li "14 - Wildcard Exemption - [US_STATE] Code § 627.6 (14)" at bounding box center [269, 335] width 203 height 18
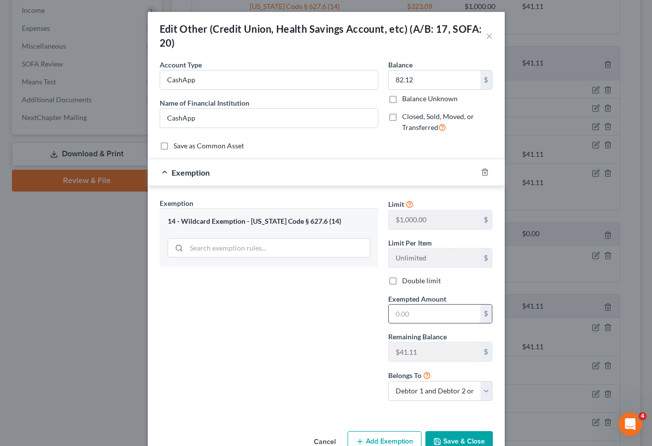
click at [413, 313] on input "text" at bounding box center [435, 313] width 92 height 19
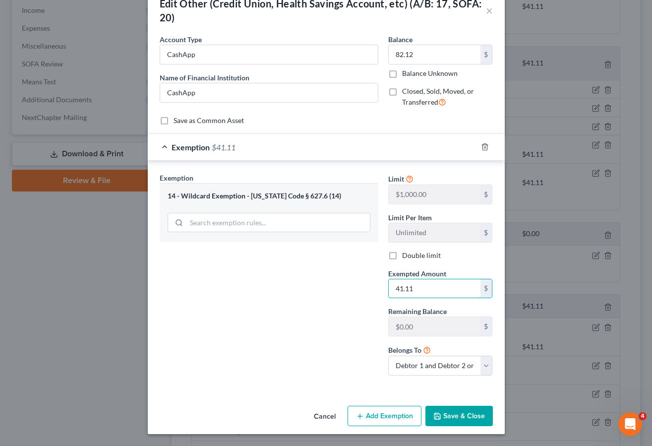
type input "41.11"
click at [456, 408] on button "Save & Close" at bounding box center [458, 415] width 67 height 21
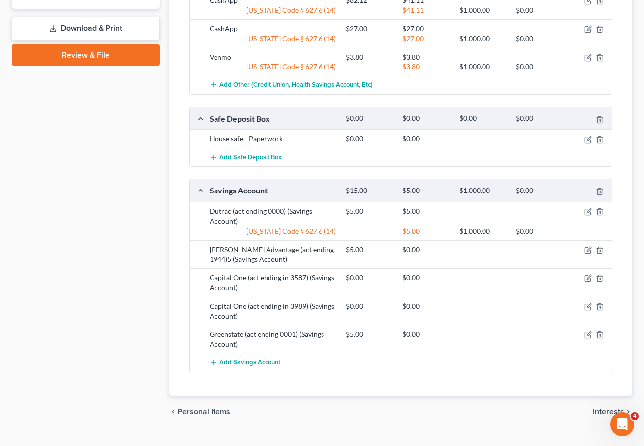
scroll to position [639, 0]
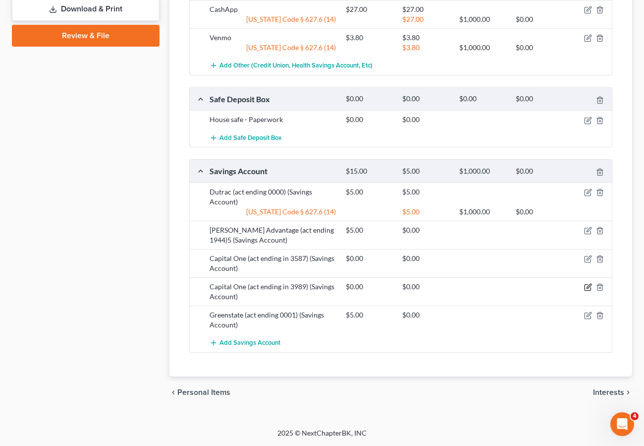
click at [589, 287] on icon "button" at bounding box center [589, 286] width 4 height 4
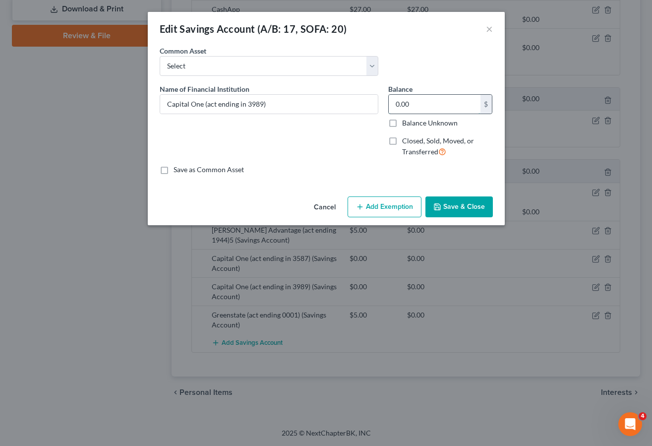
click at [418, 111] on input "0.00" at bounding box center [435, 104] width 92 height 19
type input "0.03"
click at [460, 210] on button "Save & Close" at bounding box center [458, 206] width 67 height 21
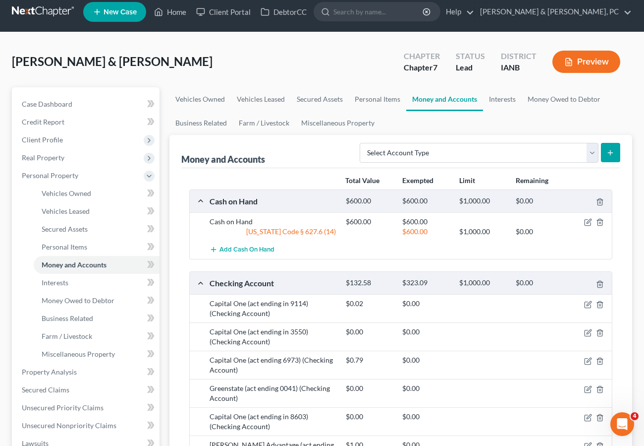
scroll to position [0, 0]
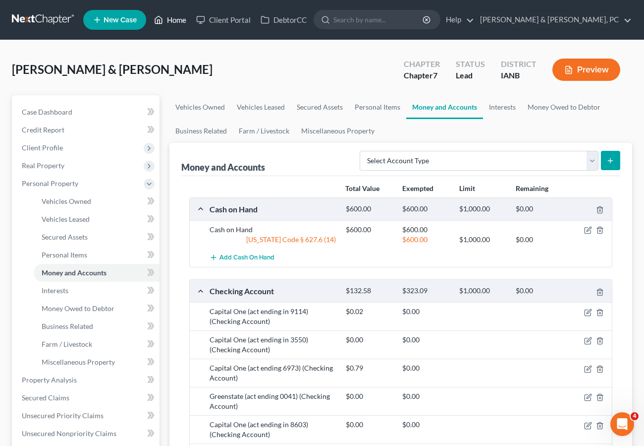
click at [171, 20] on link "Home" at bounding box center [170, 20] width 42 height 18
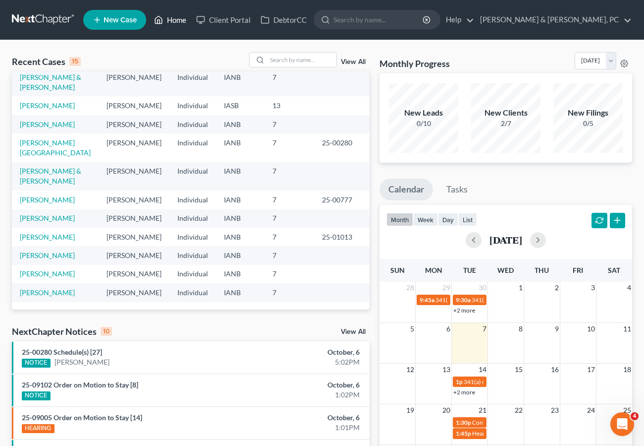
scroll to position [217, 0]
click at [52, 232] on link "[PERSON_NAME]" at bounding box center [47, 236] width 55 height 8
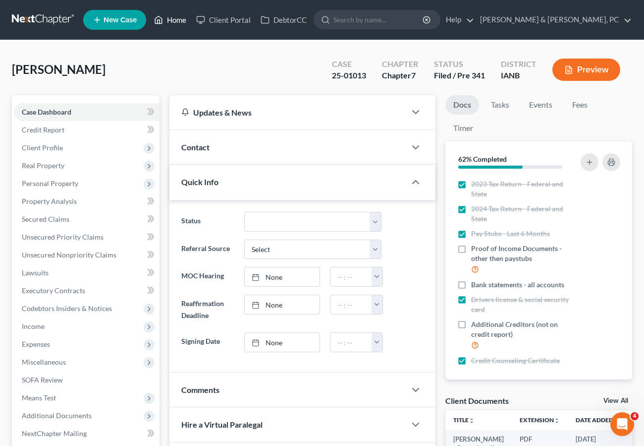
click at [174, 20] on link "Home" at bounding box center [170, 20] width 42 height 18
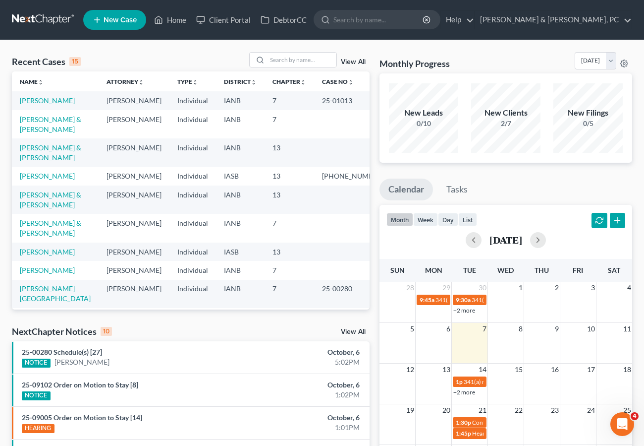
click at [349, 61] on link "View All" at bounding box center [353, 61] width 25 height 7
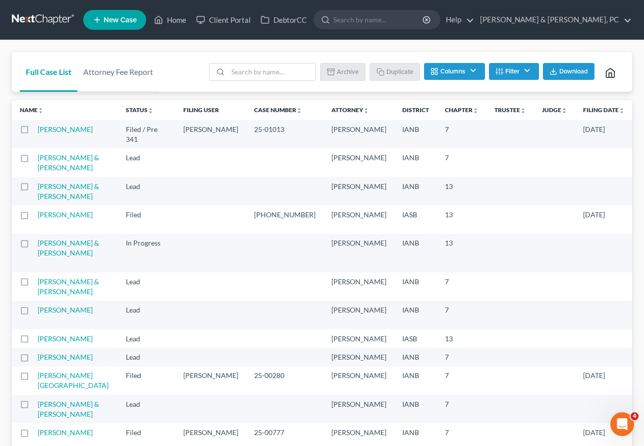
click at [258, 72] on input "search" at bounding box center [272, 71] width 88 height 17
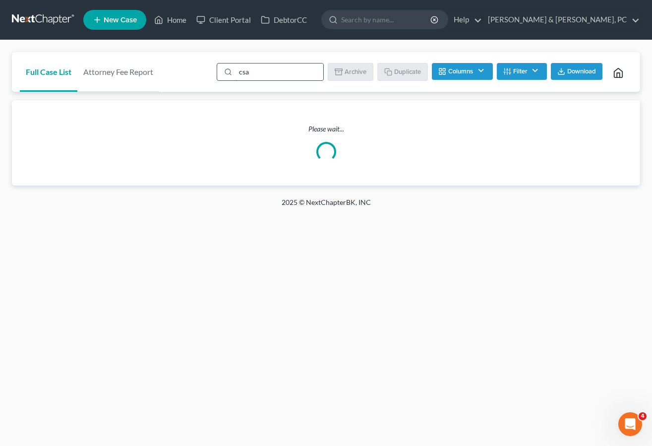
type input "csap"
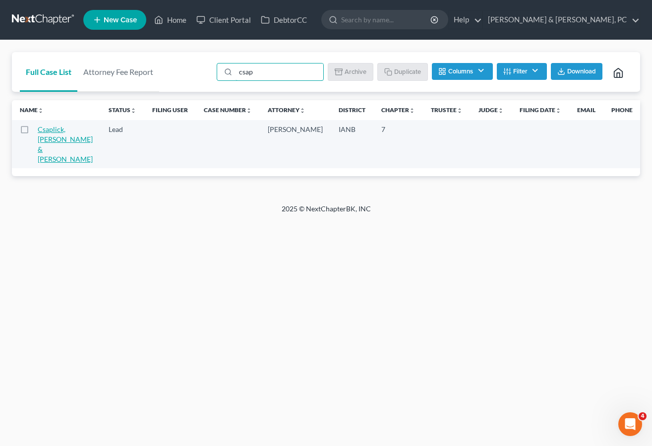
click at [43, 131] on link "Csaplick, [PERSON_NAME] & [PERSON_NAME]" at bounding box center [65, 144] width 55 height 38
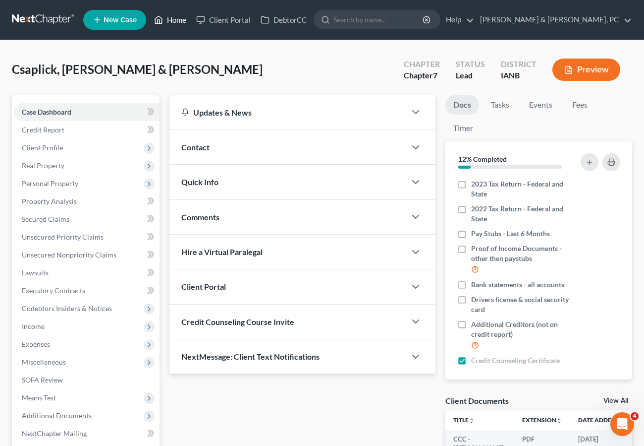
drag, startPoint x: 178, startPoint y: 18, endPoint x: 197, endPoint y: 29, distance: 22.0
click at [178, 18] on link "Home" at bounding box center [170, 20] width 42 height 18
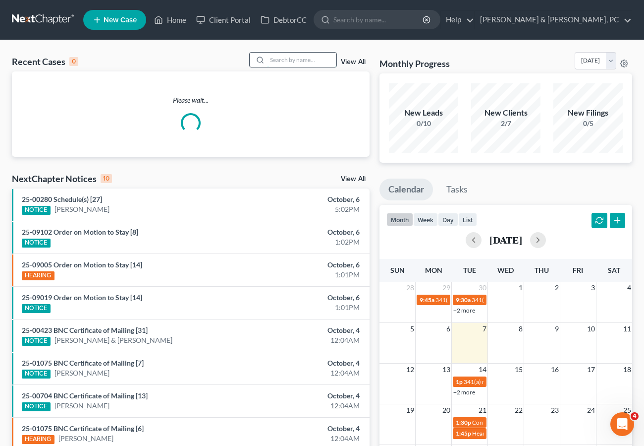
click at [308, 60] on input "search" at bounding box center [301, 60] width 69 height 14
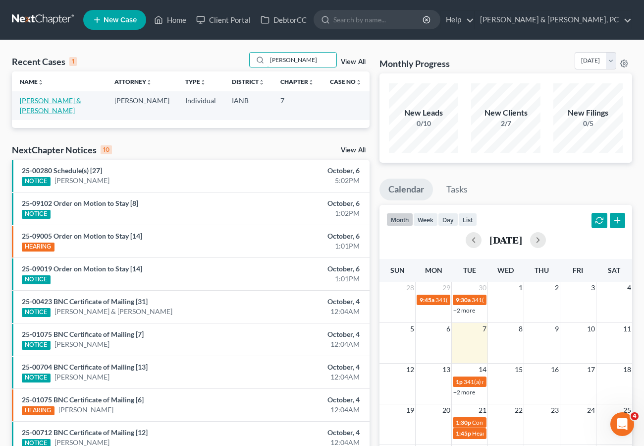
type input "[PERSON_NAME]"
click at [73, 102] on link "[PERSON_NAME] & [PERSON_NAME]" at bounding box center [50, 105] width 61 height 18
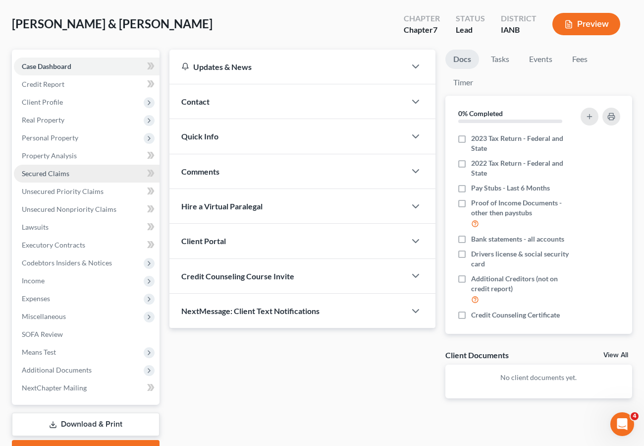
scroll to position [99, 0]
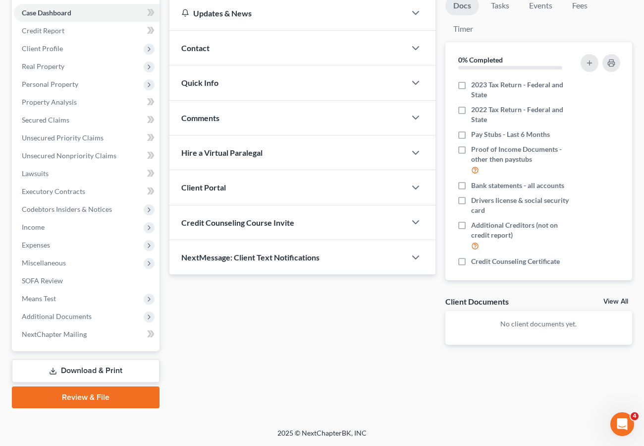
click at [85, 372] on link "Download & Print" at bounding box center [86, 370] width 148 height 23
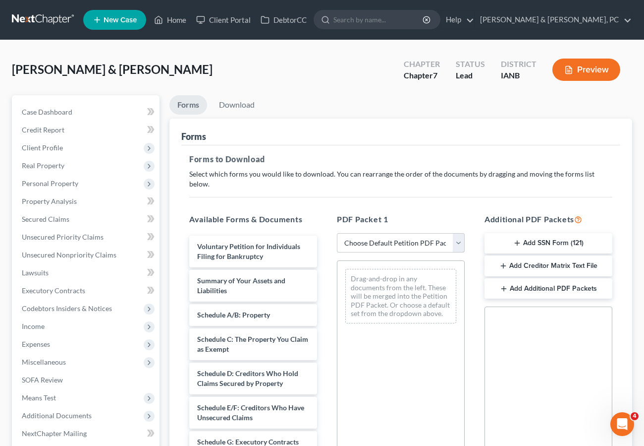
click at [392, 233] on select "Choose Default Petition PDF Packet Complete Bankruptcy Petition (all forms and …" at bounding box center [401, 243] width 128 height 20
select select "0"
click at [337, 233] on select "Choose Default Petition PDF Packet Complete Bankruptcy Petition (all forms and …" at bounding box center [401, 243] width 128 height 20
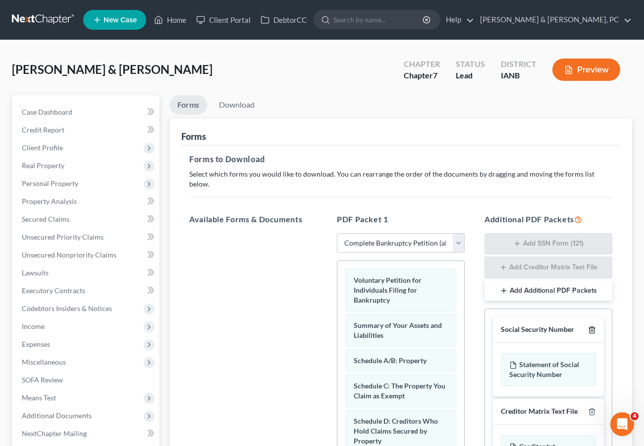
click at [591, 326] on icon "button" at bounding box center [592, 330] width 8 height 8
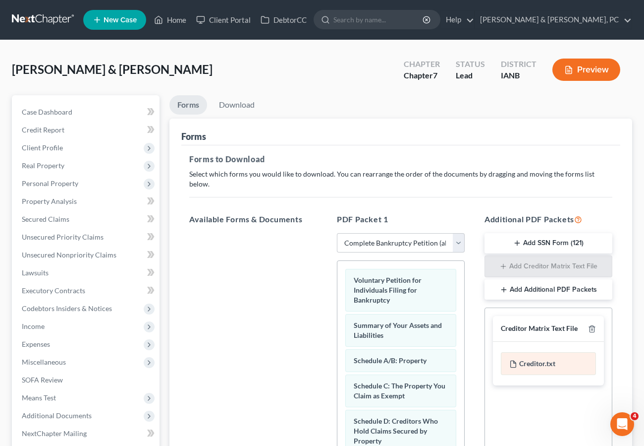
scroll to position [167, 0]
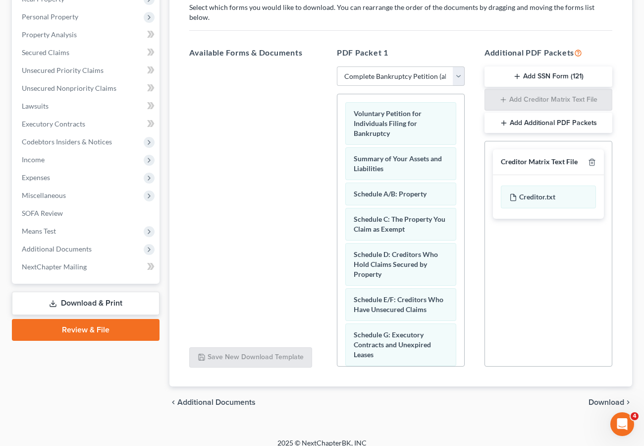
click at [601, 398] on span "Download" at bounding box center [607, 402] width 36 height 8
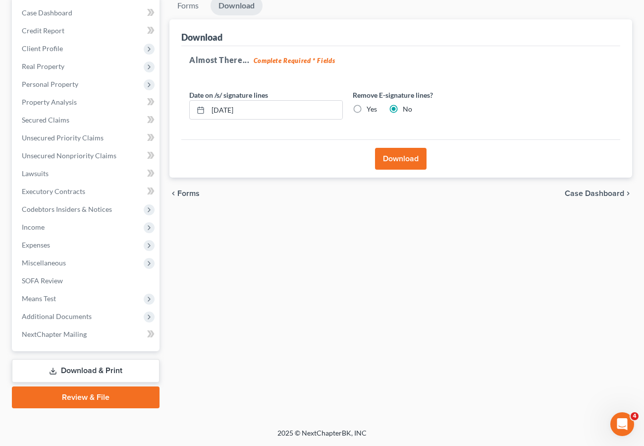
scroll to position [99, 0]
click at [394, 155] on button "Download" at bounding box center [401, 159] width 52 height 22
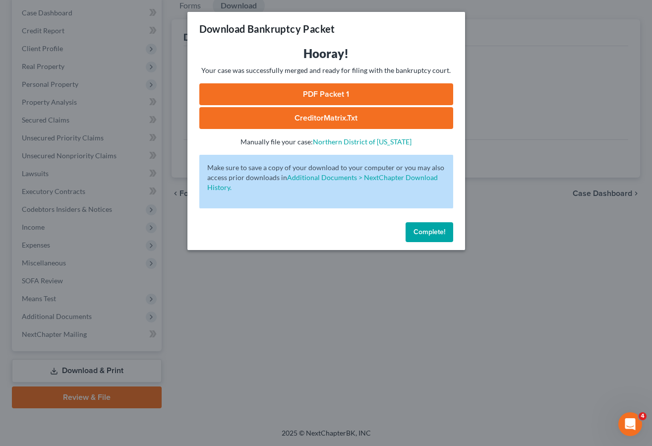
click at [316, 91] on link "PDF Packet 1" at bounding box center [326, 94] width 254 height 22
click at [425, 230] on span "Complete!" at bounding box center [429, 232] width 32 height 8
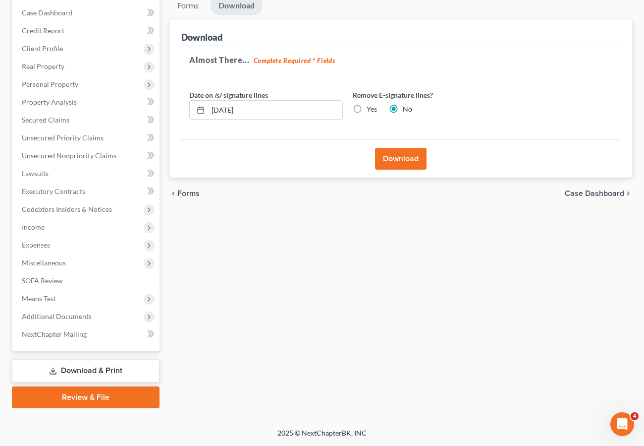
scroll to position [0, 0]
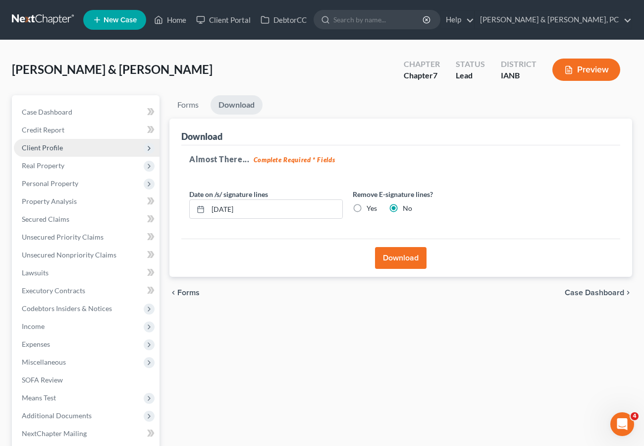
click at [39, 147] on span "Client Profile" at bounding box center [42, 147] width 41 height 8
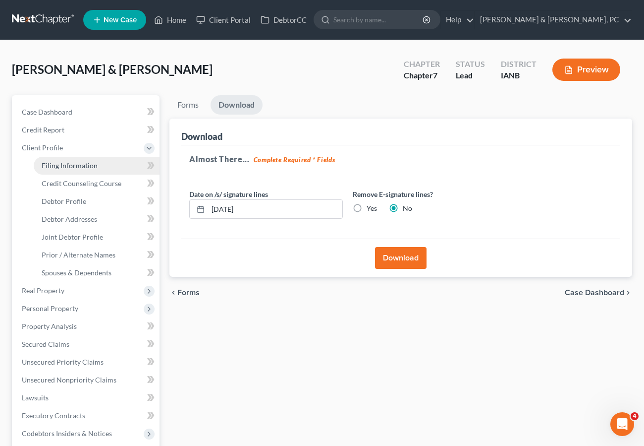
click at [55, 164] on span "Filing Information" at bounding box center [70, 165] width 56 height 8
select select "1"
select select "0"
select select "29"
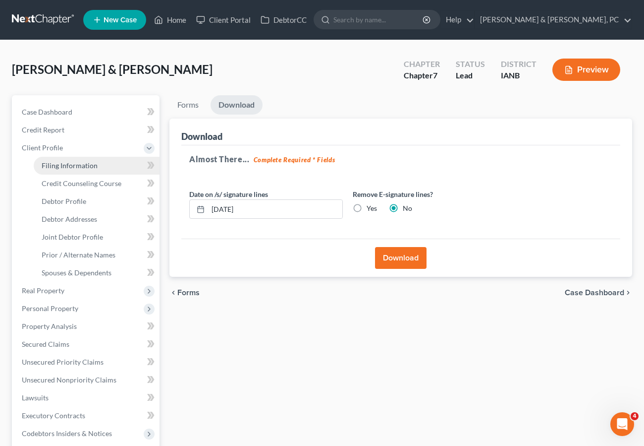
select select "0"
select select "16"
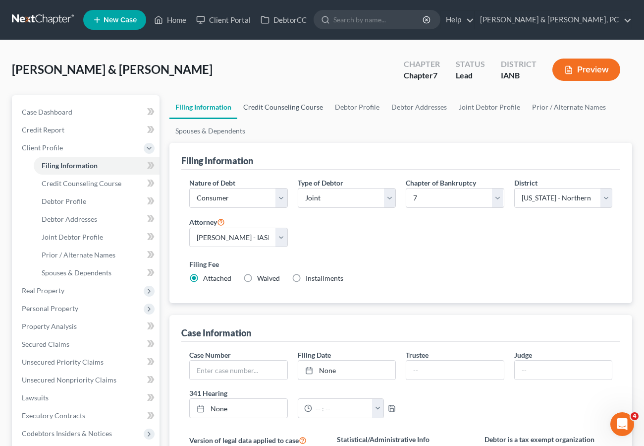
click at [280, 109] on link "Credit Counseling Course" at bounding box center [283, 107] width 92 height 24
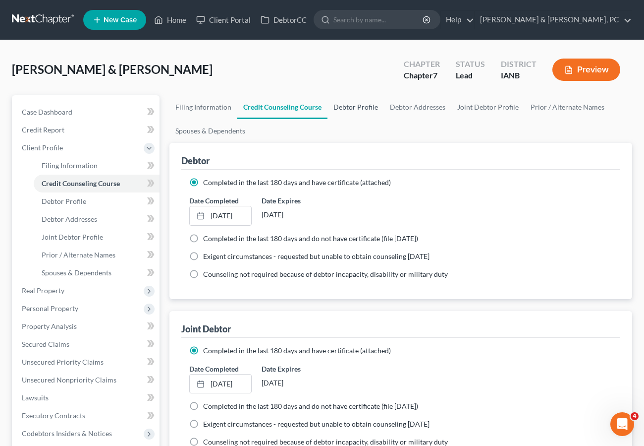
click at [346, 102] on link "Debtor Profile" at bounding box center [356, 107] width 57 height 24
select select "1"
select select "2"
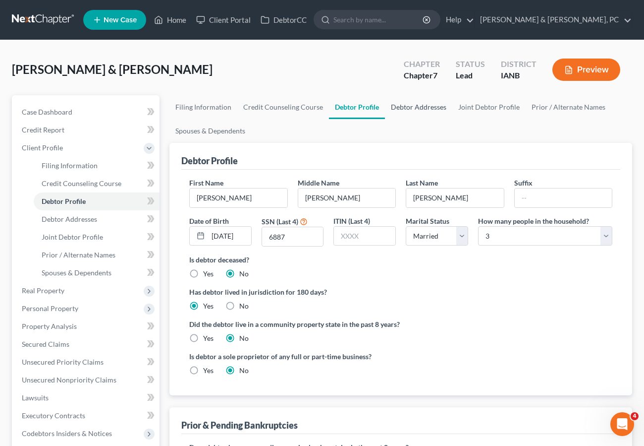
click at [402, 106] on link "Debtor Addresses" at bounding box center [418, 107] width 67 height 24
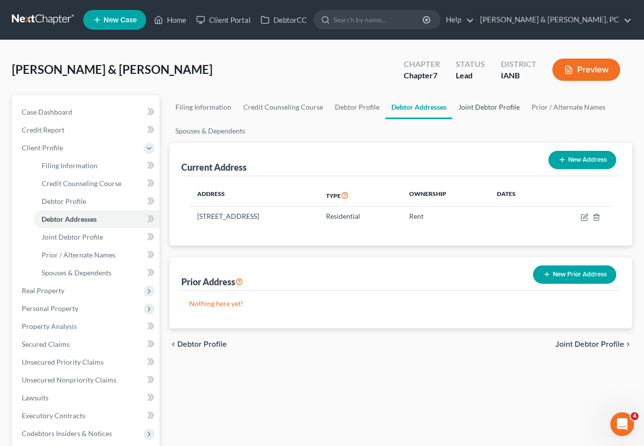
click at [480, 102] on link "Joint Debtor Profile" at bounding box center [489, 107] width 73 height 24
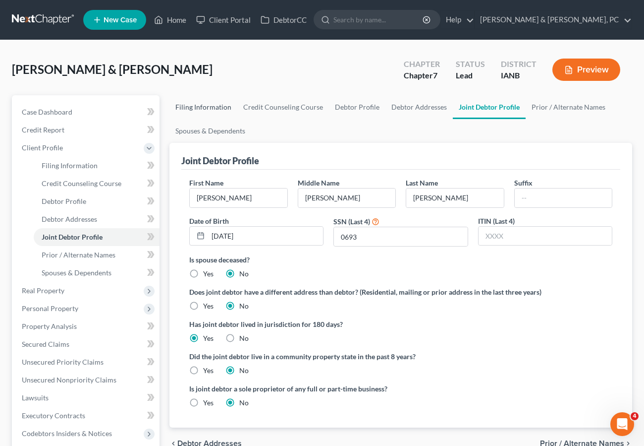
click at [197, 106] on link "Filing Information" at bounding box center [204, 107] width 68 height 24
select select "1"
select select "0"
select select "29"
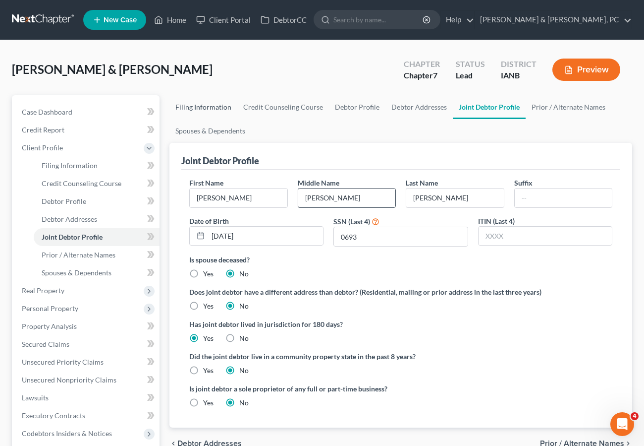
select select "0"
select select "16"
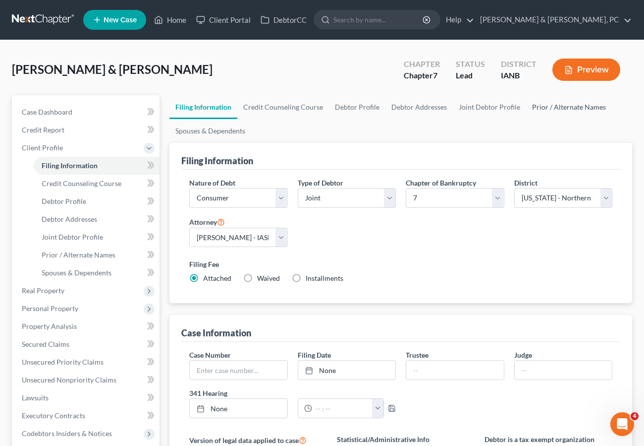
click at [567, 103] on link "Prior / Alternate Names" at bounding box center [569, 107] width 86 height 24
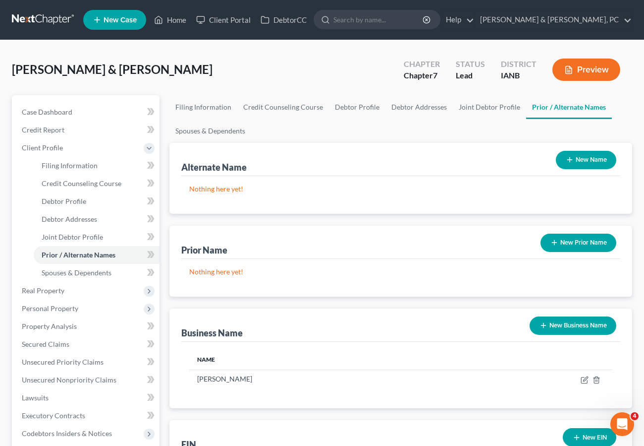
click at [575, 159] on button "New Name" at bounding box center [586, 160] width 60 height 18
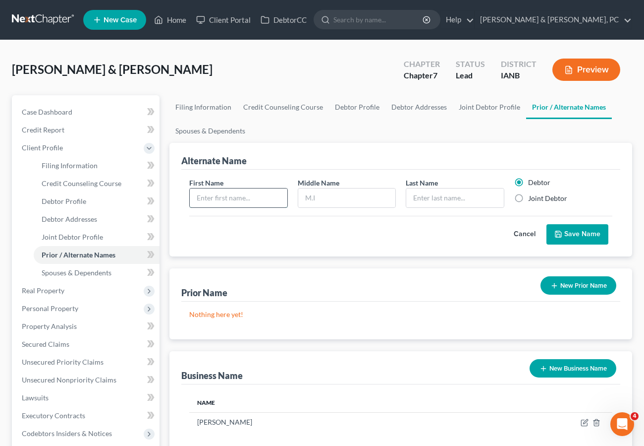
click at [219, 192] on input "text" at bounding box center [239, 197] width 98 height 19
type input "[PERSON_NAME]"
type input "J"
type input "[PERSON_NAME]"
click at [568, 231] on button "Save Name" at bounding box center [578, 234] width 62 height 21
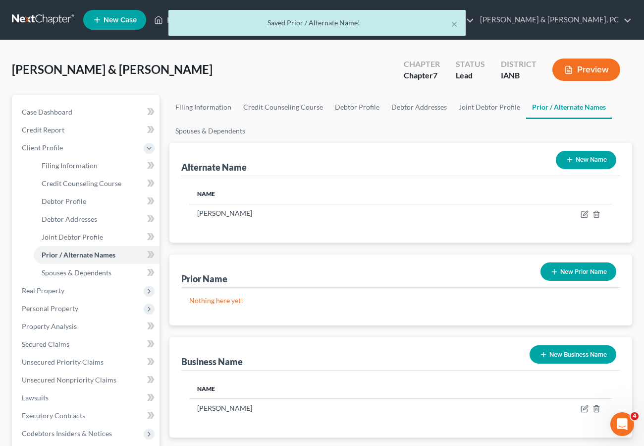
click at [597, 156] on button "New Name" at bounding box center [586, 160] width 60 height 18
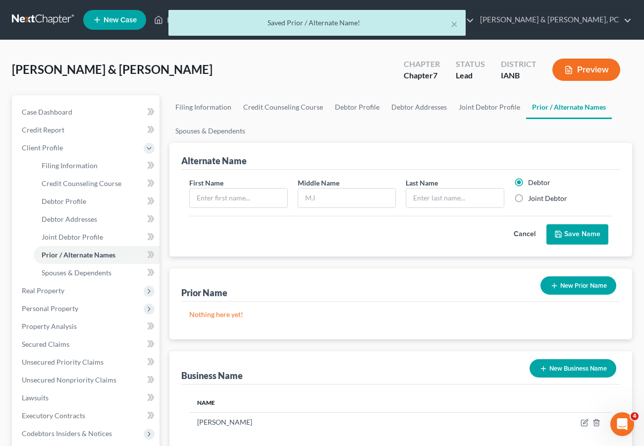
click at [528, 197] on label "Joint Debtor" at bounding box center [547, 198] width 39 height 10
click at [532, 197] on input "Joint Debtor" at bounding box center [535, 196] width 6 height 6
radio input "true"
radio input "false"
click at [226, 199] on input "text" at bounding box center [239, 197] width 98 height 19
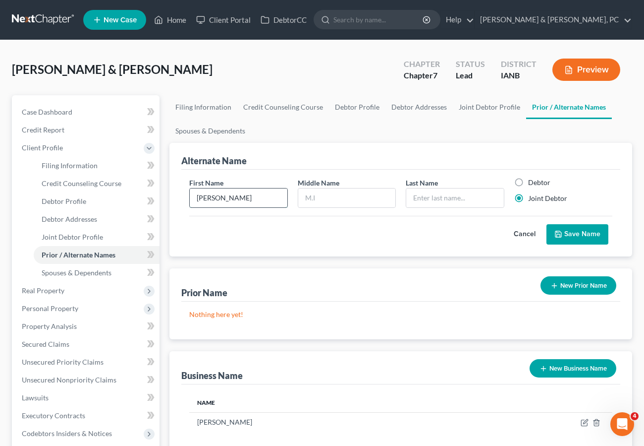
type input "[PERSON_NAME]"
type input "M"
type input "[PERSON_NAME]"
click at [574, 231] on button "Save Name" at bounding box center [578, 234] width 62 height 21
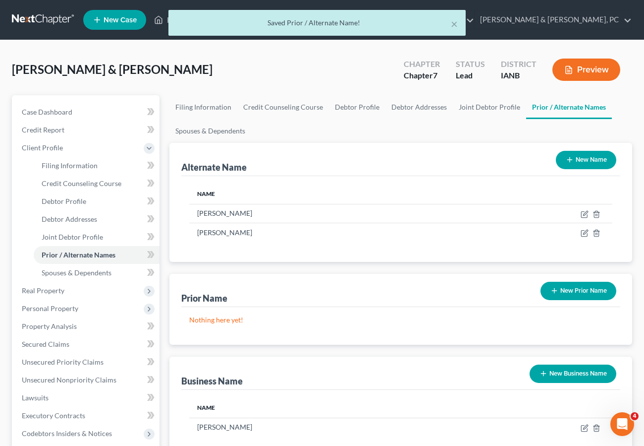
click at [583, 155] on button "New Name" at bounding box center [586, 160] width 60 height 18
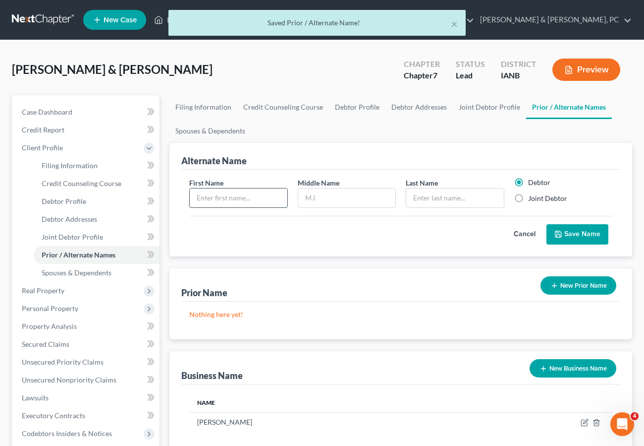
click at [224, 201] on input "text" at bounding box center [239, 197] width 98 height 19
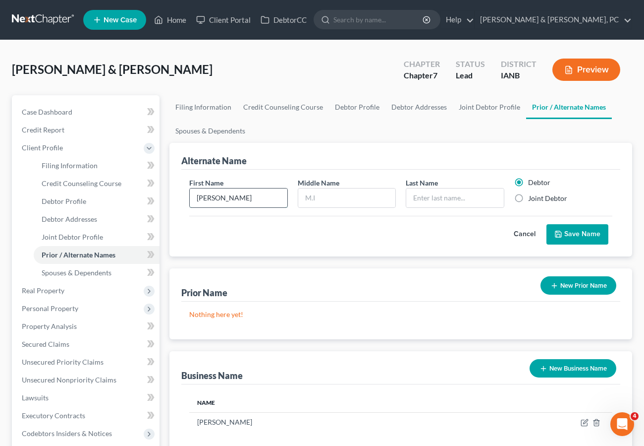
type input "[PERSON_NAME]"
type input "M"
drag, startPoint x: 316, startPoint y: 198, endPoint x: 300, endPoint y: 196, distance: 16.5
click at [300, 196] on input "M" at bounding box center [347, 197] width 98 height 19
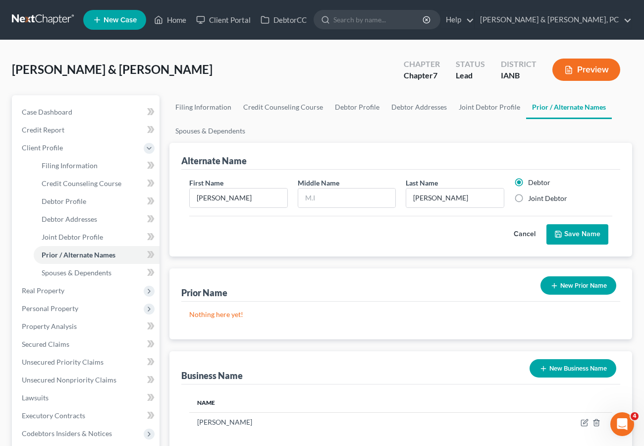
click at [528, 196] on label "Joint Debtor" at bounding box center [547, 198] width 39 height 10
click at [532, 196] on input "Joint Debtor" at bounding box center [535, 196] width 6 height 6
radio input "true"
radio input "false"
click at [589, 237] on button "Save Name" at bounding box center [578, 234] width 62 height 21
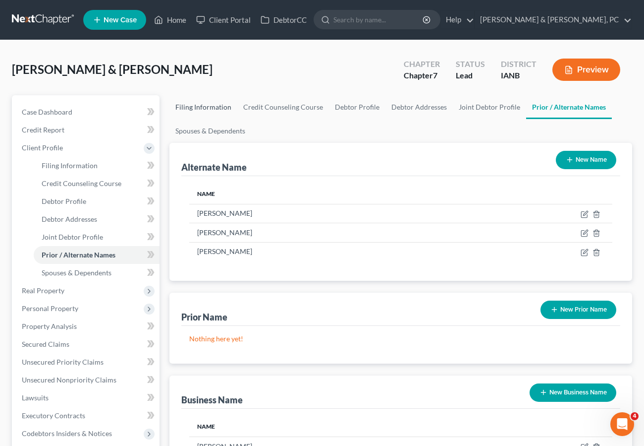
click at [208, 106] on link "Filing Information" at bounding box center [204, 107] width 68 height 24
select select "1"
select select "0"
select select "29"
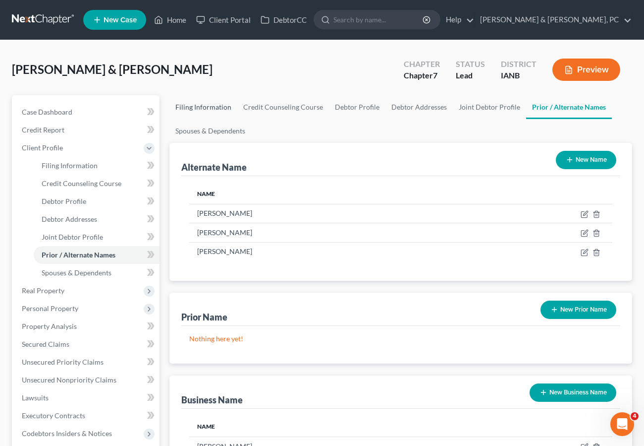
select select "0"
select select "16"
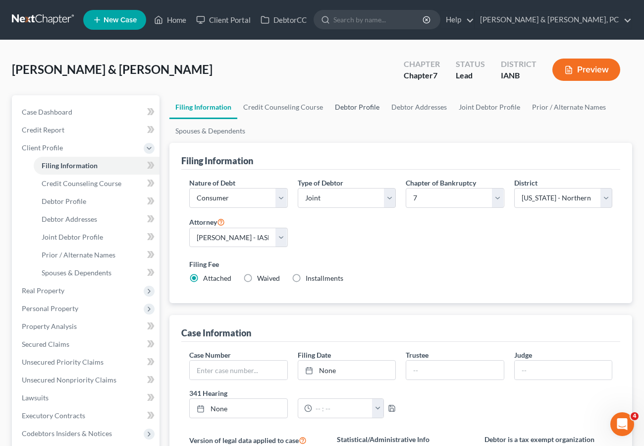
click at [360, 99] on link "Debtor Profile" at bounding box center [357, 107] width 57 height 24
select select "1"
select select "2"
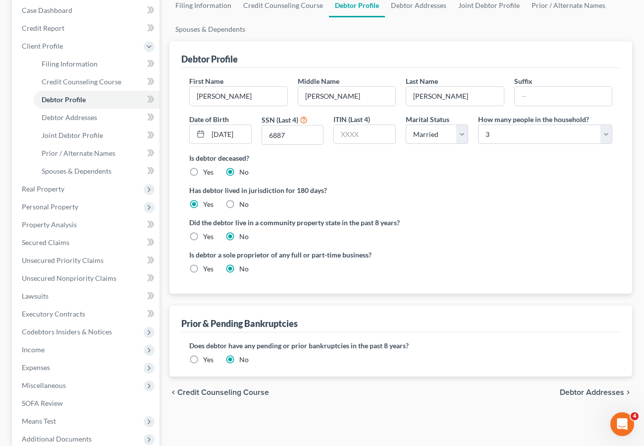
scroll to position [224, 0]
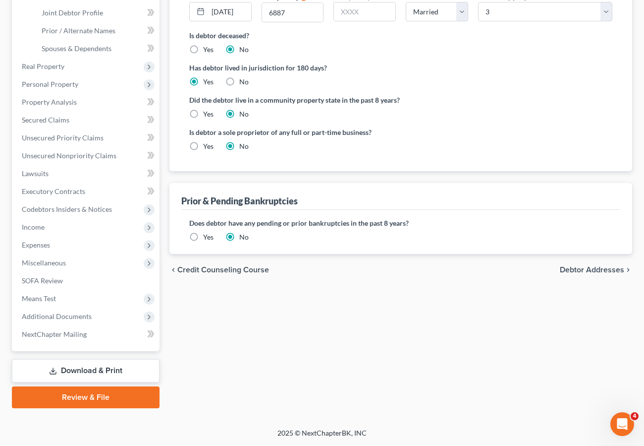
click at [203, 145] on label "Yes" at bounding box center [208, 146] width 10 height 10
click at [207, 145] on input "Yes" at bounding box center [210, 144] width 6 height 6
radio input "true"
radio input "false"
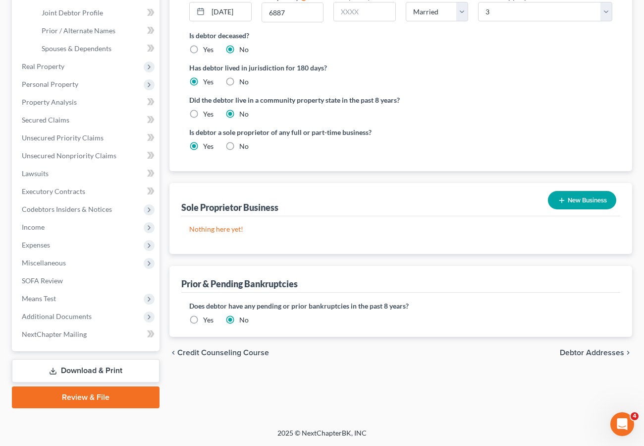
click at [606, 203] on button "New Business" at bounding box center [582, 200] width 68 height 18
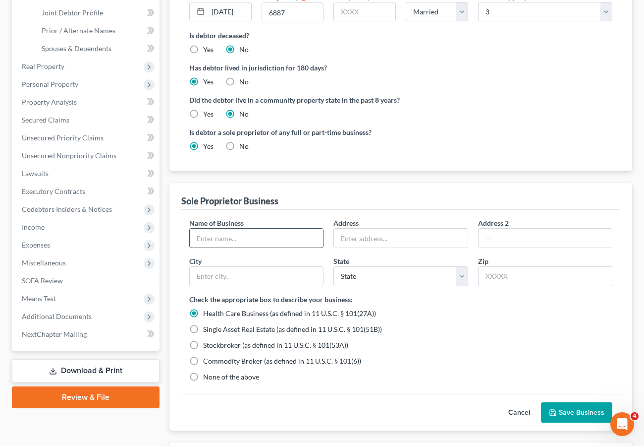
click at [249, 236] on input "text" at bounding box center [256, 238] width 133 height 19
type input "[PERSON_NAME]"
type input "[STREET_ADDRESS]"
type input "Greeley"
select select "16"
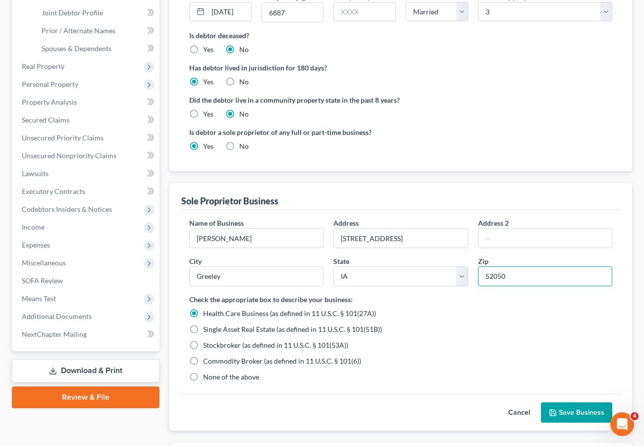
type input "52050"
click at [215, 376] on span "None of the above" at bounding box center [231, 376] width 56 height 8
click at [214, 376] on input "None of the above" at bounding box center [210, 375] width 6 height 6
radio input "true"
radio input "false"
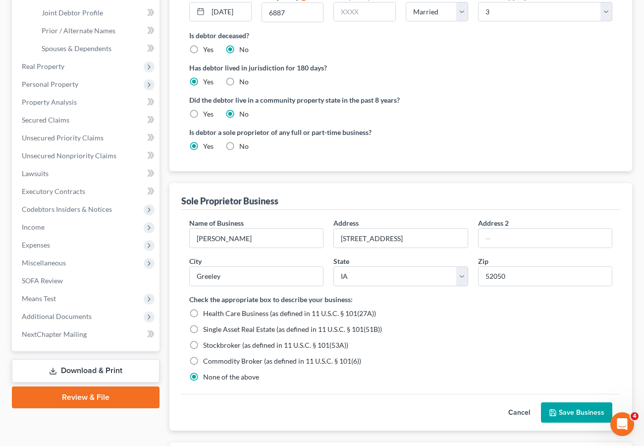
click at [580, 409] on button "Save Business" at bounding box center [576, 412] width 71 height 21
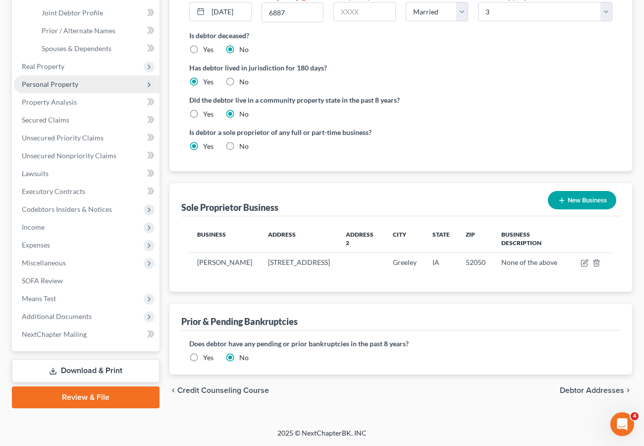
click at [57, 83] on span "Personal Property" at bounding box center [50, 84] width 57 height 8
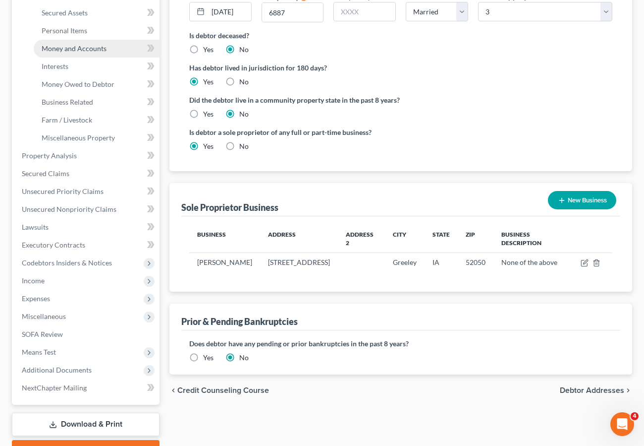
click at [75, 40] on link "Money and Accounts" at bounding box center [97, 49] width 126 height 18
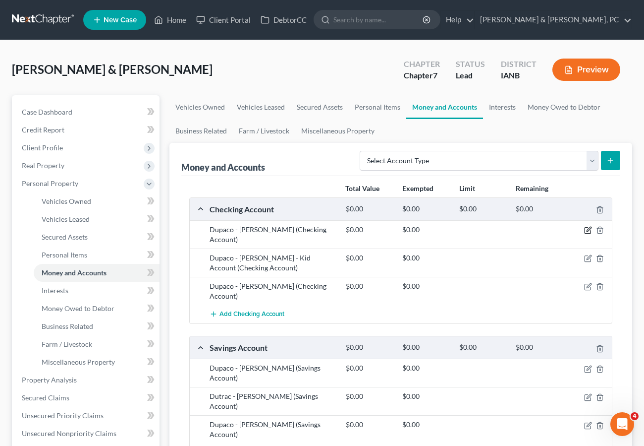
click at [588, 229] on icon "button" at bounding box center [588, 230] width 8 height 8
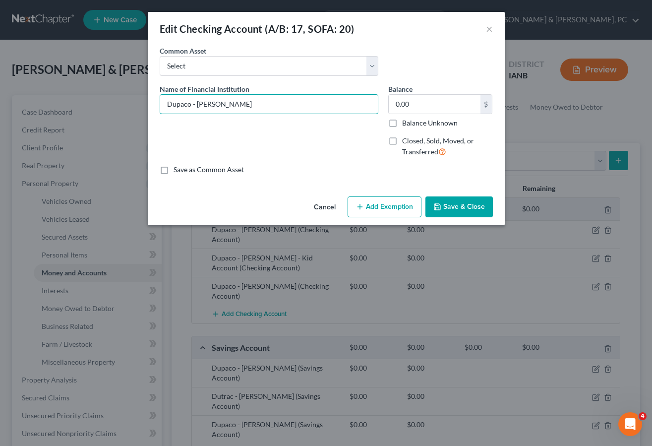
drag, startPoint x: 192, startPoint y: 104, endPoint x: 341, endPoint y: 117, distance: 149.8
click at [341, 117] on div "Name of Financial Institution * Dupaco - [PERSON_NAME]" at bounding box center [269, 124] width 229 height 81
type input "Dupaco (act ending in 6789)"
click at [466, 205] on button "Save & Close" at bounding box center [458, 206] width 67 height 21
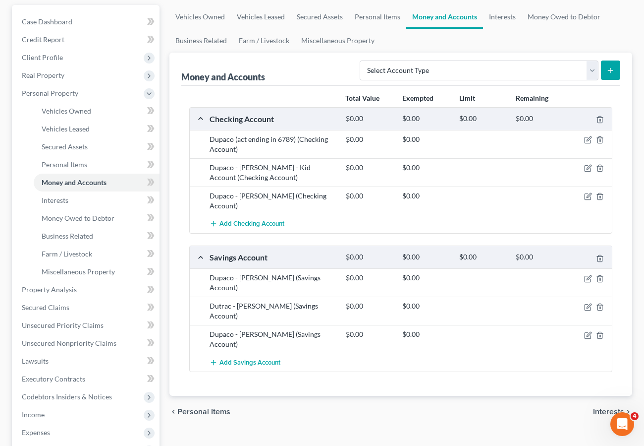
scroll to position [91, 0]
click at [589, 274] on icon "button" at bounding box center [588, 278] width 8 height 8
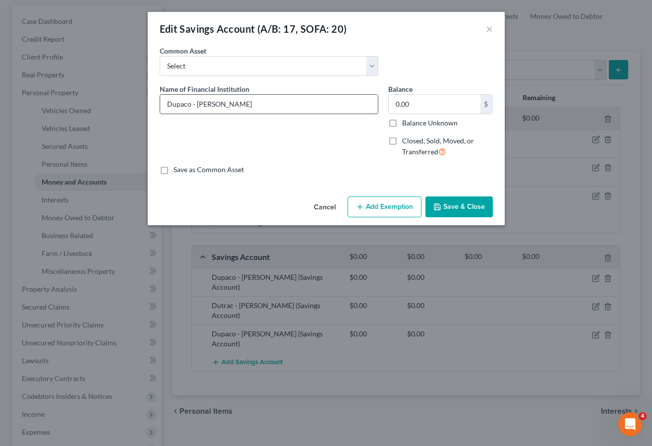
drag, startPoint x: 228, startPoint y: 101, endPoint x: 190, endPoint y: 104, distance: 38.3
click at [190, 104] on input "Dupaco - [PERSON_NAME]" at bounding box center [269, 104] width 218 height 19
type input "Dupaco (act ending in 0999)"
click at [455, 210] on button "Save & Close" at bounding box center [458, 206] width 67 height 21
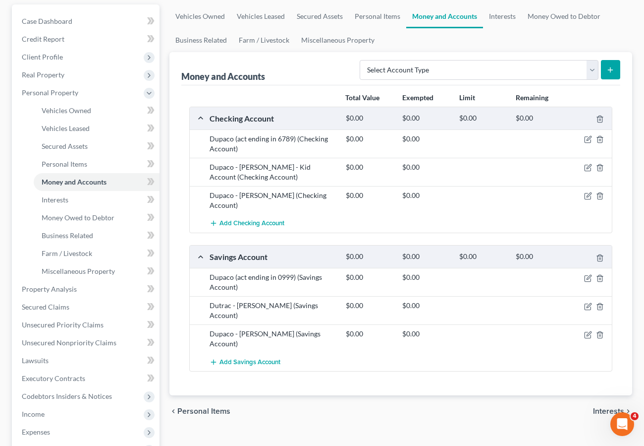
click at [321, 354] on div "Total Value Exempted Limit Remaining Checking Account $0.00 $0.00 $0.00 $0.00 D…" at bounding box center [400, 240] width 439 height 310
click at [589, 303] on icon "button" at bounding box center [589, 305] width 4 height 4
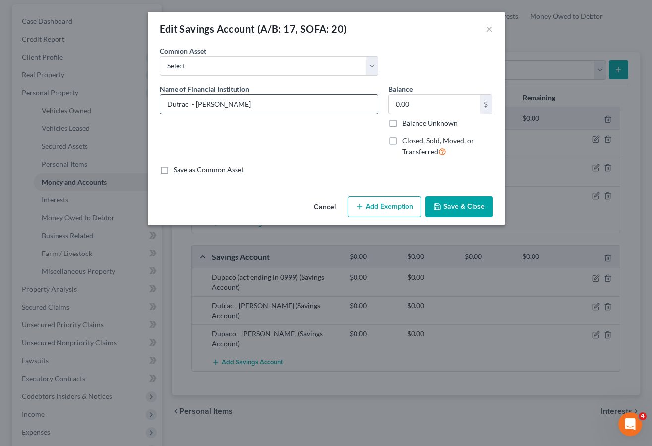
drag, startPoint x: 187, startPoint y: 102, endPoint x: 318, endPoint y: 106, distance: 130.9
click at [318, 106] on input "Dutrac - [PERSON_NAME]" at bounding box center [269, 104] width 218 height 19
type input "Dutrac (act ending in 0044)"
click at [469, 205] on button "Save & Close" at bounding box center [458, 206] width 67 height 21
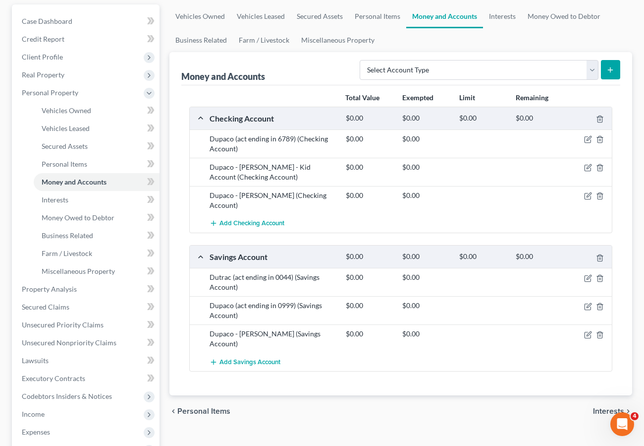
drag, startPoint x: 376, startPoint y: 371, endPoint x: 352, endPoint y: 365, distance: 24.2
click at [376, 371] on div "Total Value Exempted Limit Remaining Checking Account $0.00 $0.00 $0.00 $0.00 D…" at bounding box center [400, 240] width 439 height 310
click at [586, 331] on icon "button" at bounding box center [588, 335] width 8 height 8
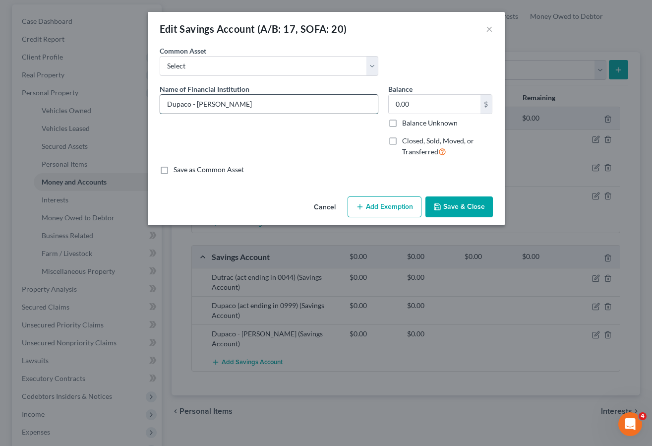
drag, startPoint x: 190, startPoint y: 106, endPoint x: 278, endPoint y: 110, distance: 87.8
click at [278, 110] on input "Dupaco - [PERSON_NAME]" at bounding box center [269, 104] width 218 height 19
type input "Dupaco (act ending in 0051)"
click at [459, 203] on button "Save & Close" at bounding box center [458, 206] width 67 height 21
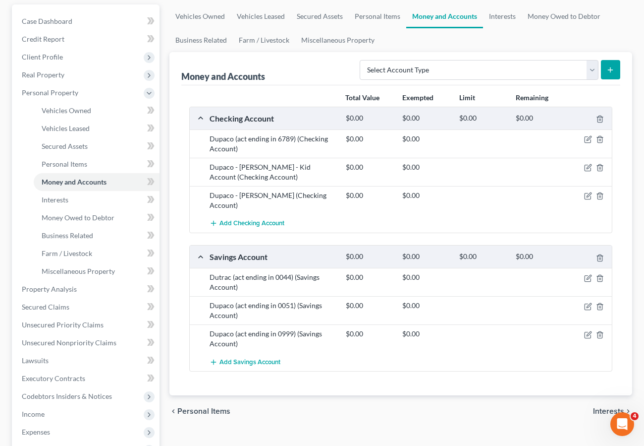
drag, startPoint x: 296, startPoint y: 88, endPoint x: 294, endPoint y: 130, distance: 41.7
click at [296, 88] on div "Total Value Exempted Limit Remaining Checking Account $0.00 $0.00 $0.00 $0.00 D…" at bounding box center [400, 240] width 439 height 310
click at [588, 194] on icon "button" at bounding box center [588, 196] width 8 height 8
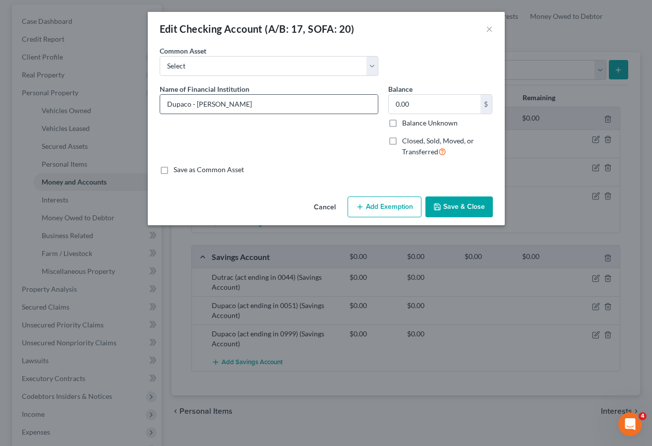
drag, startPoint x: 224, startPoint y: 104, endPoint x: 190, endPoint y: 105, distance: 33.7
click at [190, 106] on input "Dupaco - [PERSON_NAME]" at bounding box center [269, 104] width 218 height 19
type input "Dupaco (act ending in 9401)"
click at [463, 203] on button "Save & Close" at bounding box center [458, 206] width 67 height 21
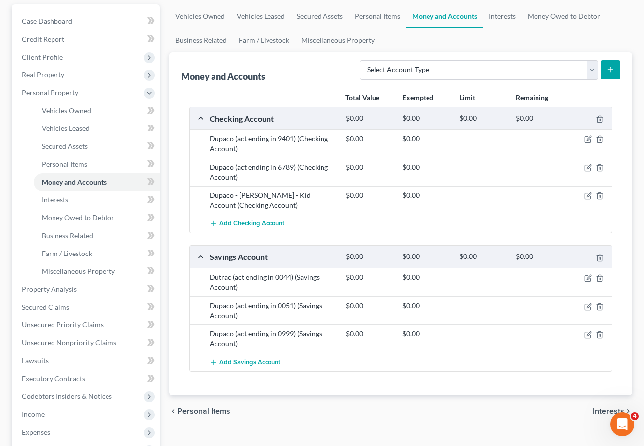
drag, startPoint x: 513, startPoint y: 230, endPoint x: 497, endPoint y: 212, distance: 23.9
click at [513, 229] on div "Add Checking Account" at bounding box center [409, 223] width 408 height 18
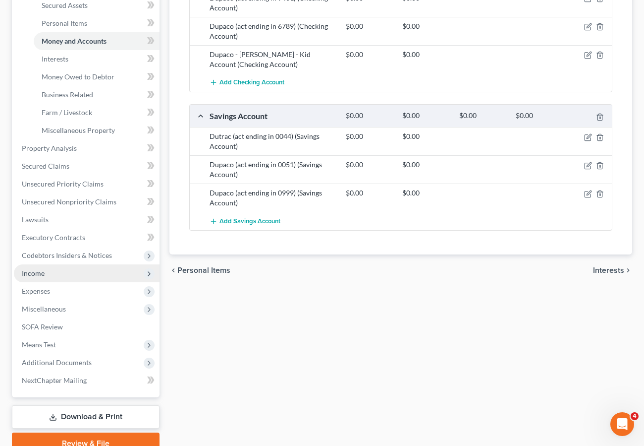
click at [46, 274] on span "Income" at bounding box center [87, 273] width 146 height 18
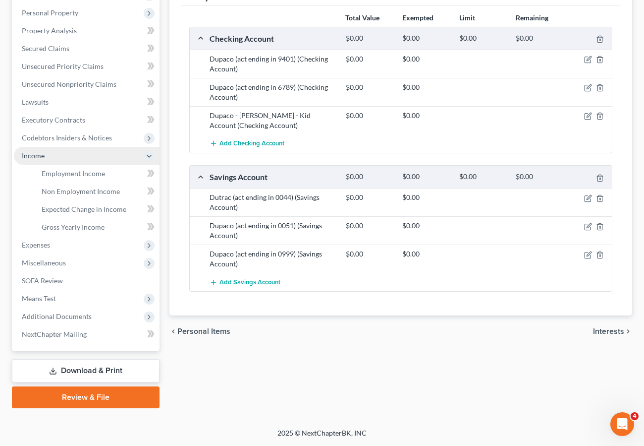
scroll to position [171, 0]
click at [51, 174] on span "Employment Income" at bounding box center [73, 173] width 63 height 8
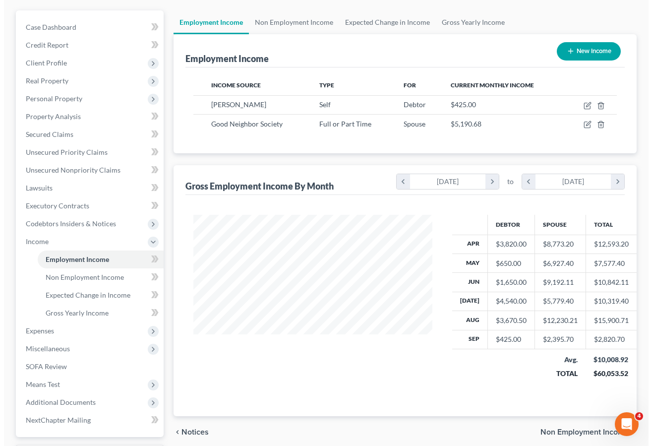
scroll to position [87, 0]
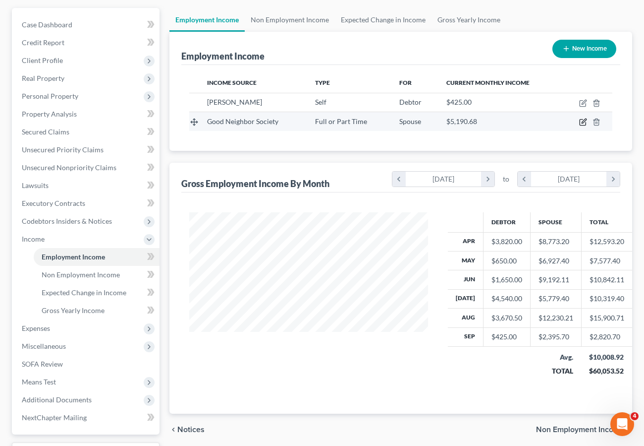
click at [584, 120] on icon "button" at bounding box center [584, 121] width 4 height 4
select select "0"
select select "16"
select select "2"
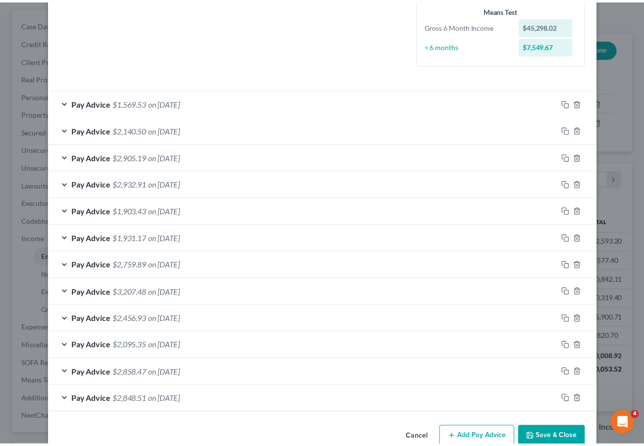
scroll to position [269, 0]
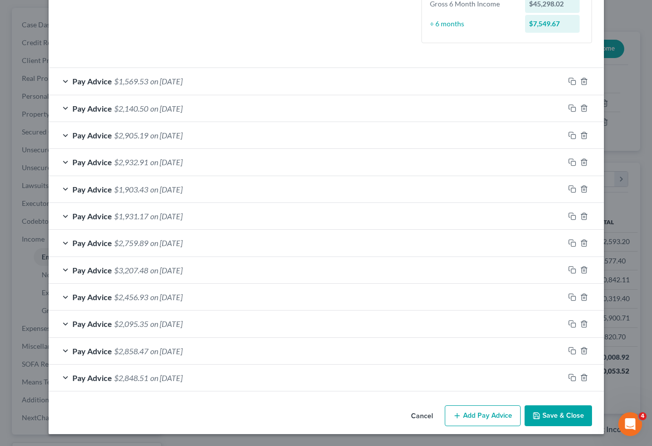
click at [558, 414] on button "Save & Close" at bounding box center [557, 415] width 67 height 21
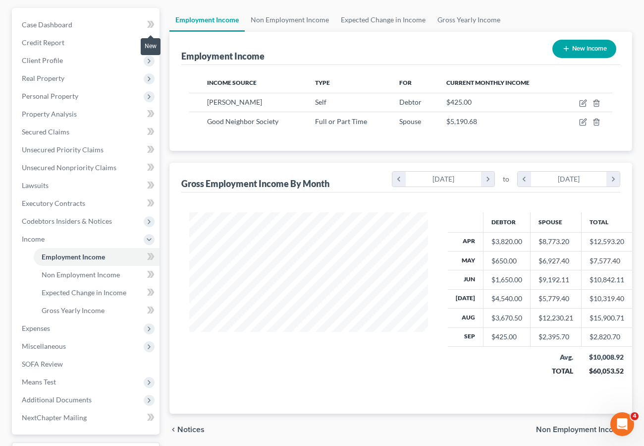
scroll to position [0, 0]
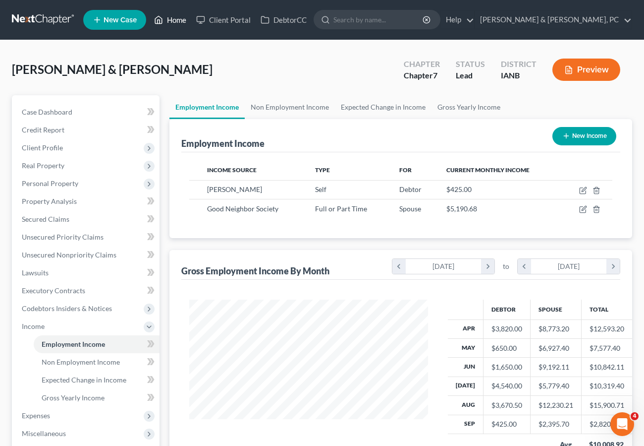
drag, startPoint x: 172, startPoint y: 20, endPoint x: 185, endPoint y: 20, distance: 12.9
click at [172, 20] on link "Home" at bounding box center [170, 20] width 42 height 18
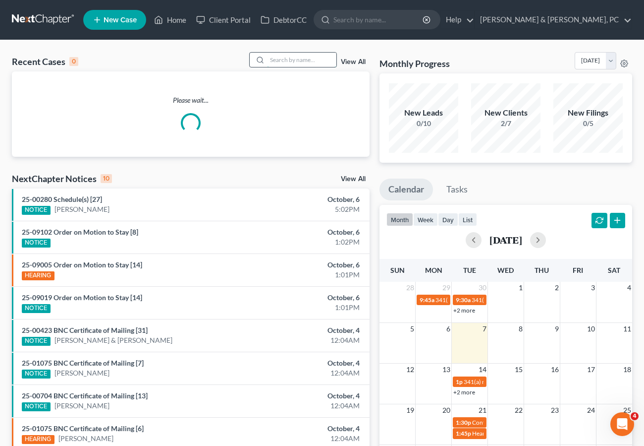
click at [288, 55] on input "search" at bounding box center [301, 60] width 69 height 14
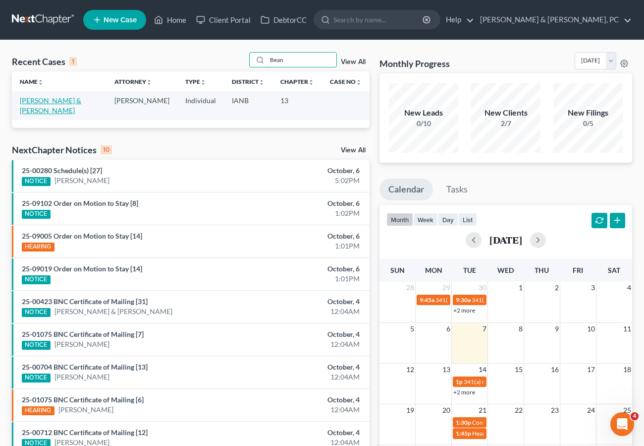
type input "Bean"
click at [38, 100] on link "[PERSON_NAME] & [PERSON_NAME]" at bounding box center [50, 105] width 61 height 18
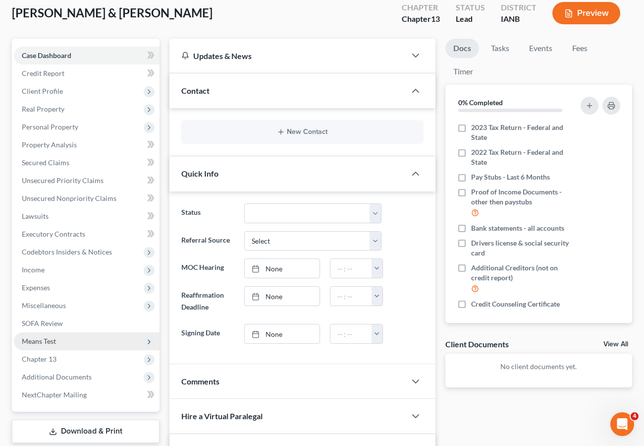
scroll to position [58, 0]
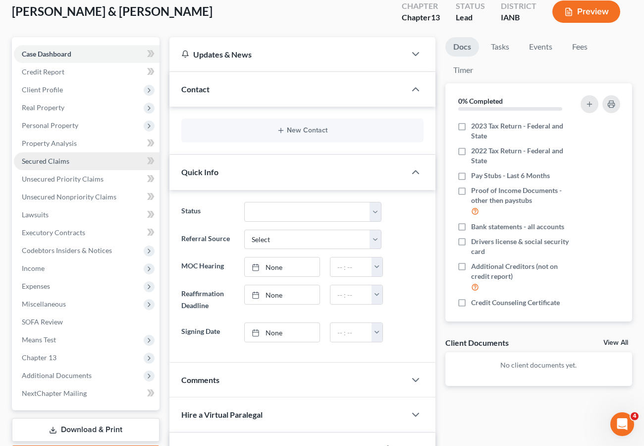
click at [52, 161] on span "Secured Claims" at bounding box center [46, 161] width 48 height 8
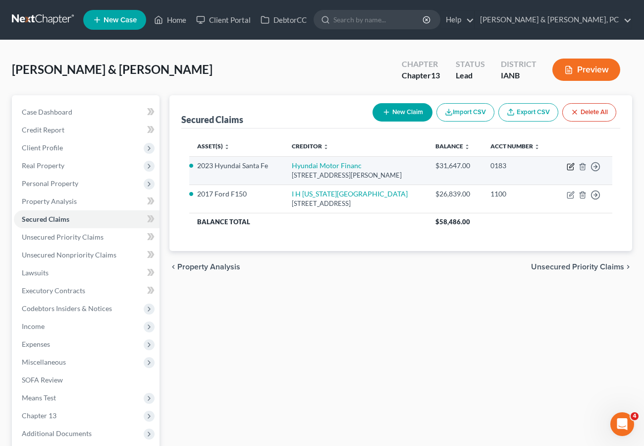
click at [573, 164] on icon "button" at bounding box center [572, 165] width 4 height 4
select select "4"
select select "0"
select select "4"
select select "2"
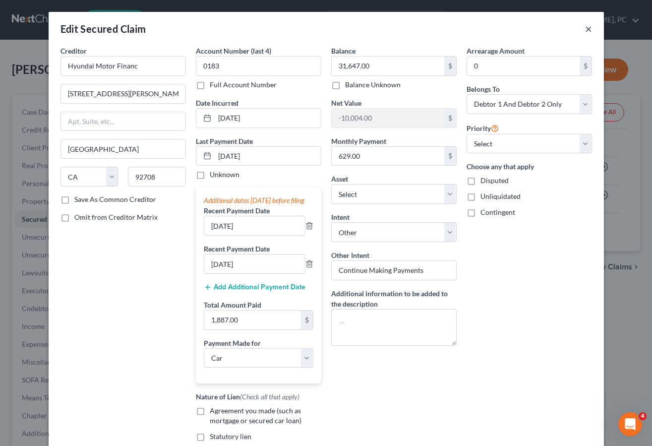
click at [585, 29] on button "×" at bounding box center [588, 29] width 7 height 12
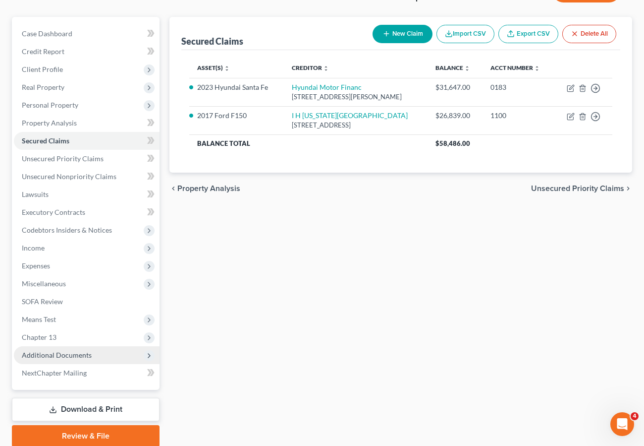
scroll to position [83, 0]
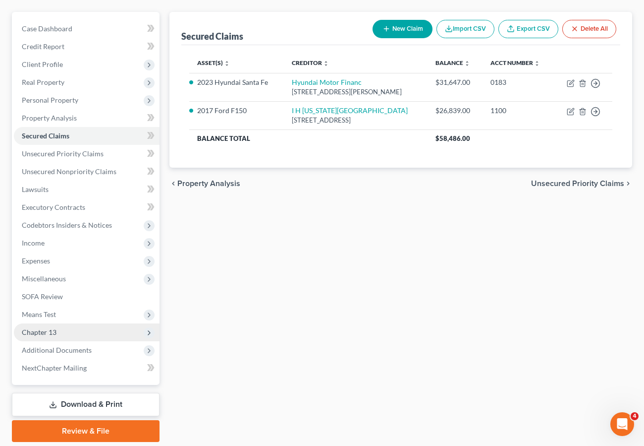
click at [52, 333] on span "Chapter 13" at bounding box center [39, 332] width 35 height 8
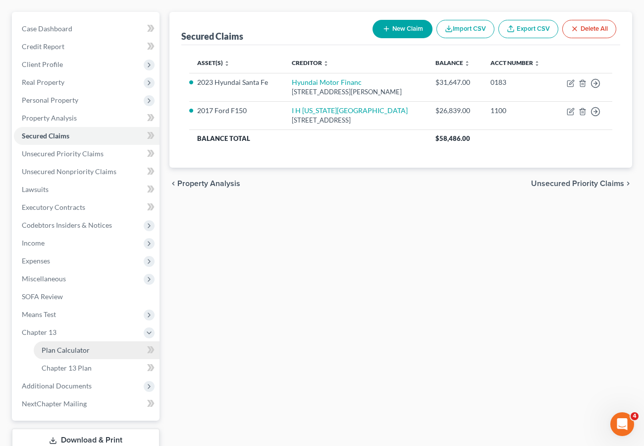
click at [56, 350] on span "Plan Calculator" at bounding box center [66, 349] width 48 height 8
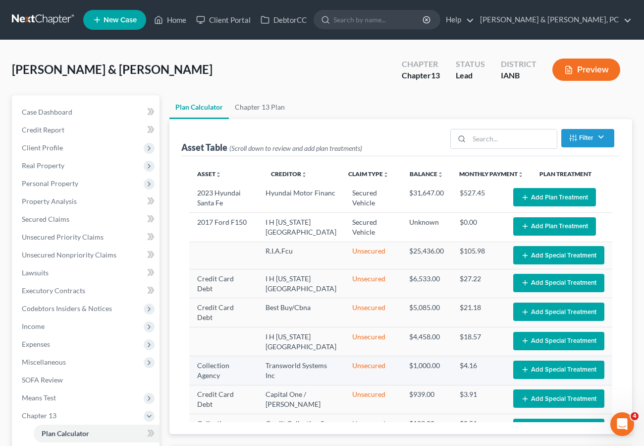
select select "59"
click at [35, 218] on span "Secured Claims" at bounding box center [46, 219] width 48 height 8
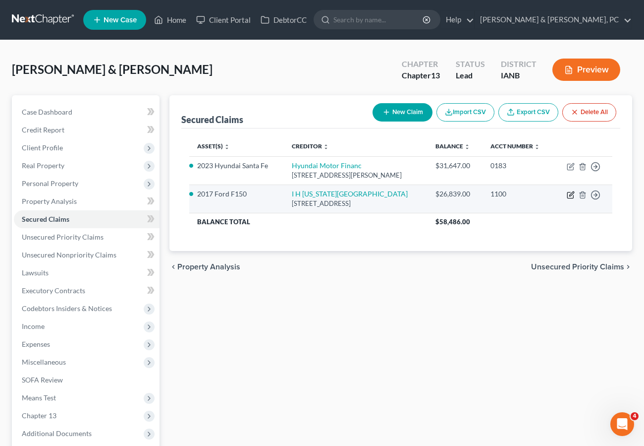
click at [569, 192] on icon "button" at bounding box center [571, 195] width 6 height 6
select select "14"
select select "8"
select select "0"
select select "2"
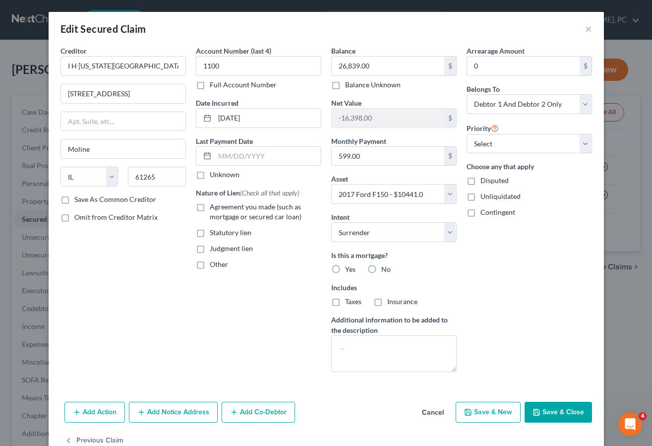
click at [237, 209] on span "Agreement you made (such as mortgage or secured car loan)" at bounding box center [256, 211] width 92 height 18
click at [220, 208] on input "Agreement you made (such as mortgage or secured car loan)" at bounding box center [217, 205] width 6 height 6
checkbox input "true"
click at [381, 270] on label "No" at bounding box center [385, 269] width 9 height 10
click at [385, 270] on input "No" at bounding box center [388, 267] width 6 height 6
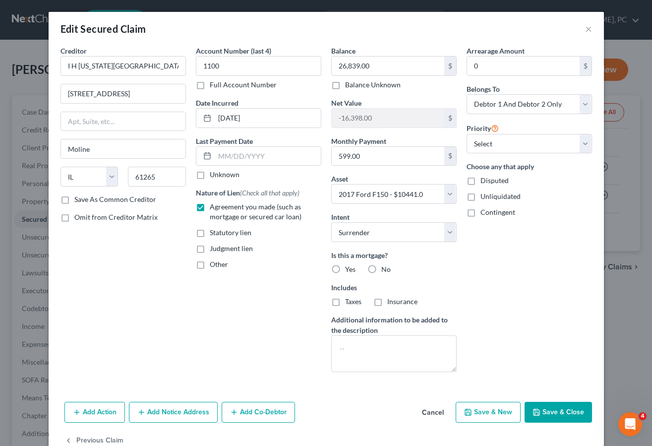
radio input "true"
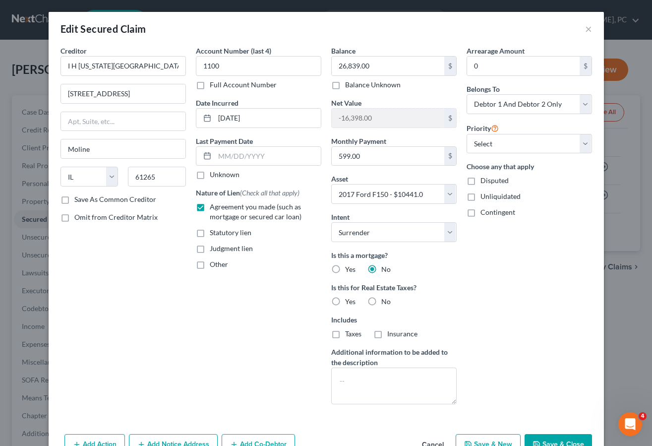
click at [381, 300] on label "No" at bounding box center [385, 301] width 9 height 10
click at [385, 300] on input "No" at bounding box center [388, 299] width 6 height 6
radio input "true"
drag, startPoint x: 501, startPoint y: 142, endPoint x: 501, endPoint y: 149, distance: 7.5
click at [501, 142] on select "Select 1st 2nd 3rd 4th 5th 6th 7th 8th 9th 10th 11th 12th 13th 14th 15th 16th 1…" at bounding box center [528, 144] width 125 height 20
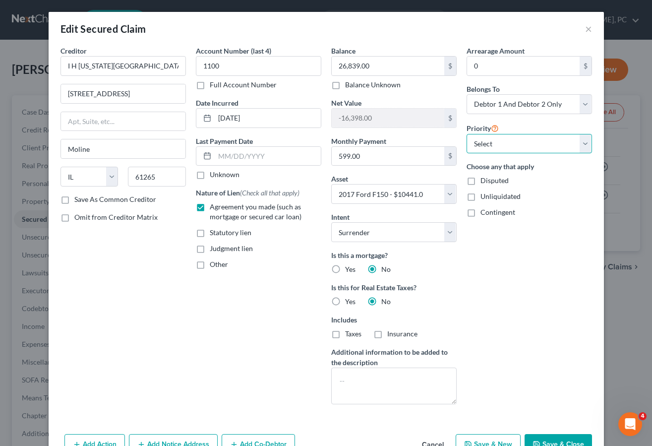
select select "0"
click at [466, 134] on select "Select 1st 2nd 3rd 4th 5th 6th 7th 8th 9th 10th 11th 12th 13th 14th 15th 16th 1…" at bounding box center [528, 144] width 125 height 20
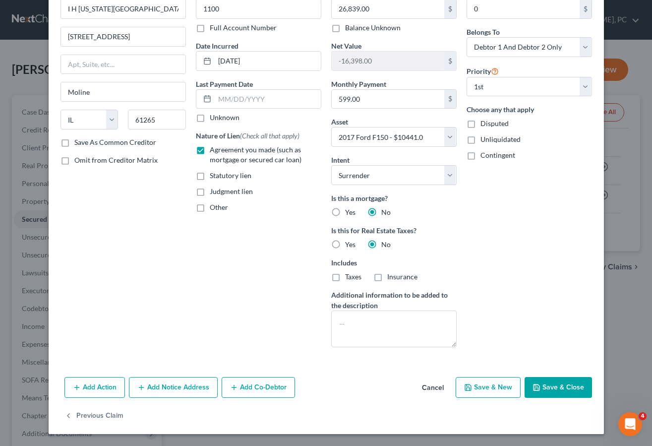
click at [555, 382] on button "Save & Close" at bounding box center [557, 387] width 67 height 21
select select
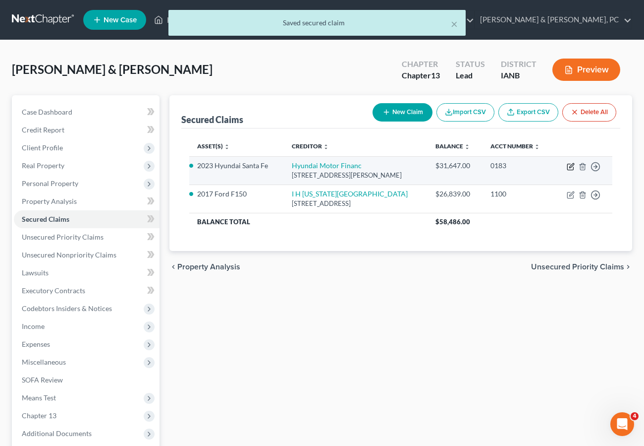
click at [570, 165] on icon "button" at bounding box center [571, 167] width 8 height 8
select select "4"
select select "0"
select select "4"
select select "2"
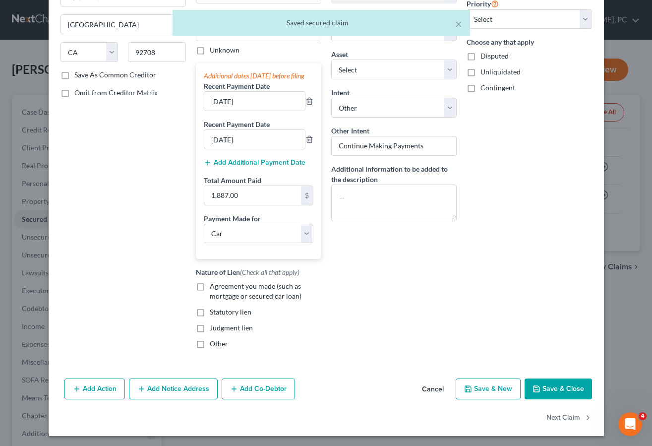
scroll to position [136, 0]
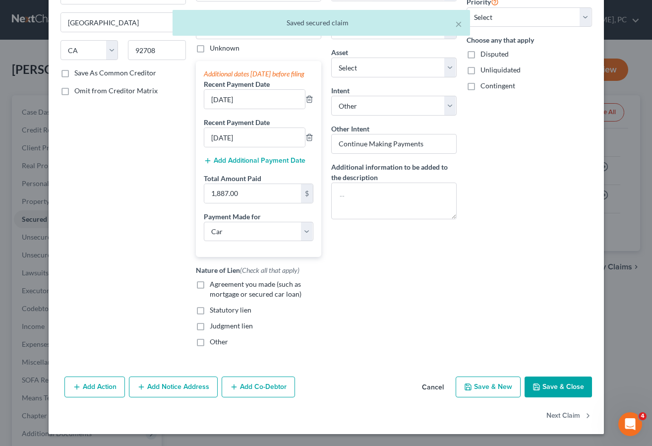
click at [226, 282] on span "Agreement you made (such as mortgage or secured car loan)" at bounding box center [256, 289] width 92 height 18
click at [220, 282] on input "Agreement you made (such as mortgage or secured car loan)" at bounding box center [217, 282] width 6 height 6
checkbox input "true"
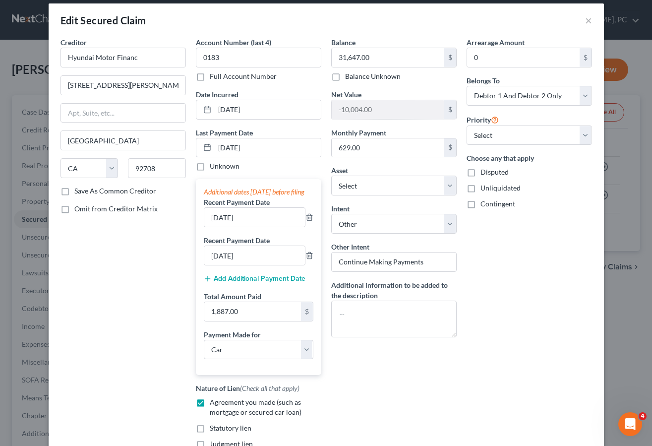
scroll to position [0, 0]
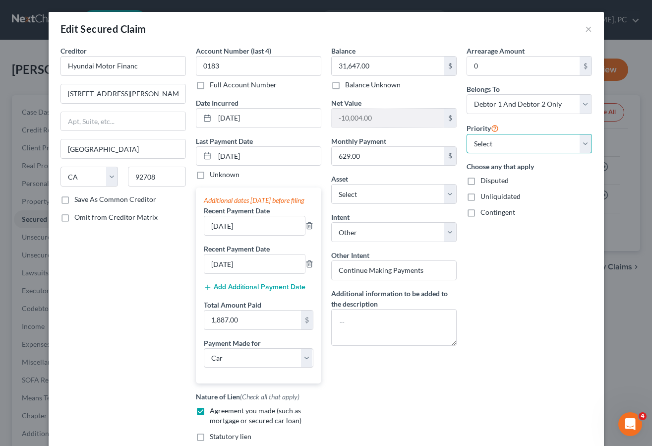
click at [496, 141] on select "Select 1st 2nd 3rd 4th 5th 6th 7th 8th 9th 10th 11th 12th 13th 14th 15th 16th 1…" at bounding box center [528, 144] width 125 height 20
select select "0"
click at [466, 134] on select "Select 1st 2nd 3rd 4th 5th 6th 7th 8th 9th 10th 11th 12th 13th 14th 15th 16th 1…" at bounding box center [528, 144] width 125 height 20
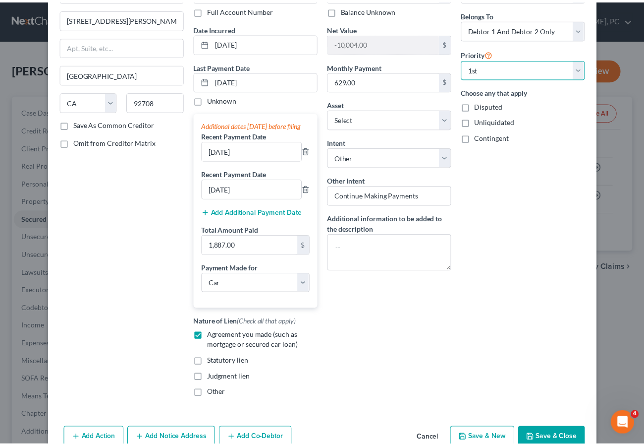
scroll to position [136, 0]
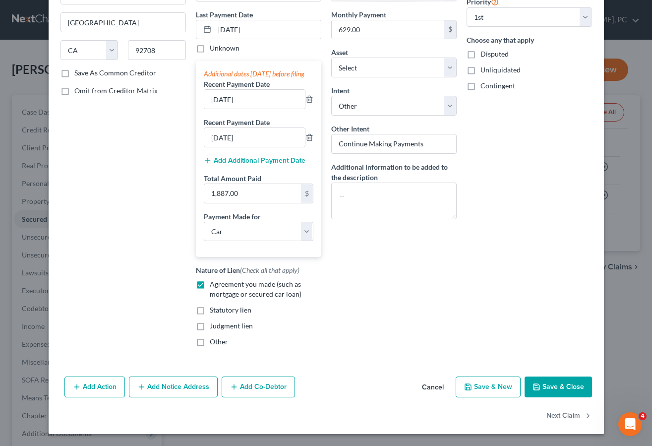
click at [559, 382] on button "Save & Close" at bounding box center [557, 386] width 67 height 21
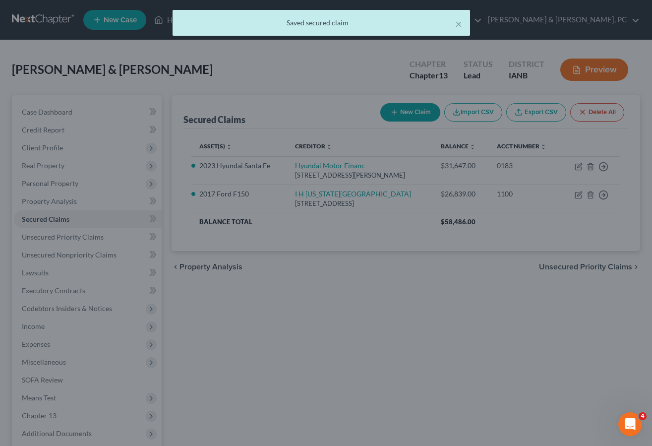
select select "6"
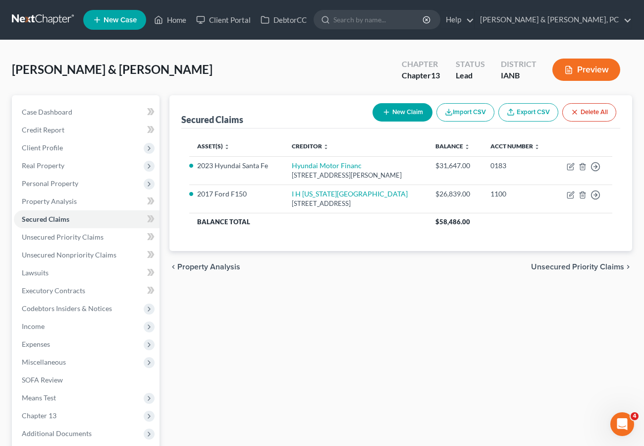
drag, startPoint x: 347, startPoint y: 357, endPoint x: 225, endPoint y: 366, distance: 122.3
click at [345, 356] on div "Secured Claims New Claim Import CSV Export CSV Delete All Asset(s) expand_more …" at bounding box center [401, 310] width 473 height 430
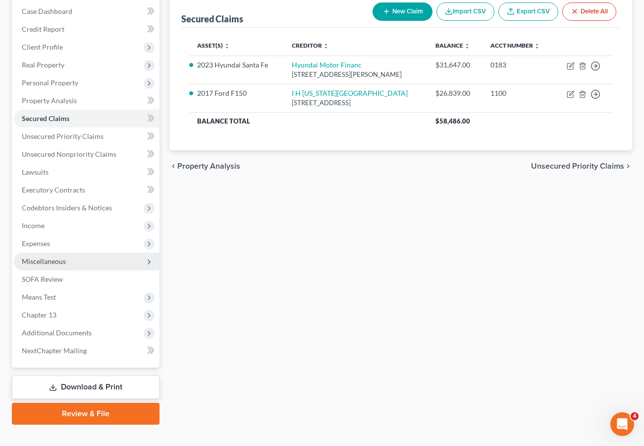
scroll to position [117, 0]
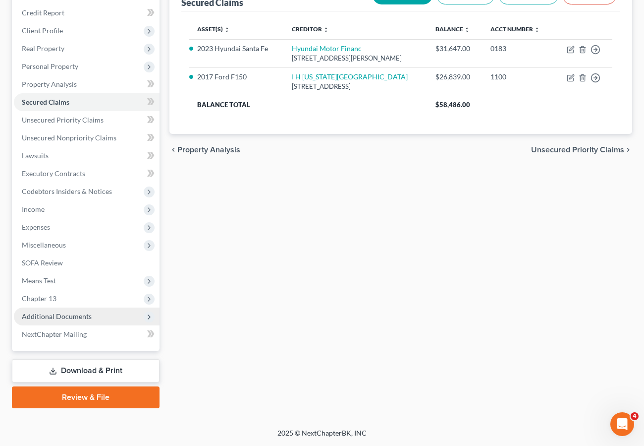
click at [52, 317] on span "Additional Documents" at bounding box center [57, 316] width 70 height 8
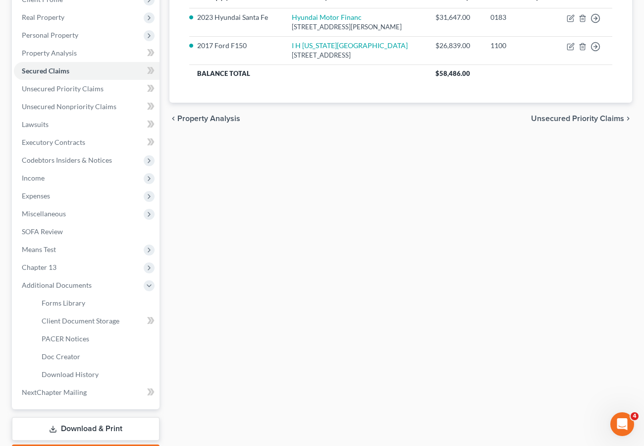
scroll to position [206, 0]
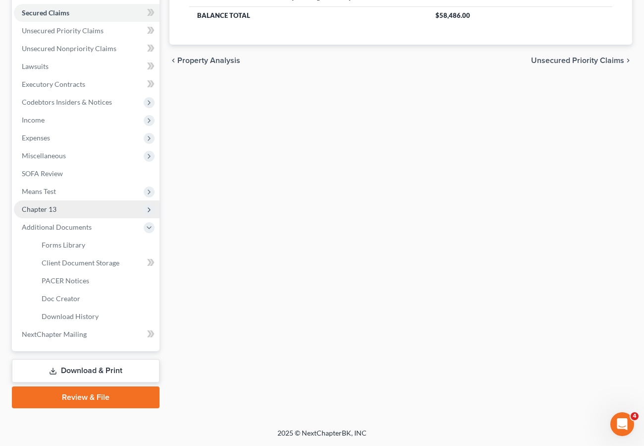
click at [34, 206] on span "Chapter 13" at bounding box center [39, 209] width 35 height 8
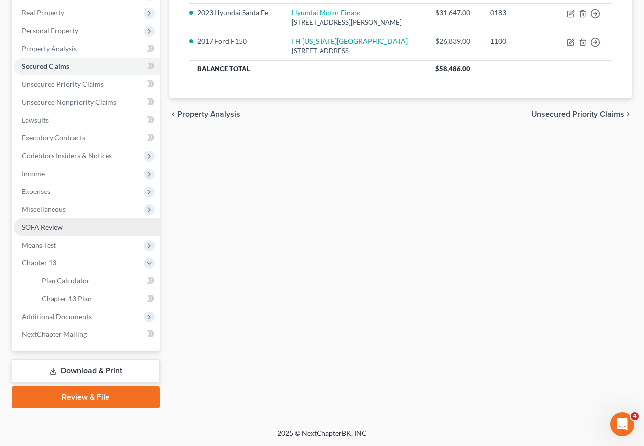
scroll to position [153, 0]
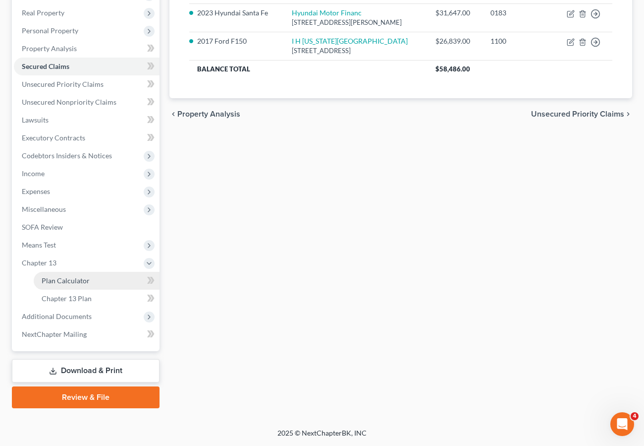
click at [60, 283] on span "Plan Calculator" at bounding box center [66, 280] width 48 height 8
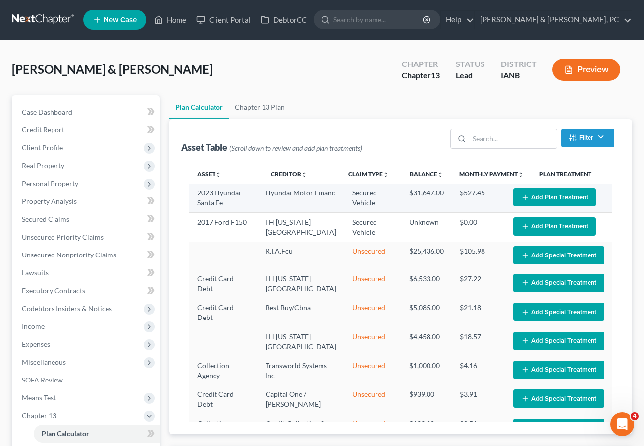
select select "59"
click at [553, 193] on button "Add Plan Treatment" at bounding box center [555, 197] width 83 height 18
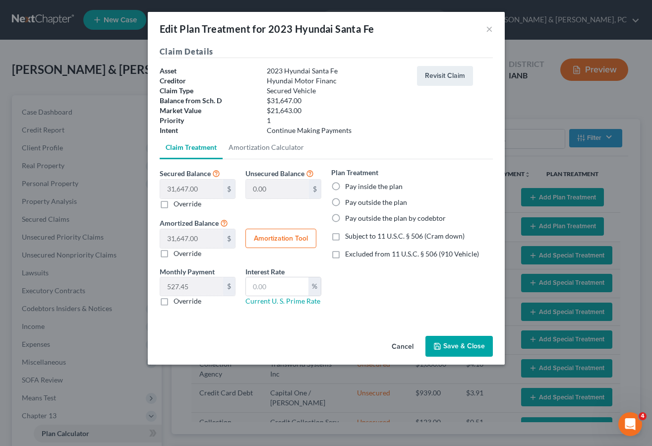
click at [374, 200] on label "Pay outside the plan" at bounding box center [376, 202] width 62 height 10
drag, startPoint x: 374, startPoint y: 200, endPoint x: 336, endPoint y: 200, distance: 37.7
click at [345, 200] on label "Pay outside the plan" at bounding box center [376, 202] width 62 height 10
click at [349, 200] on input "Pay outside the plan" at bounding box center [352, 200] width 6 height 6
radio input "true"
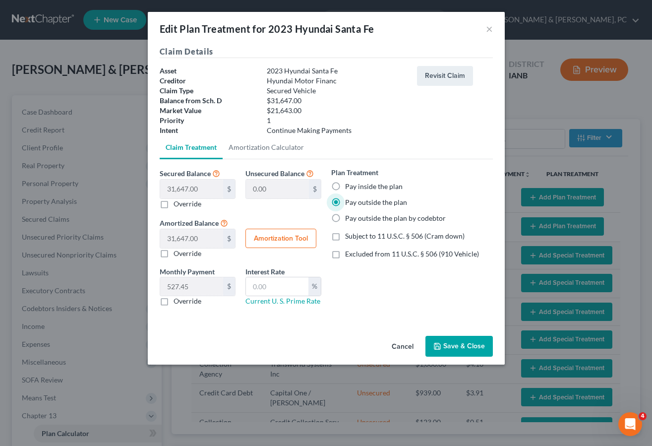
click at [452, 343] on button "Save & Close" at bounding box center [458, 346] width 67 height 21
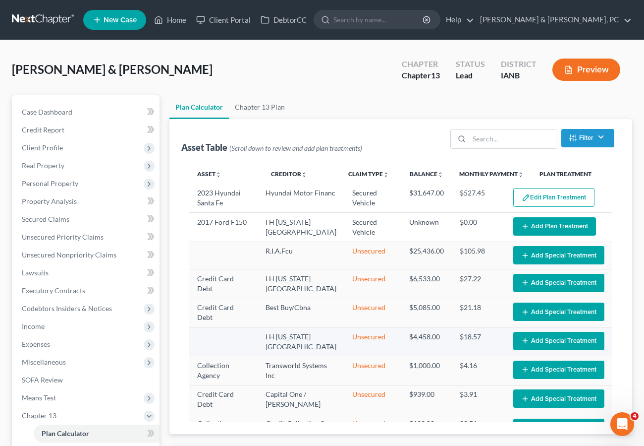
select select "59"
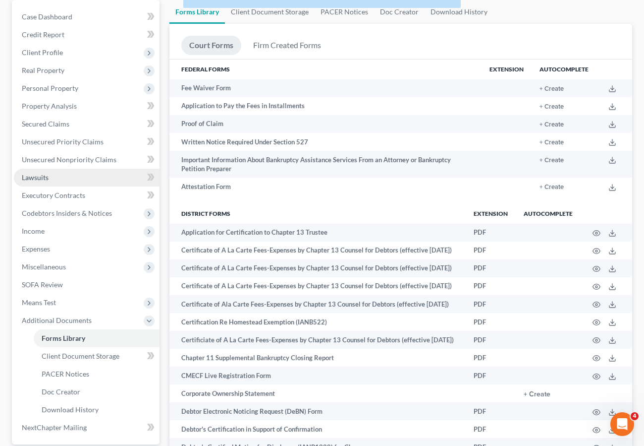
scroll to position [93, 0]
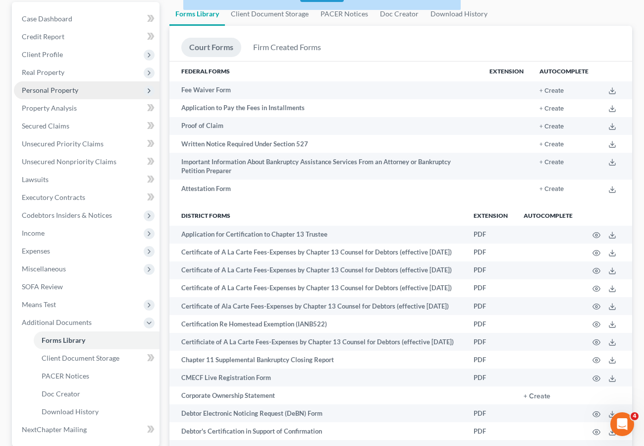
click at [44, 86] on span "Personal Property" at bounding box center [50, 90] width 57 height 8
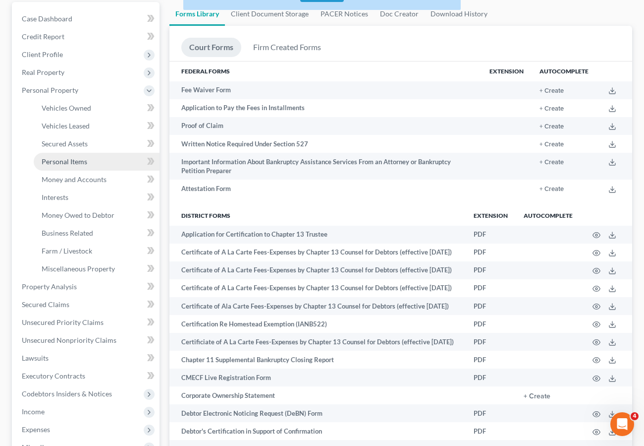
click at [79, 163] on span "Personal Items" at bounding box center [65, 161] width 46 height 8
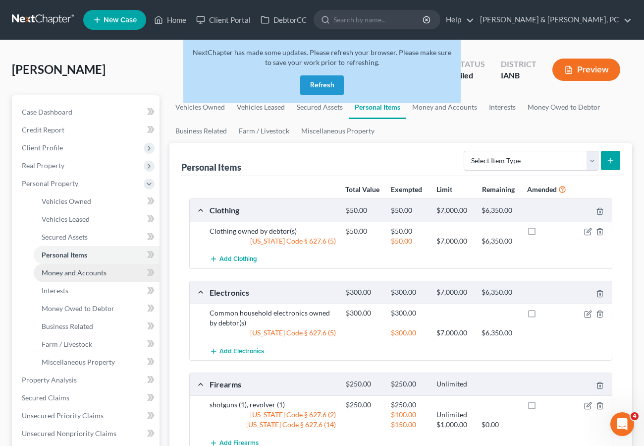
click at [77, 272] on span "Money and Accounts" at bounding box center [74, 272] width 65 height 8
